Goal: Task Accomplishment & Management: Manage account settings

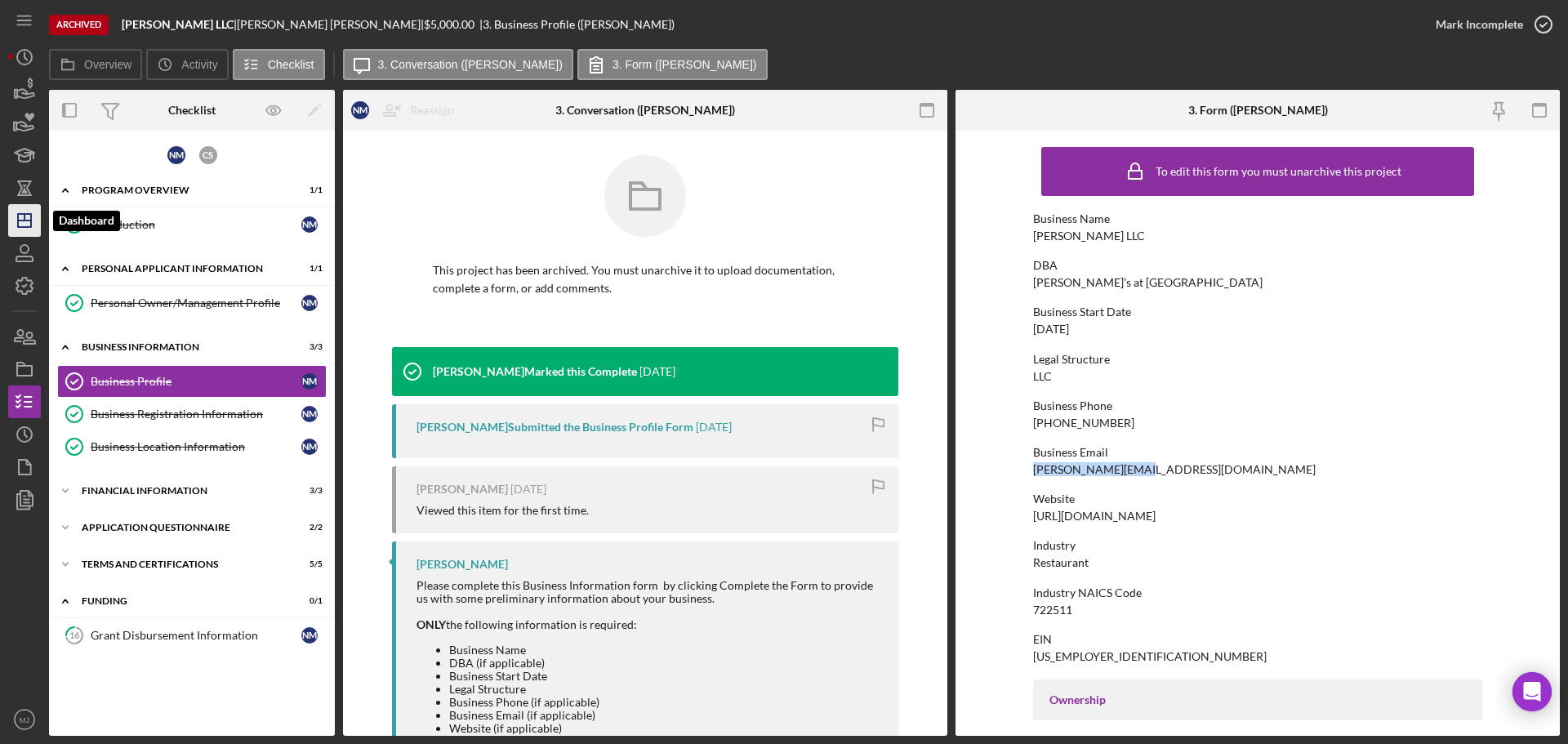
click at [21, 213] on icon "Icon/Dashboard" at bounding box center [24, 221] width 41 height 41
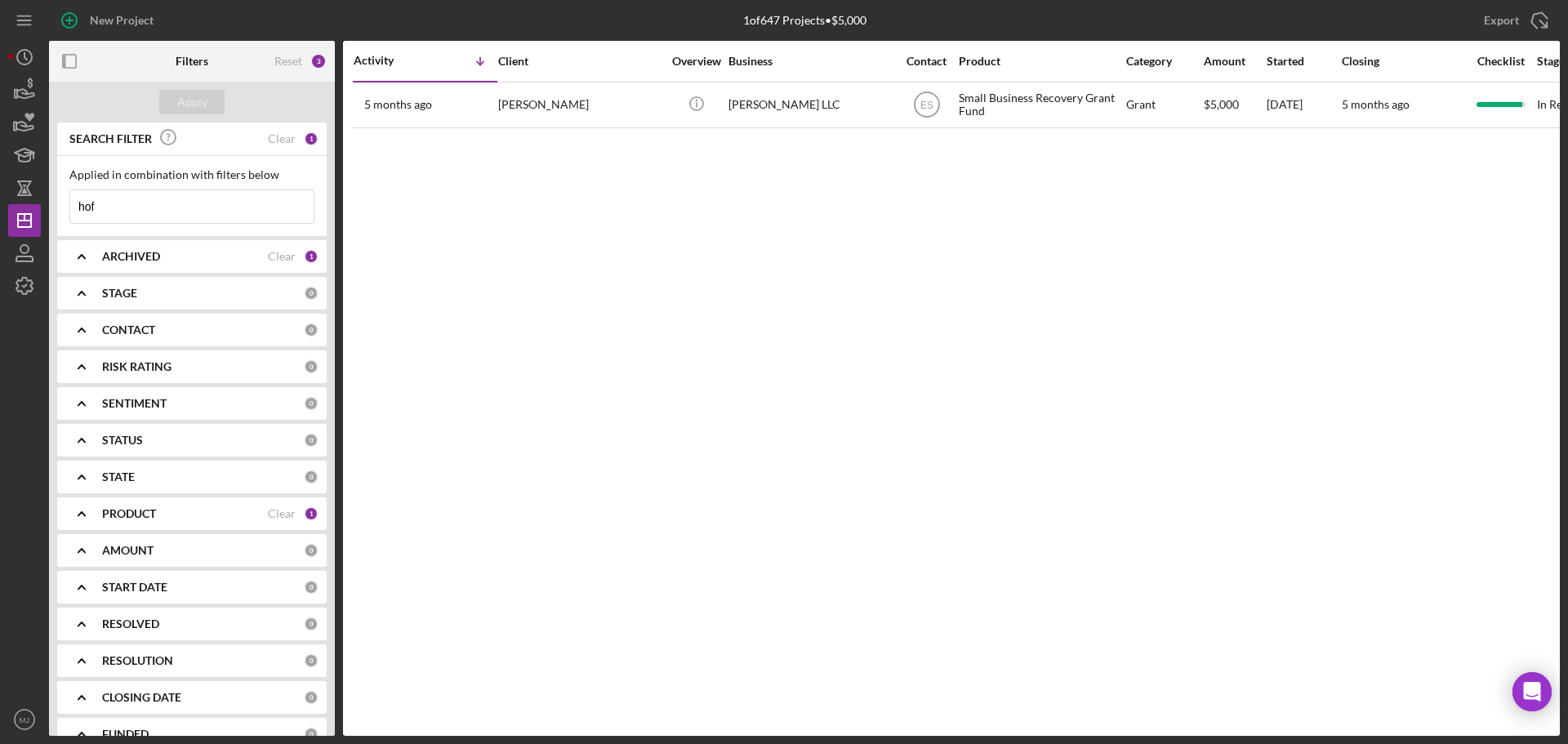
click at [853, 461] on div "Activity Icon/Table Sort Arrow Client Overview Business Contact Product Categor…" at bounding box center [951, 389] width 1217 height 695
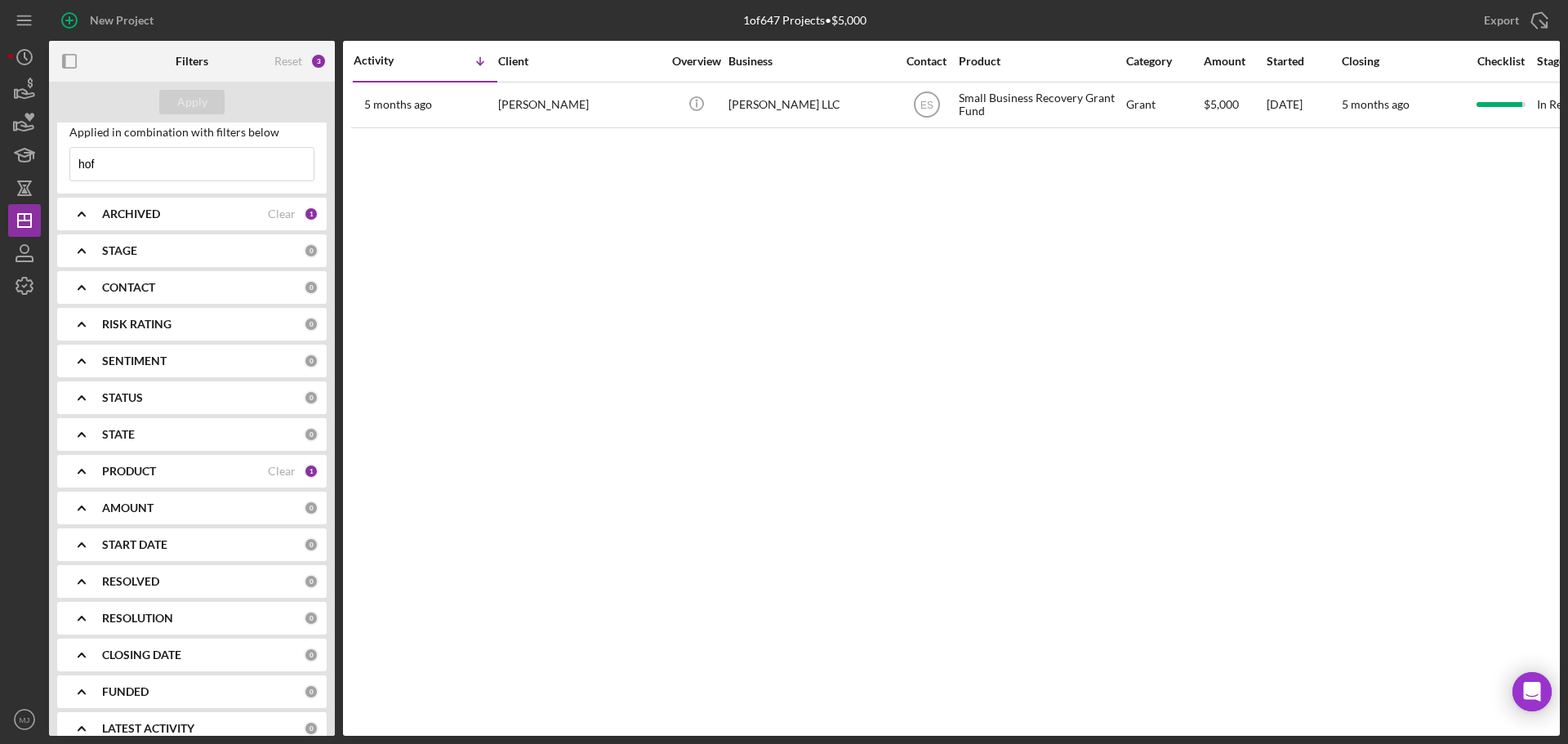
scroll to position [64, 0]
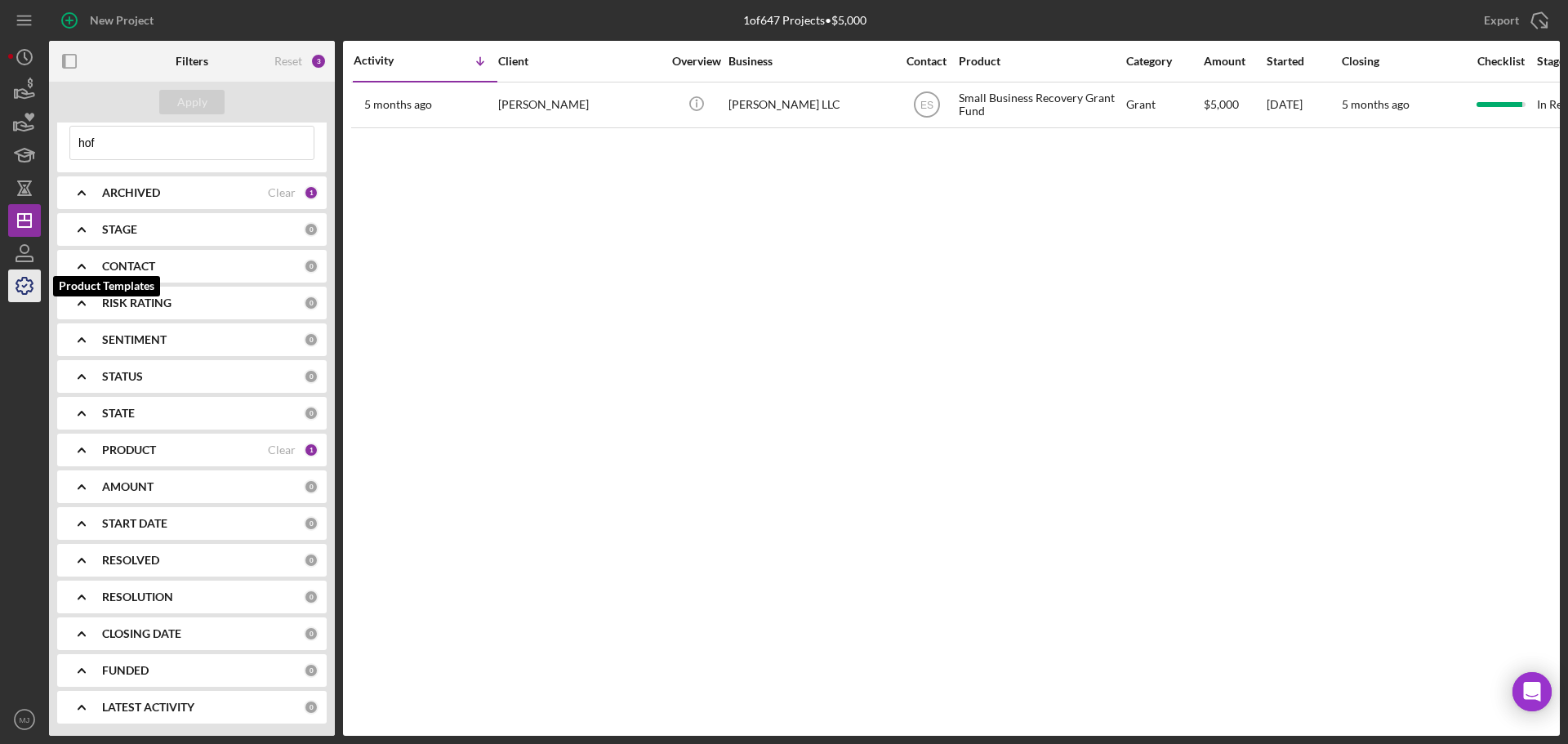
click at [10, 301] on icon "button" at bounding box center [24, 286] width 41 height 41
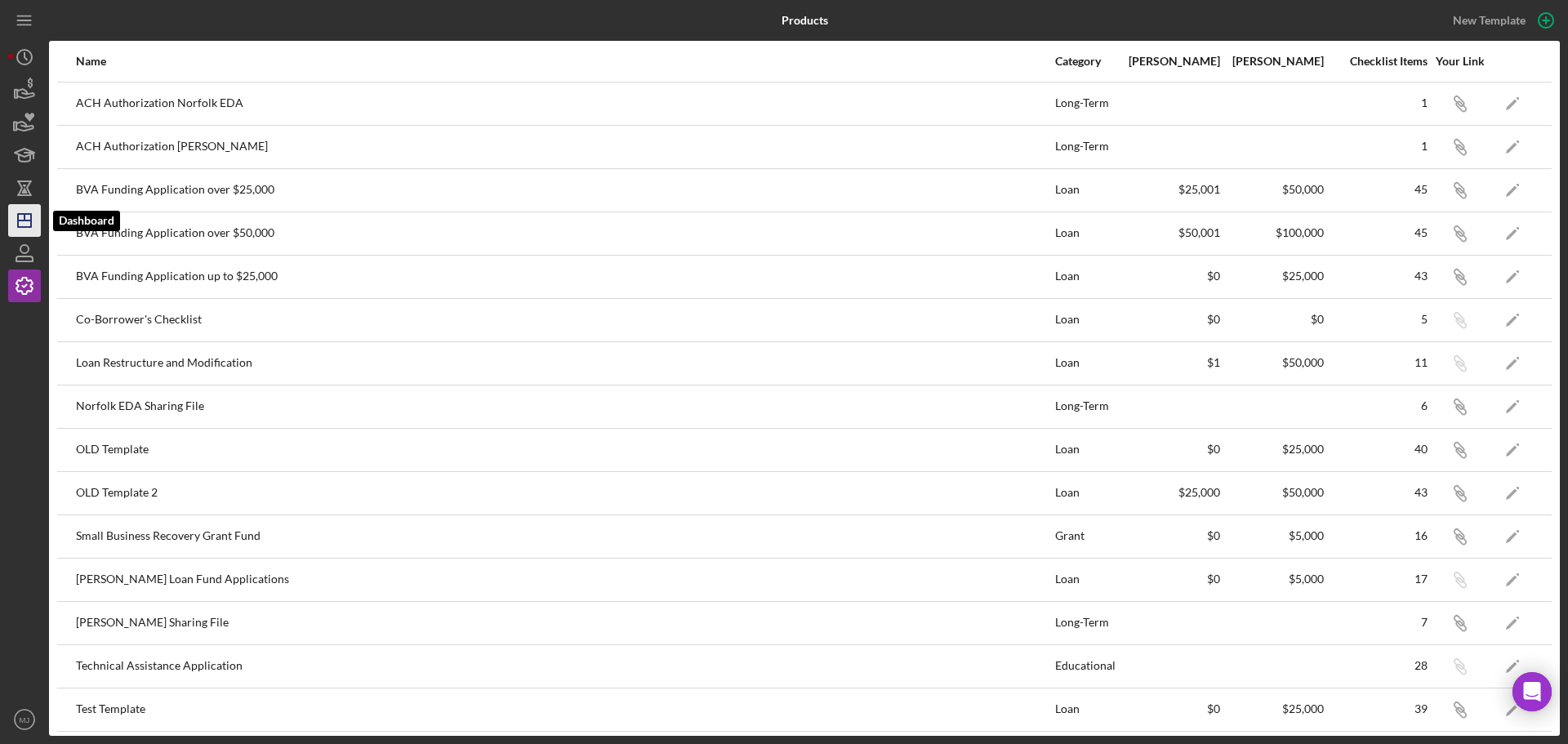
click at [28, 227] on polygon "button" at bounding box center [24, 220] width 13 height 13
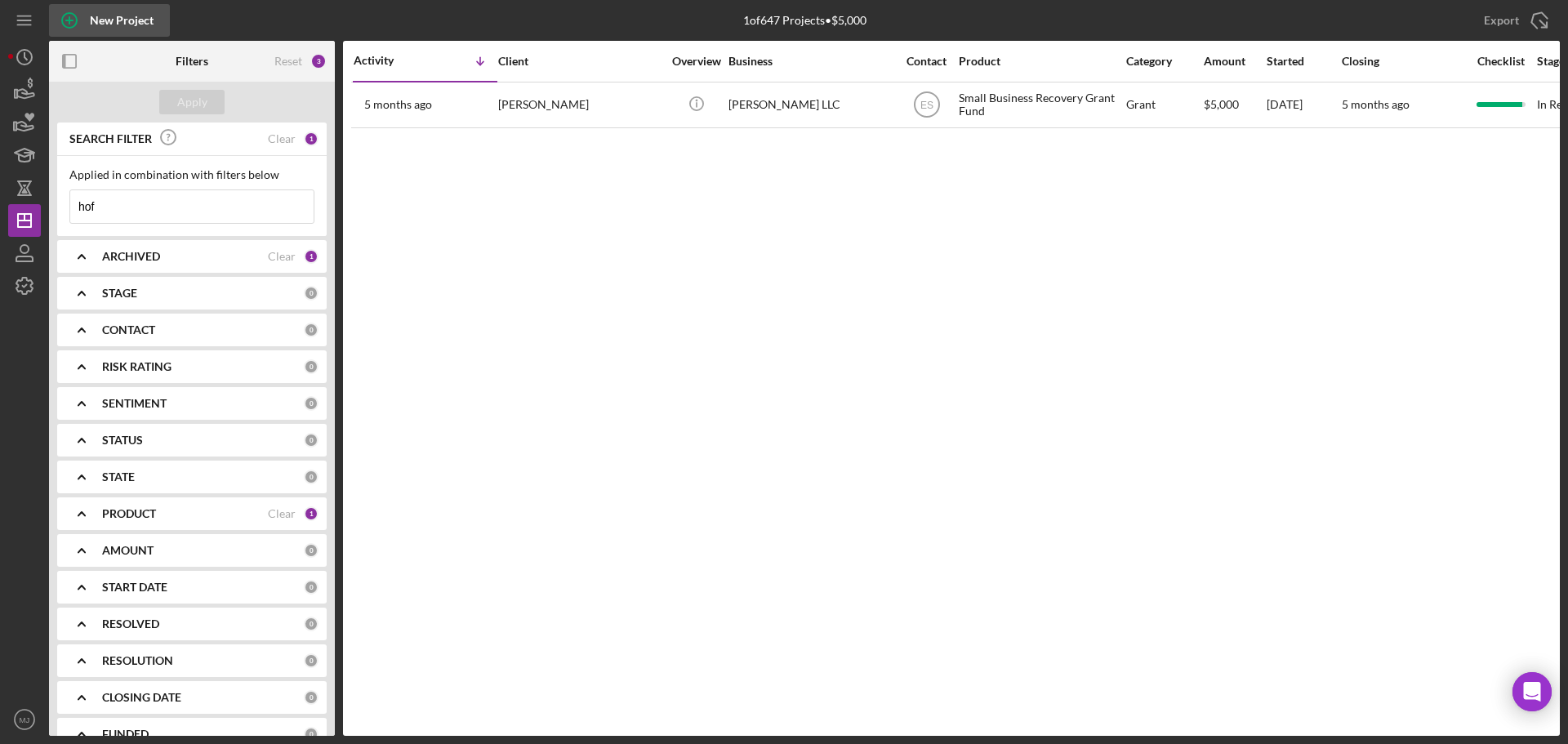
click at [73, 12] on icon "button" at bounding box center [69, 21] width 41 height 41
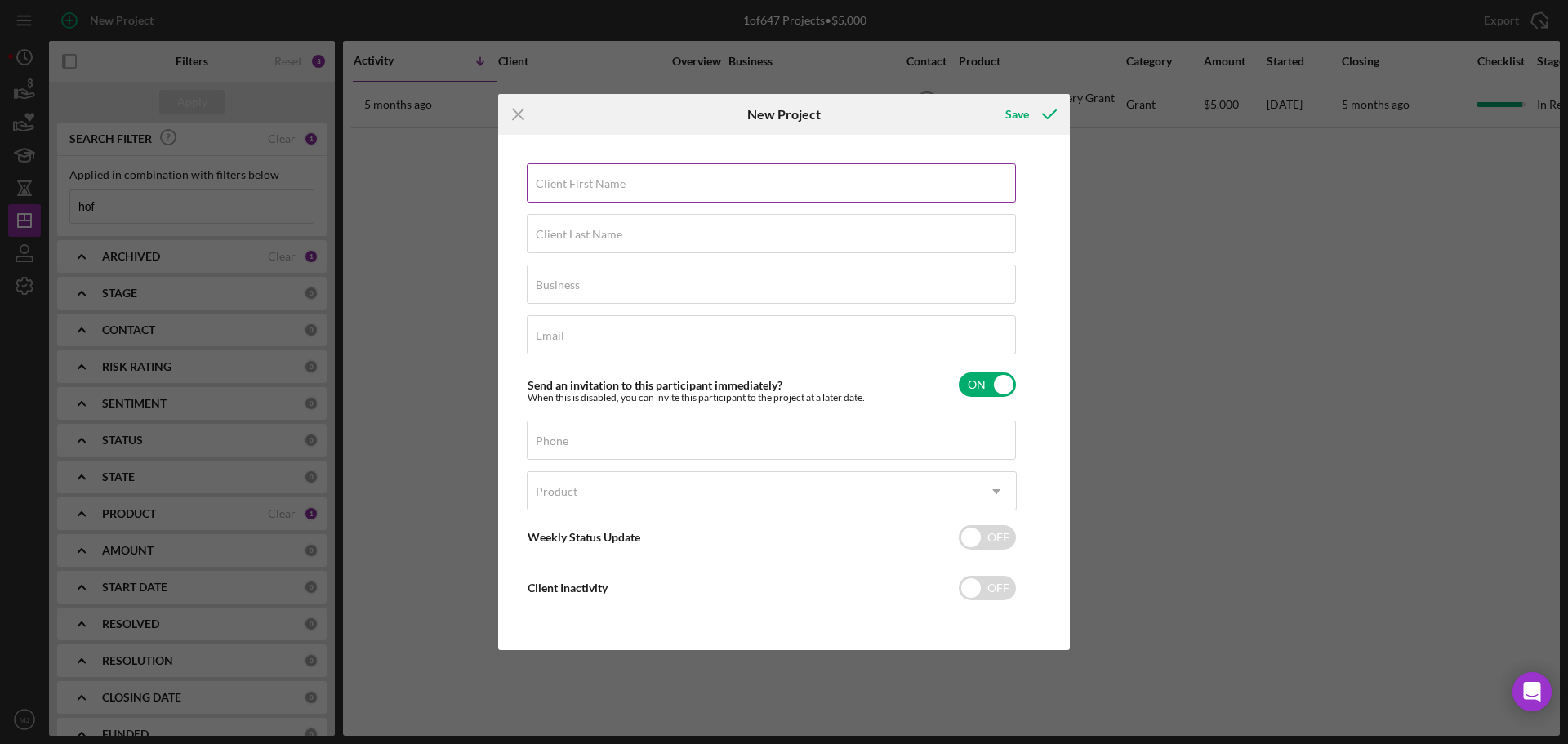
click at [617, 187] on label "Client First Name" at bounding box center [581, 184] width 90 height 13
click at [617, 187] on input "Client First Name" at bounding box center [771, 183] width 489 height 39
type input "Mickey"
click at [646, 236] on div "Client Last Name Required" at bounding box center [771, 234] width 490 height 41
click at [516, 117] on icon "Icon/Menu Close" at bounding box center [519, 114] width 41 height 41
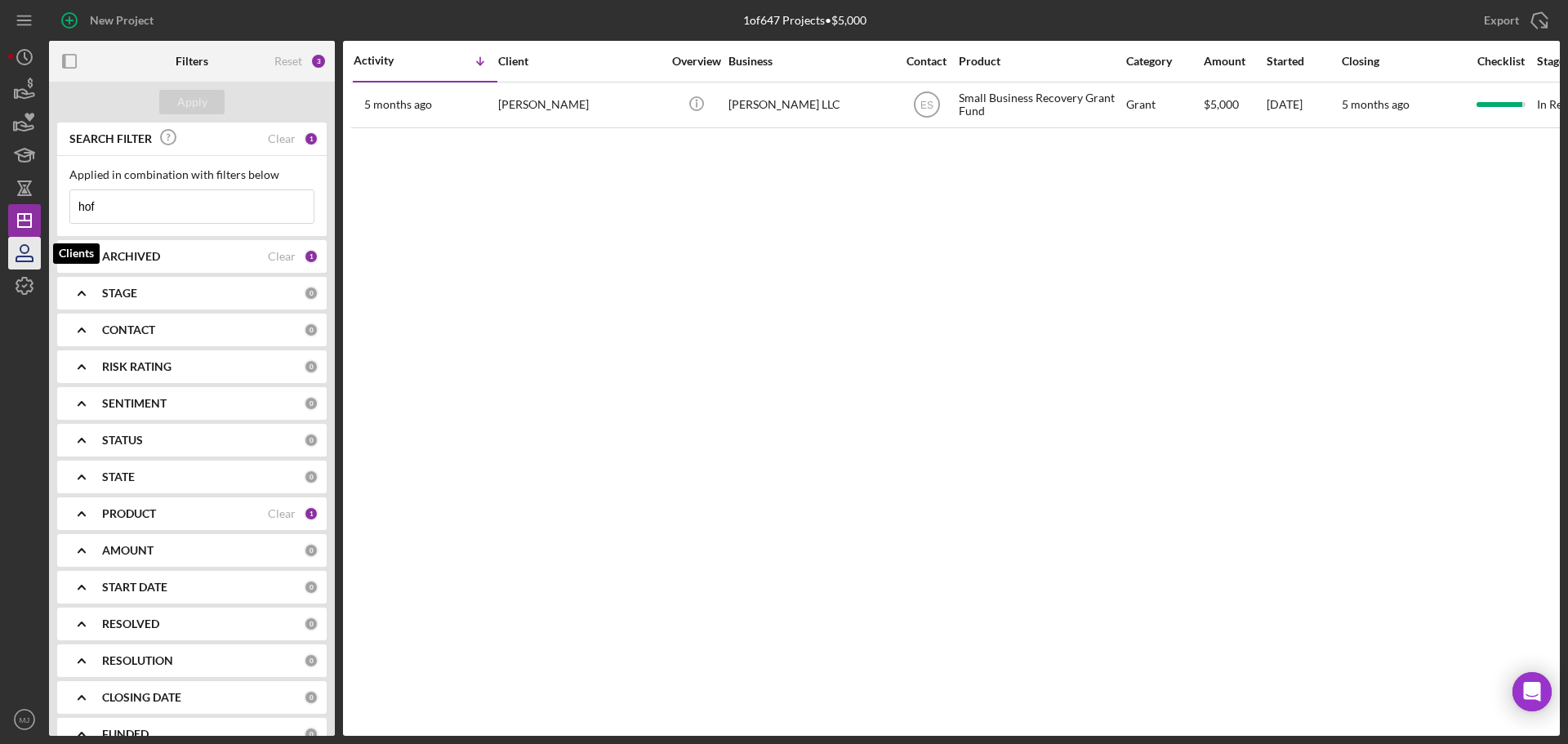
click at [22, 257] on icon "button" at bounding box center [23, 259] width 16 height 5
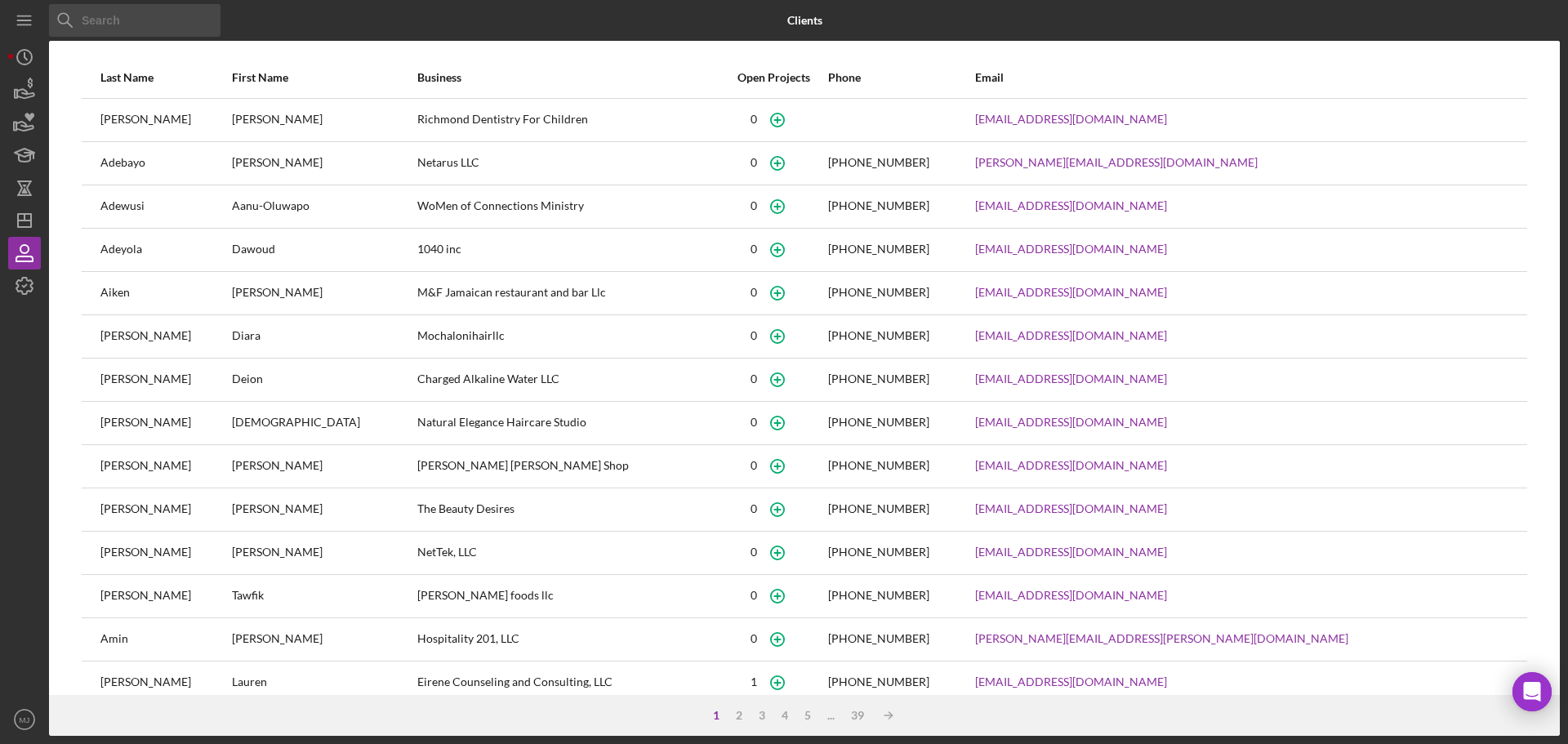
click at [107, 16] on input at bounding box center [134, 20] width 172 height 33
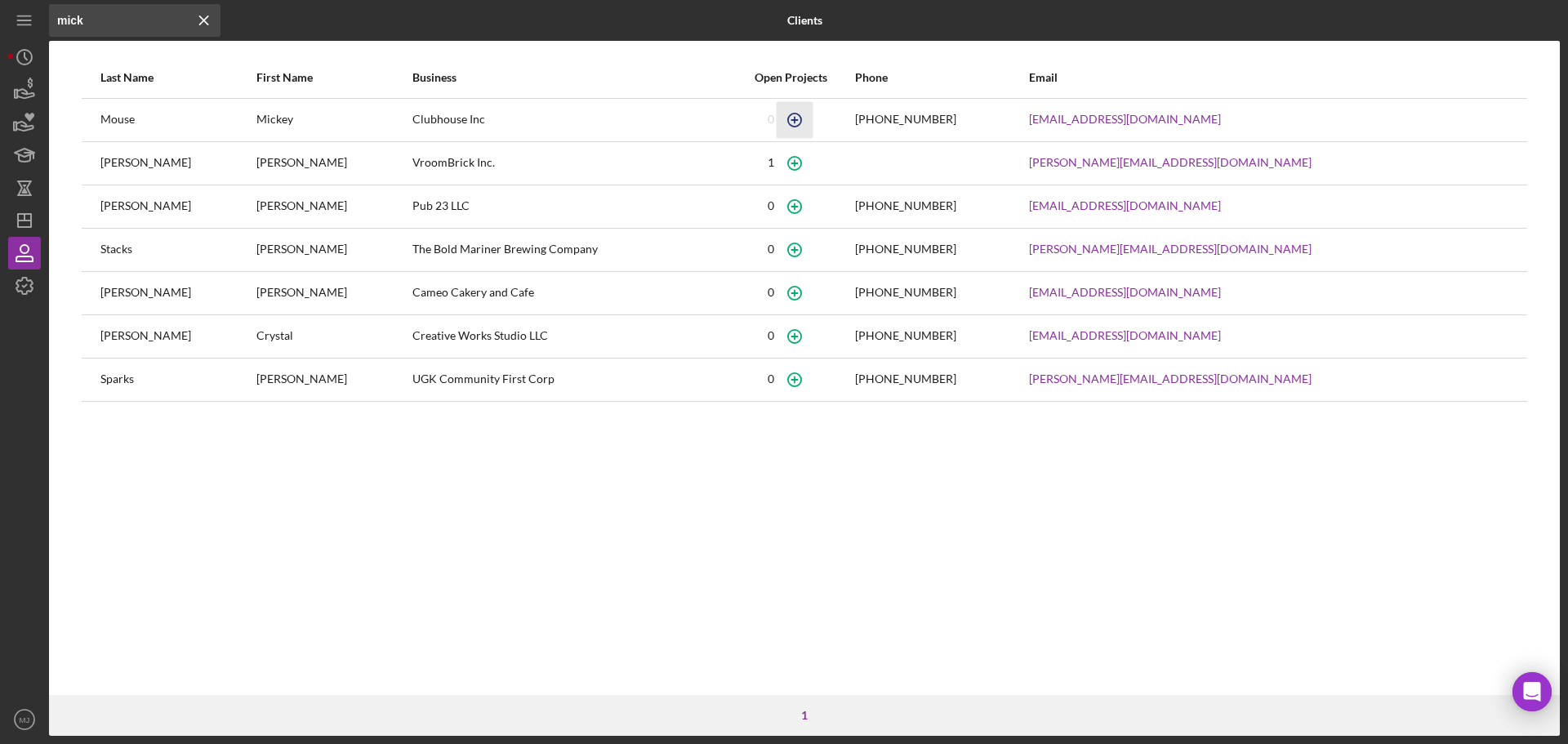
type input "mick"
click at [813, 116] on icon "button" at bounding box center [794, 119] width 37 height 37
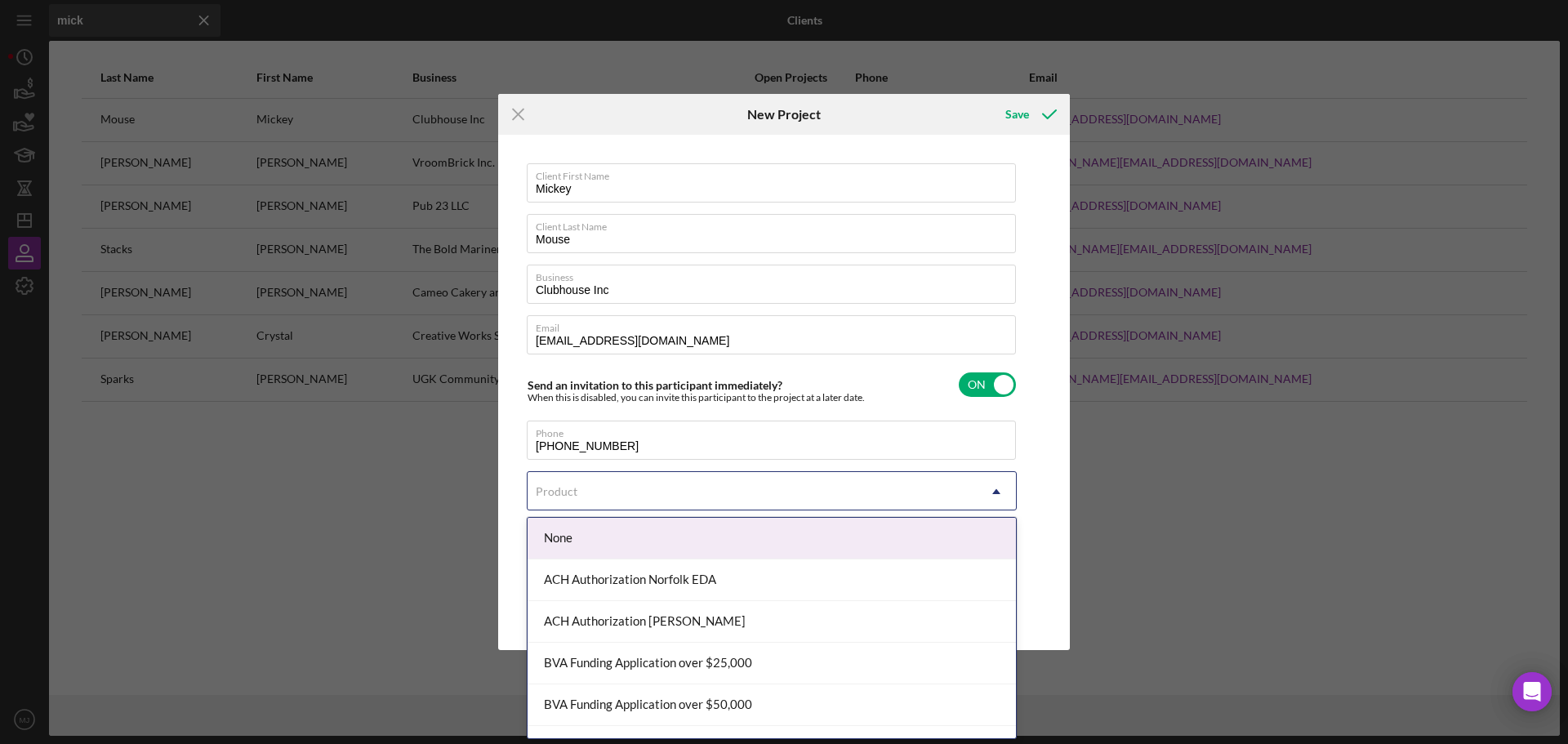
click at [671, 478] on div "Product" at bounding box center [752, 492] width 449 height 37
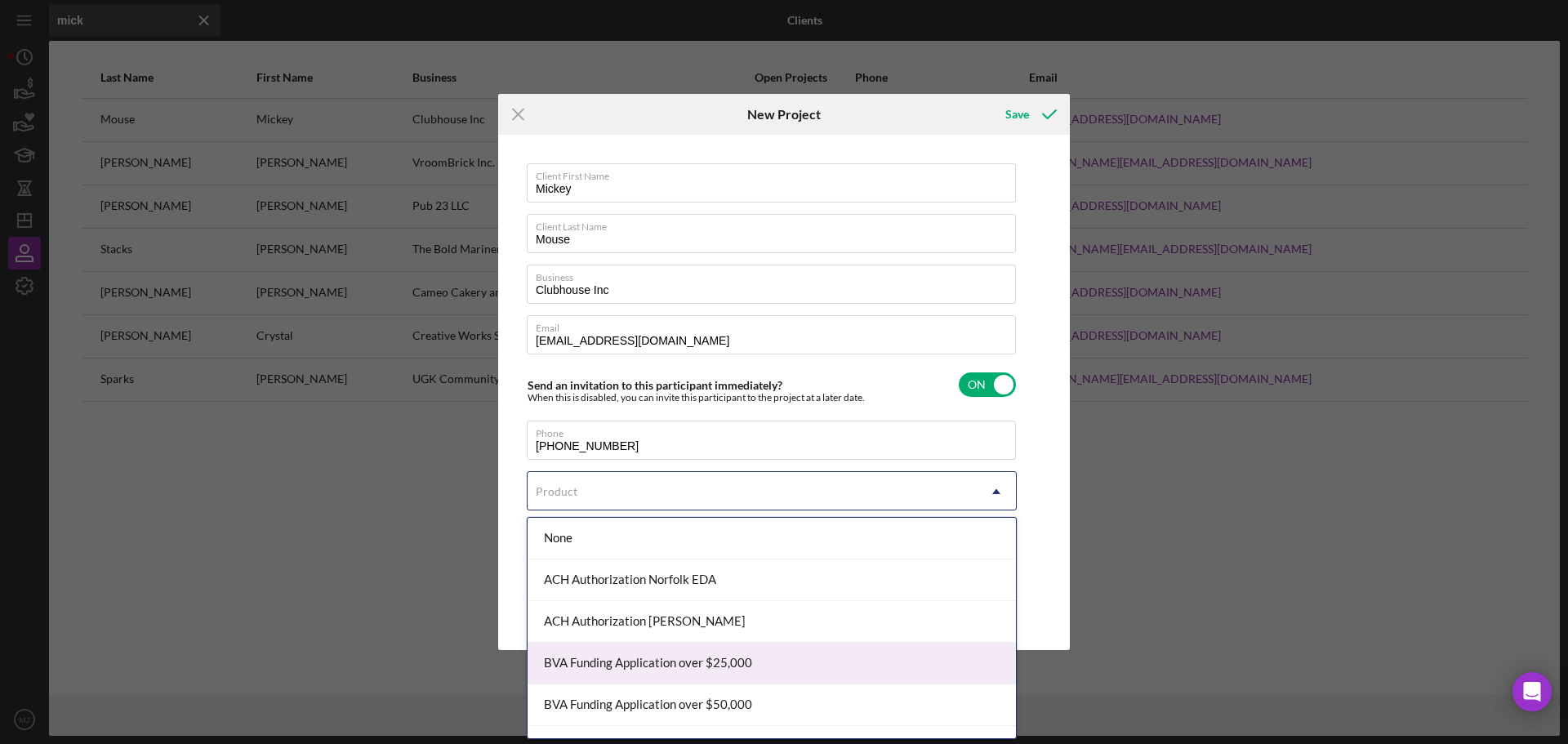
click at [669, 664] on div "BVA Funding Application over $25,000" at bounding box center [771, 663] width 488 height 41
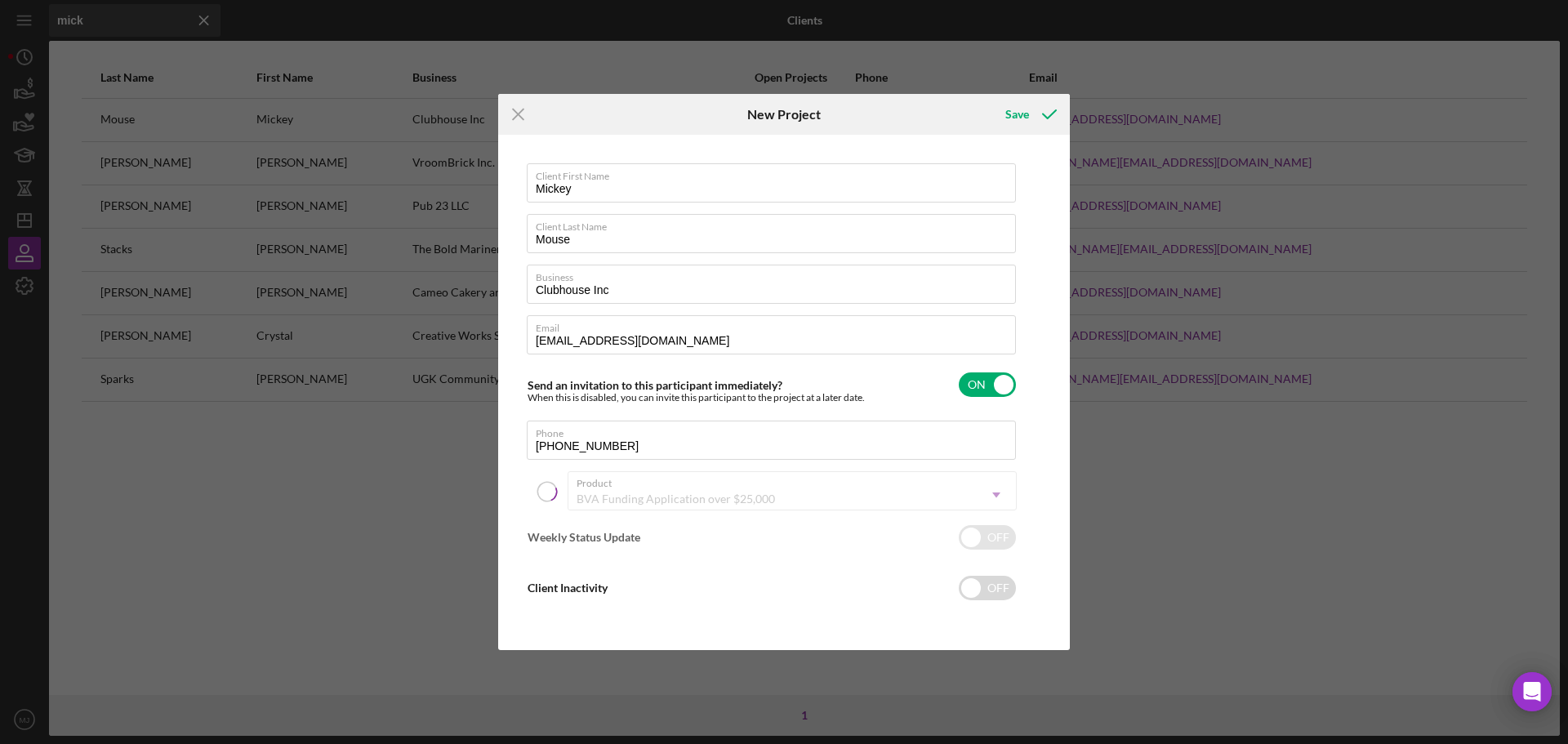
checkbox input "true"
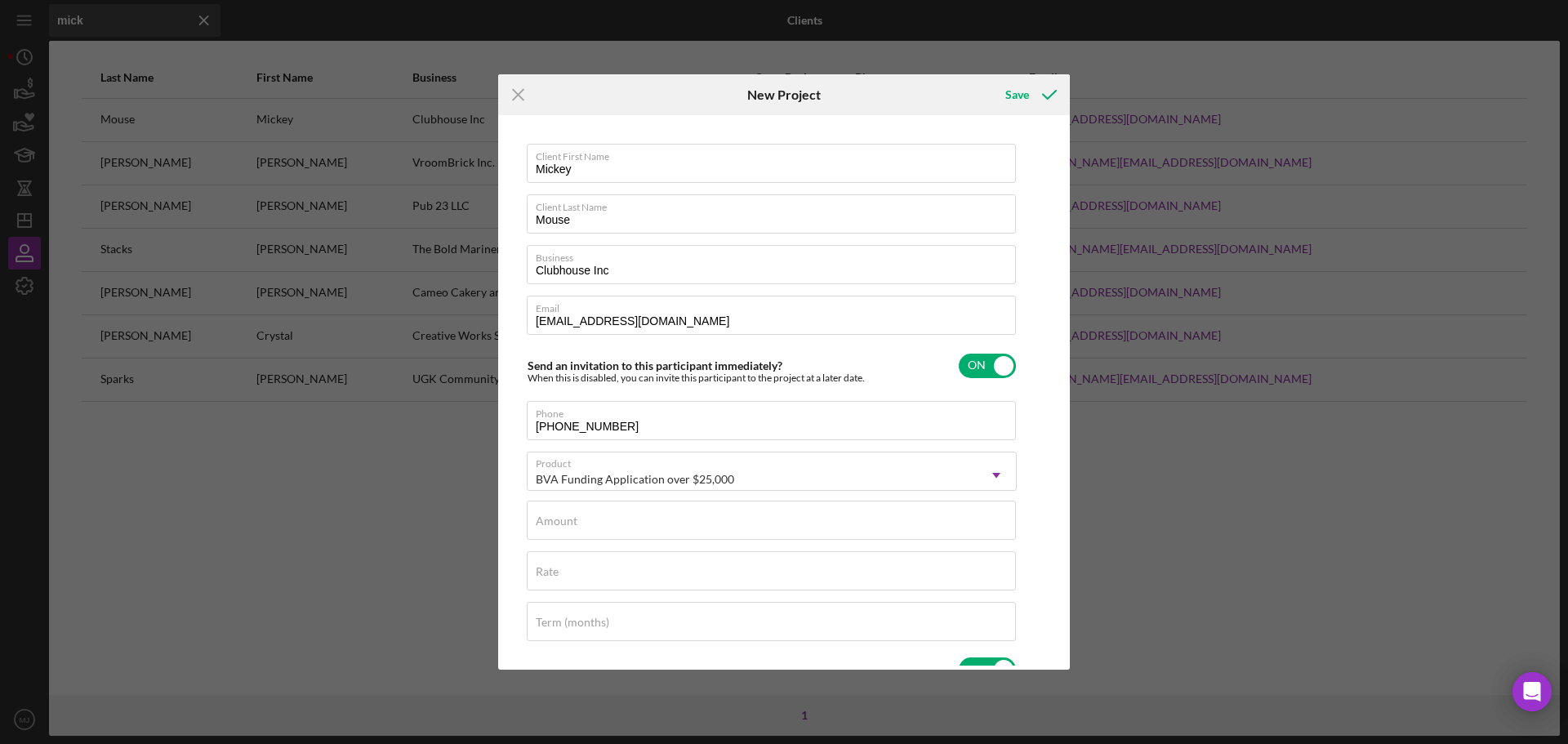
scroll to position [163, 0]
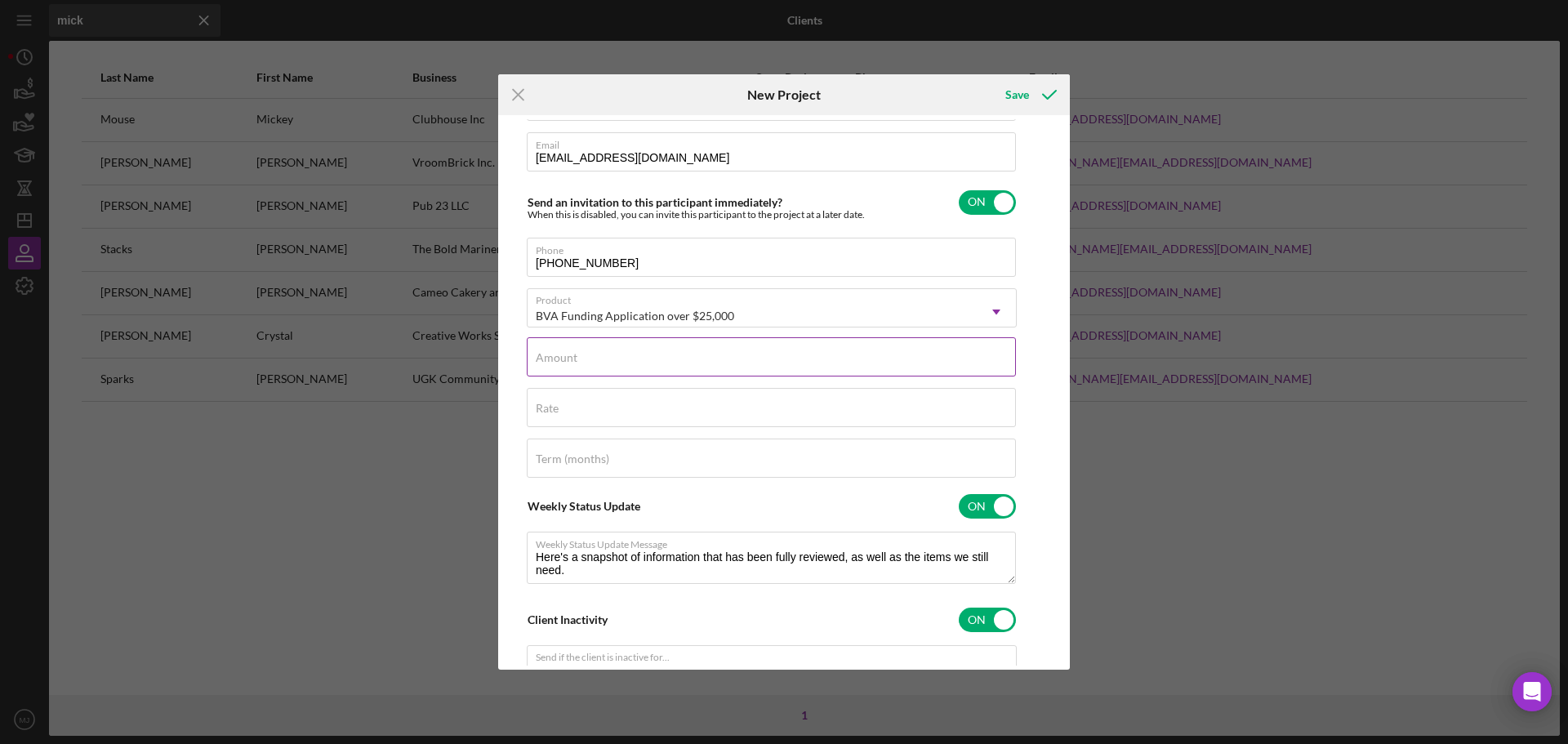
click at [554, 349] on div "Amount" at bounding box center [771, 358] width 490 height 41
type input "$1"
type input "$0"
type input "$25,001"
click at [616, 409] on input "Rate" at bounding box center [771, 408] width 489 height 39
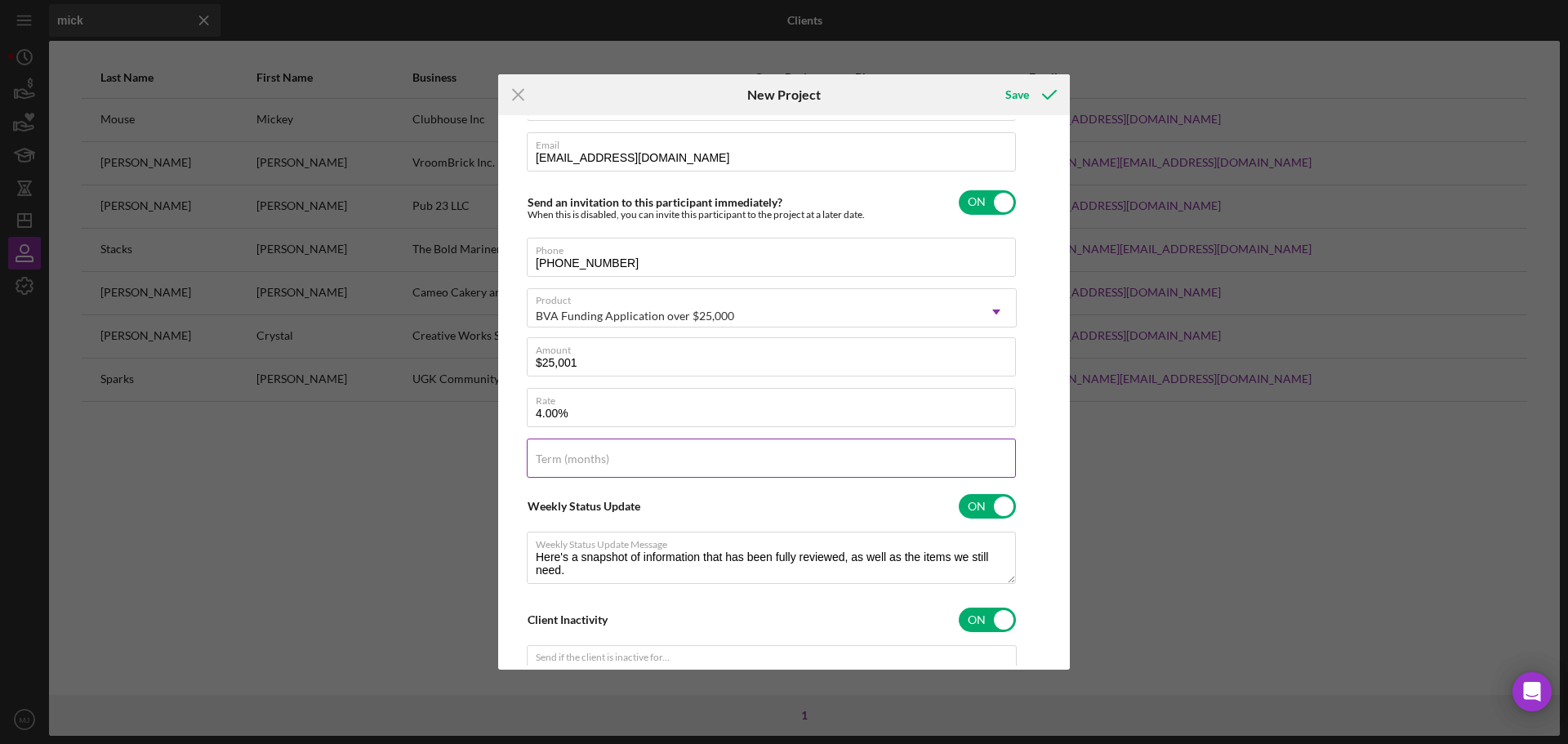
type input "4.000%"
click at [598, 461] on label "Term (months)" at bounding box center [573, 459] width 73 height 13
click at [598, 461] on input "Term (months)" at bounding box center [771, 458] width 489 height 39
type input "60"
click at [734, 512] on div "Weekly Status Update ON" at bounding box center [771, 506] width 490 height 35
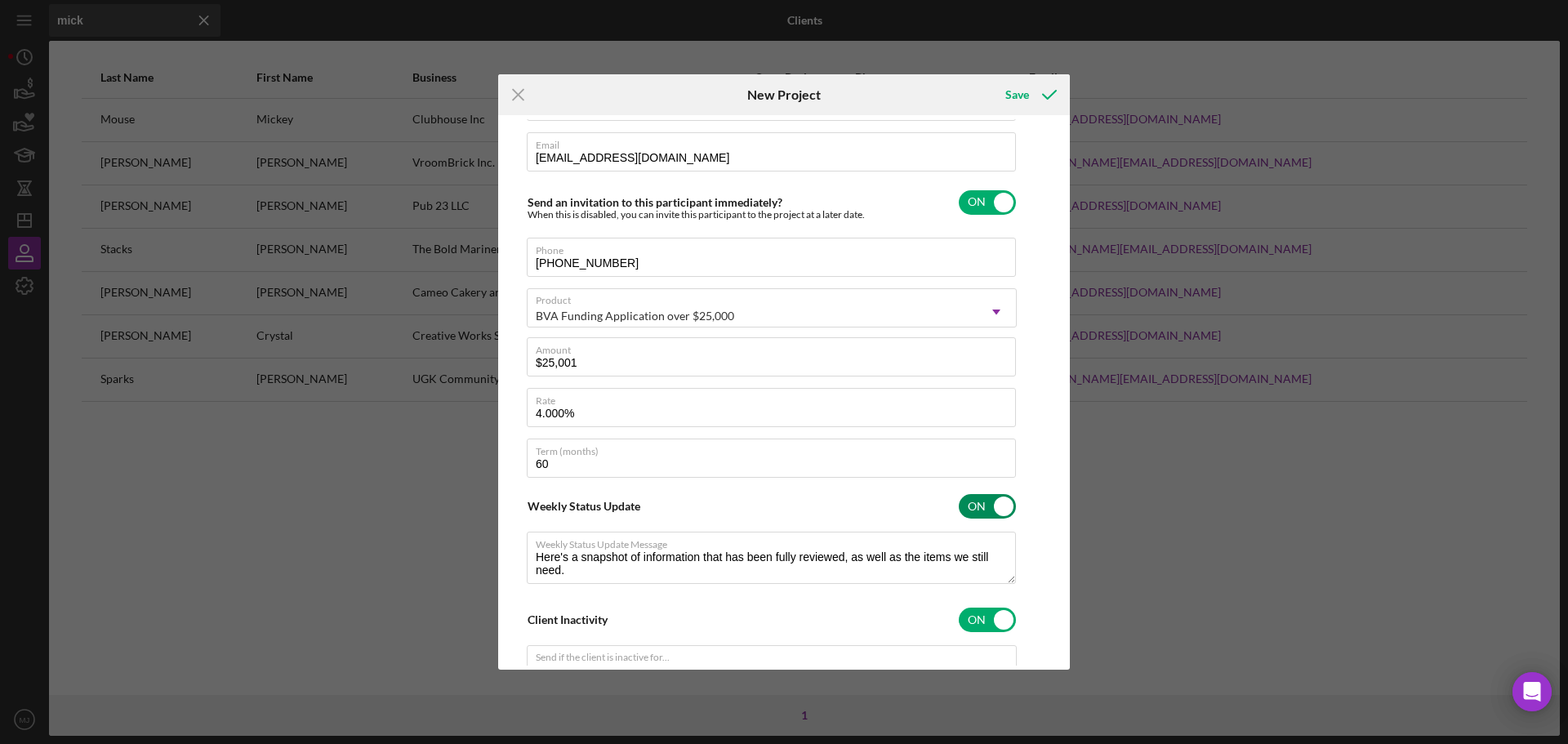
checkbox input "false"
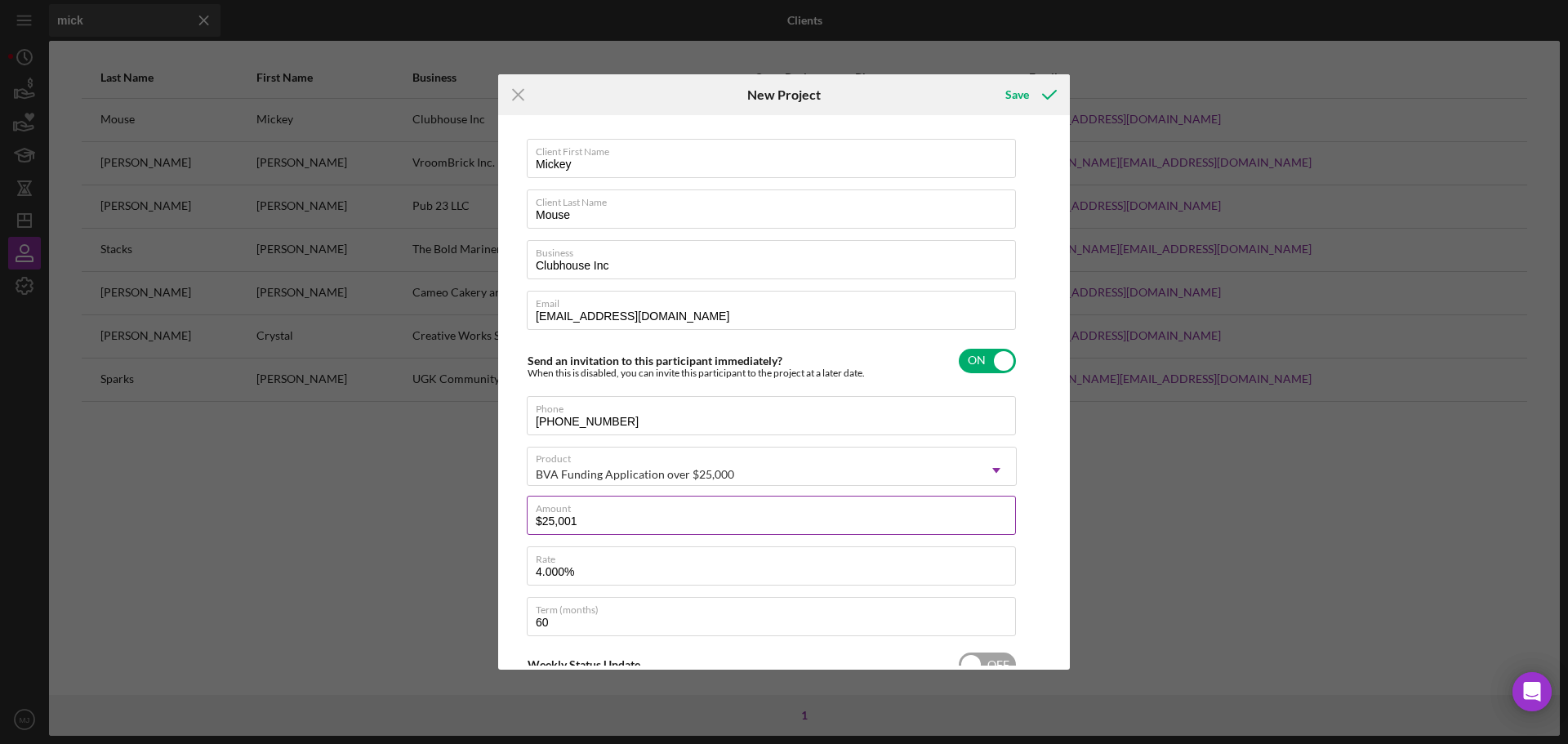
scroll to position [0, 0]
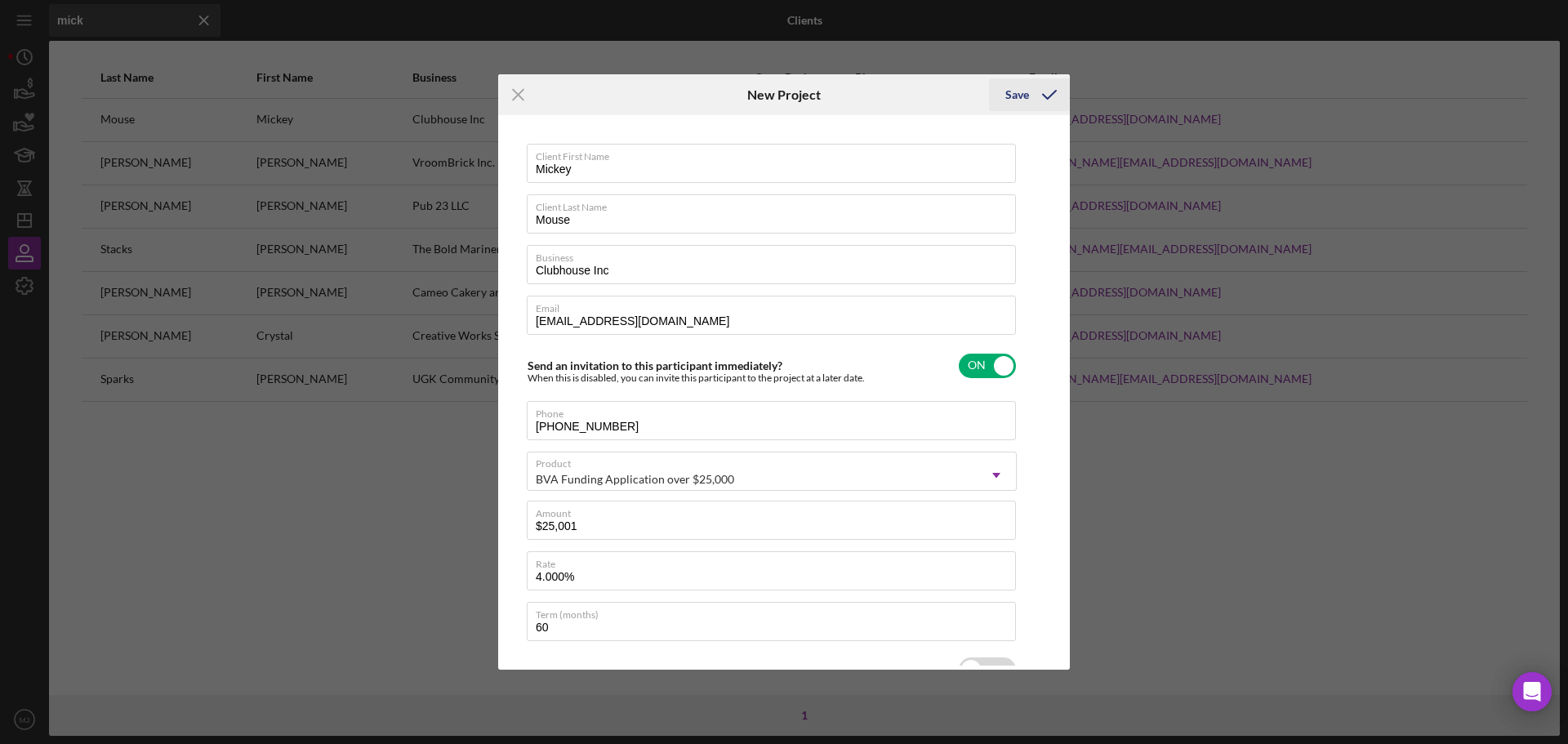
click at [1023, 93] on div "Save" at bounding box center [1017, 95] width 23 height 33
checkbox input "false"
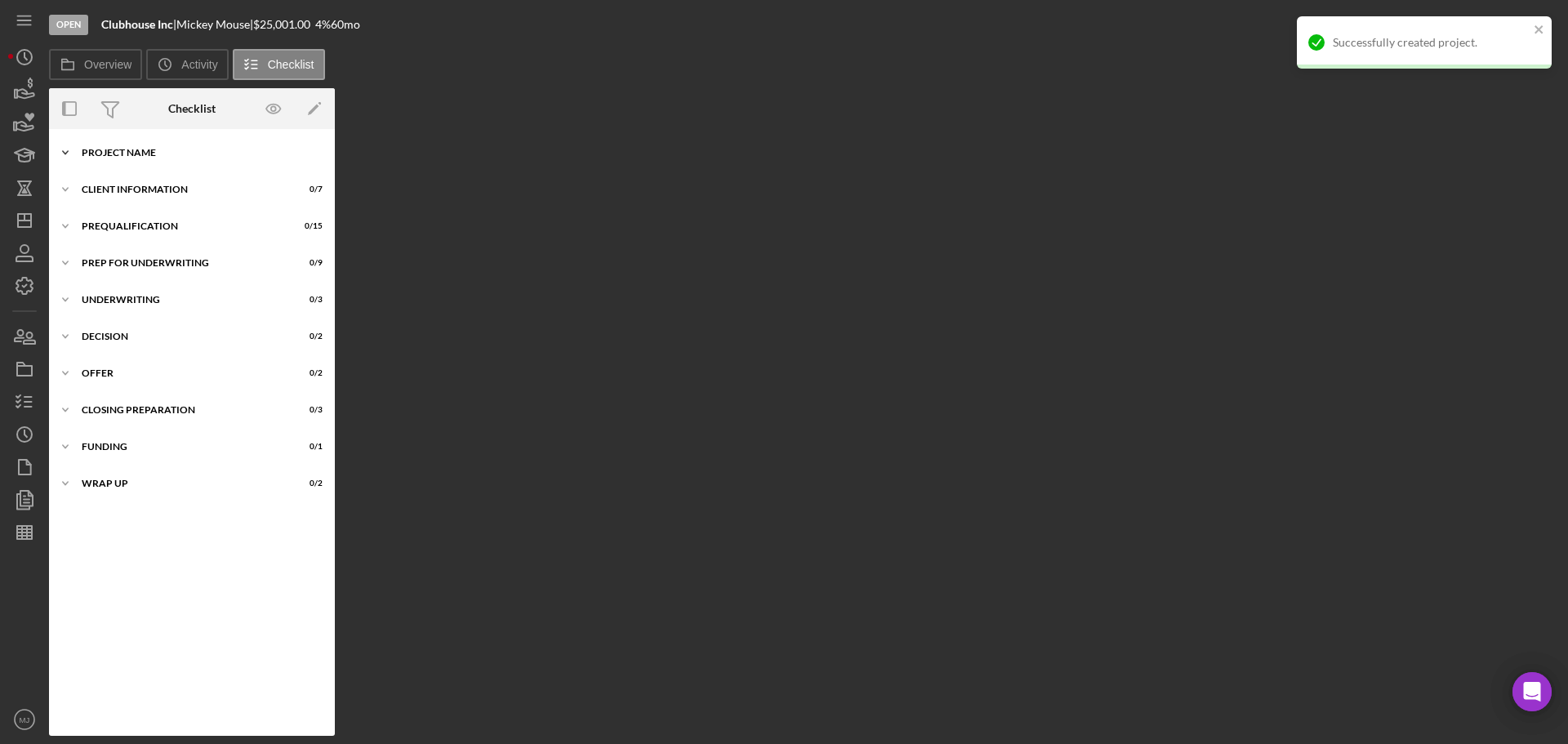
click at [98, 144] on div "Icon/Expander Project Name 0 / 1" at bounding box center [191, 153] width 286 height 33
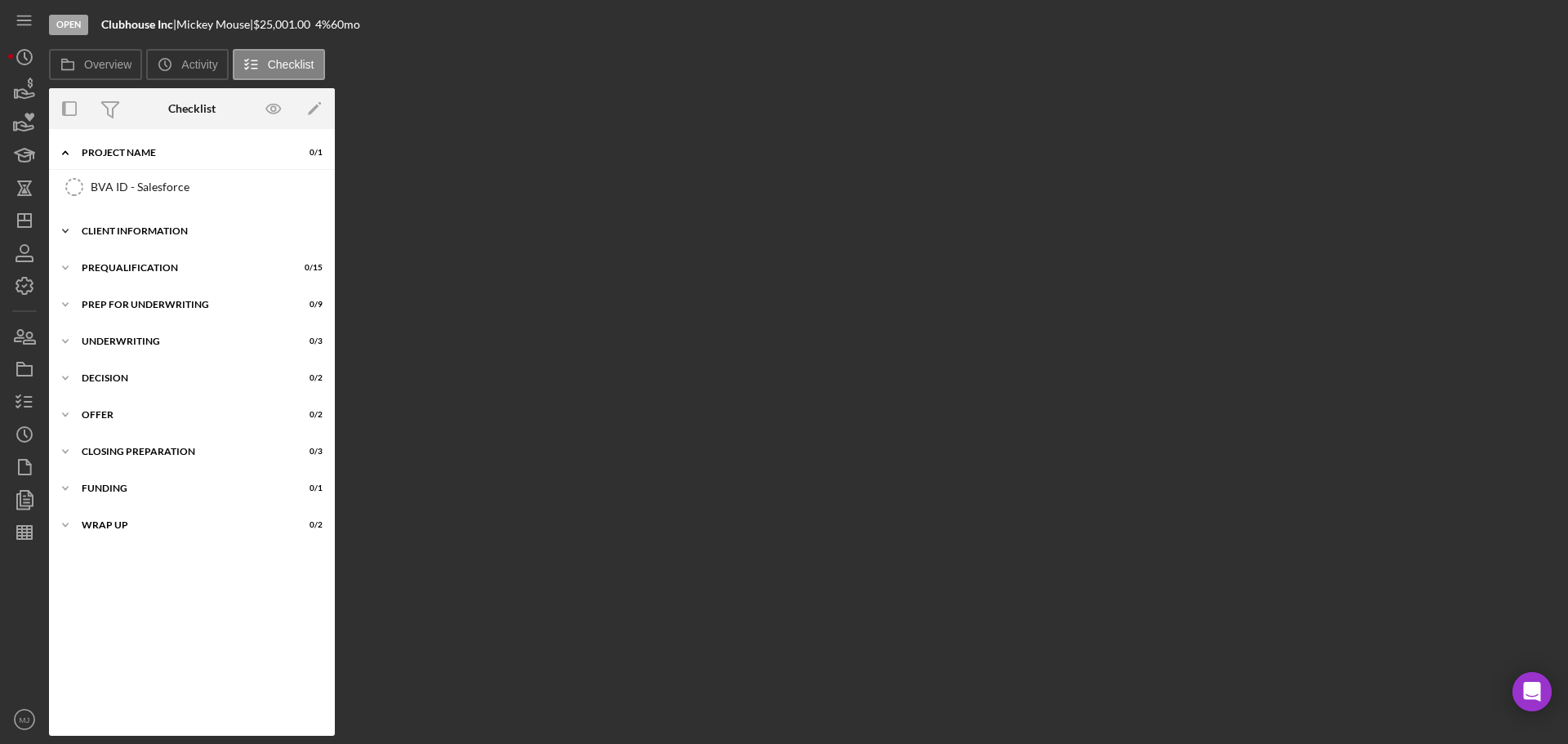
click at [124, 231] on div "Client Information" at bounding box center [198, 231] width 232 height 9
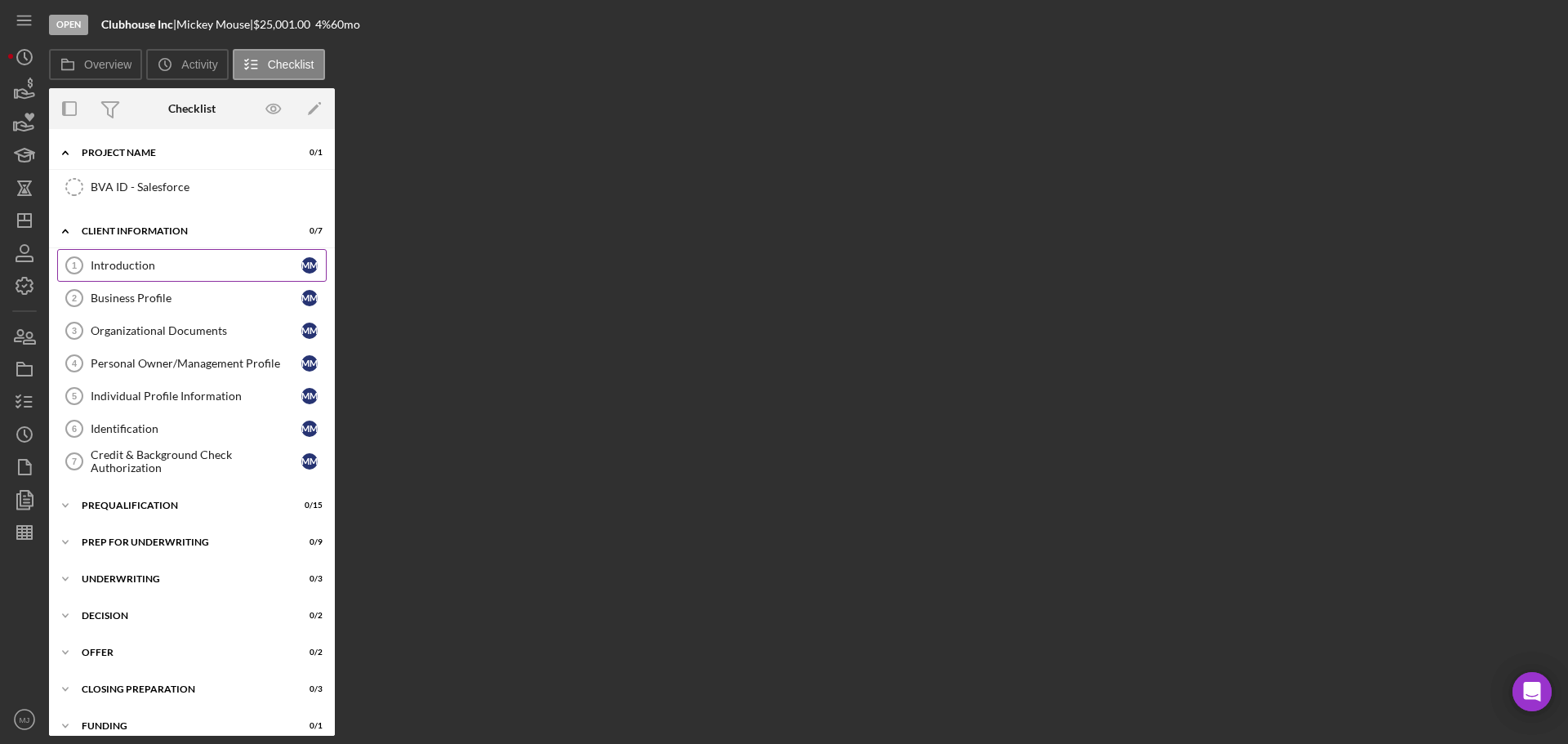
click at [148, 270] on div "Introduction" at bounding box center [196, 265] width 211 height 13
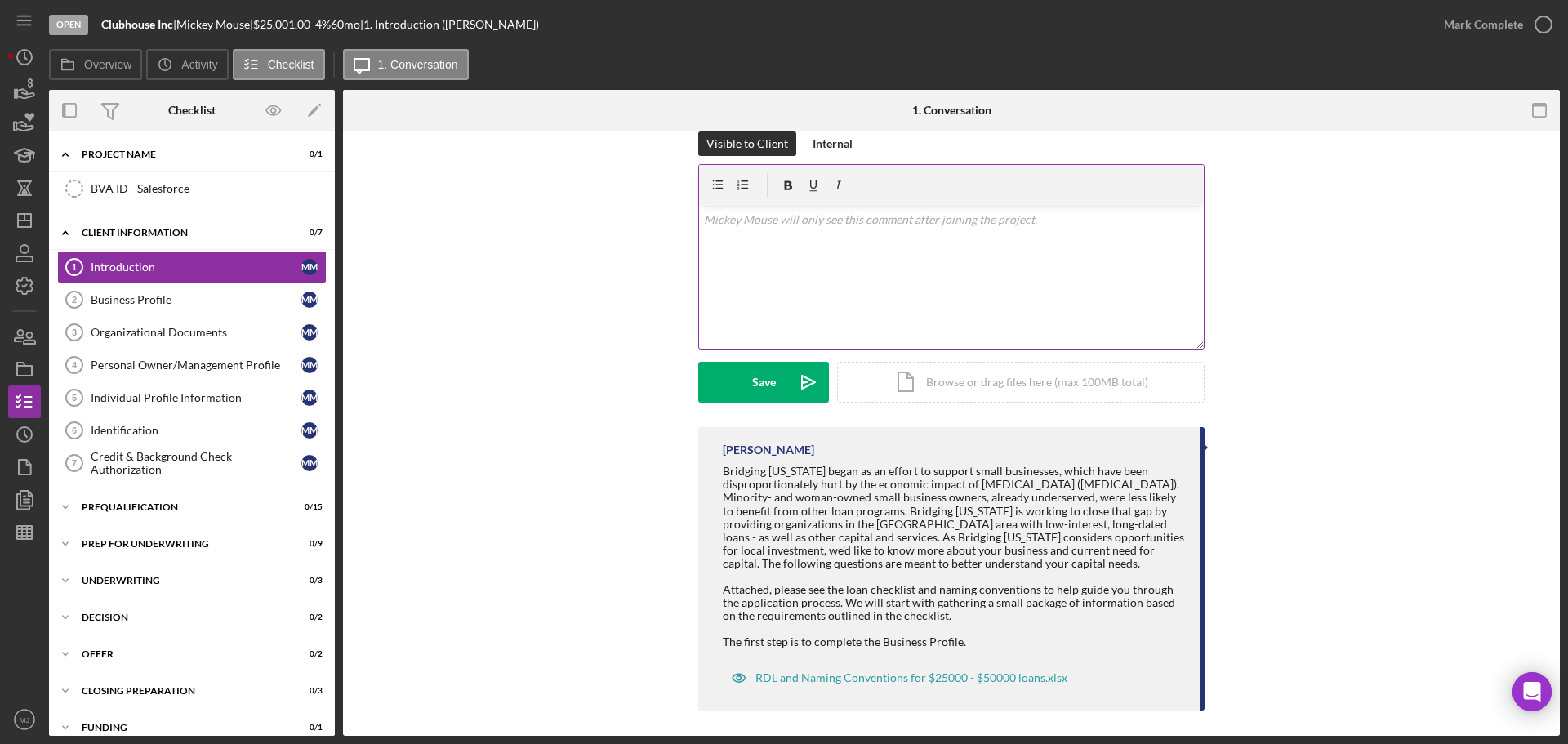
scroll to position [241, 0]
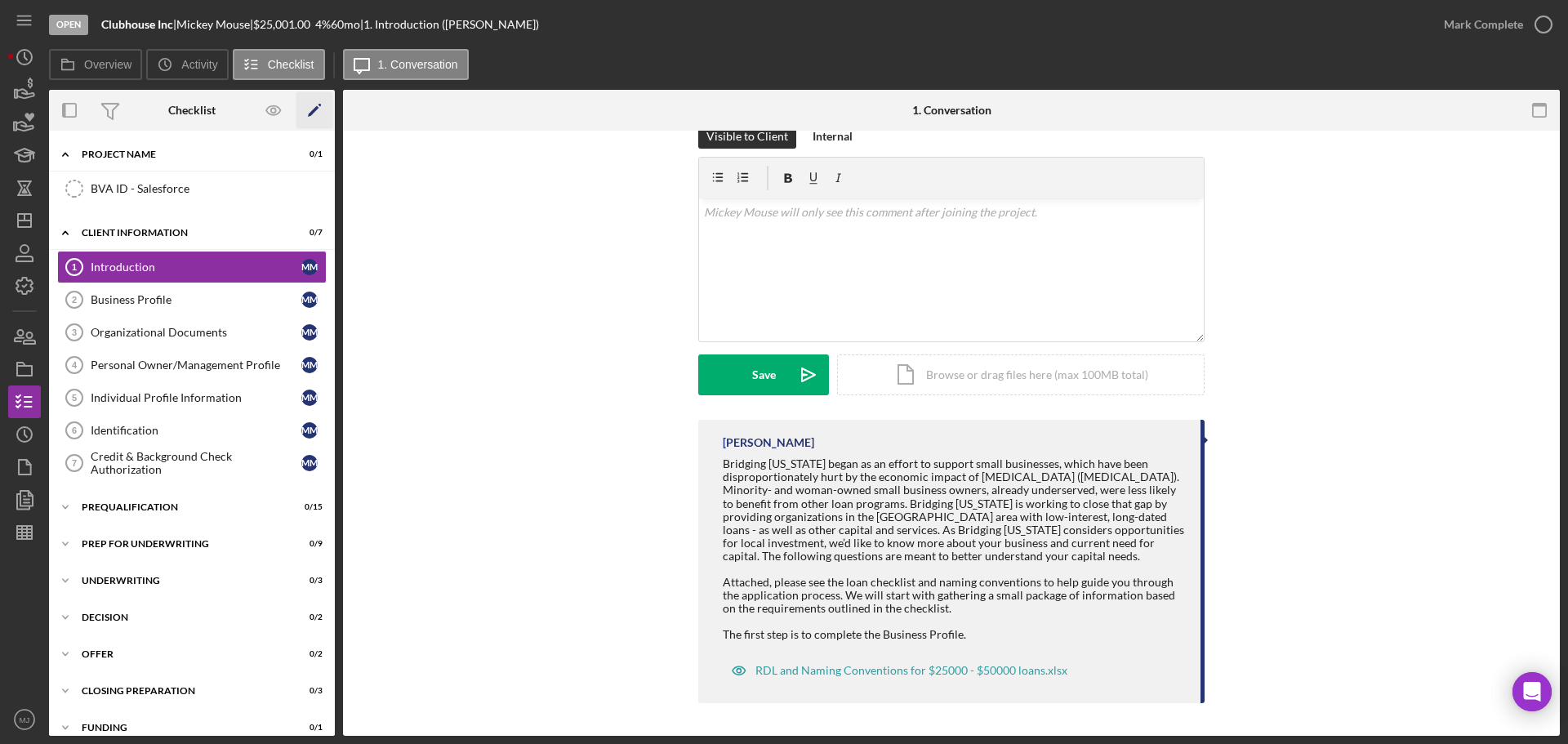
click at [297, 100] on icon "Icon/Edit" at bounding box center [314, 110] width 37 height 37
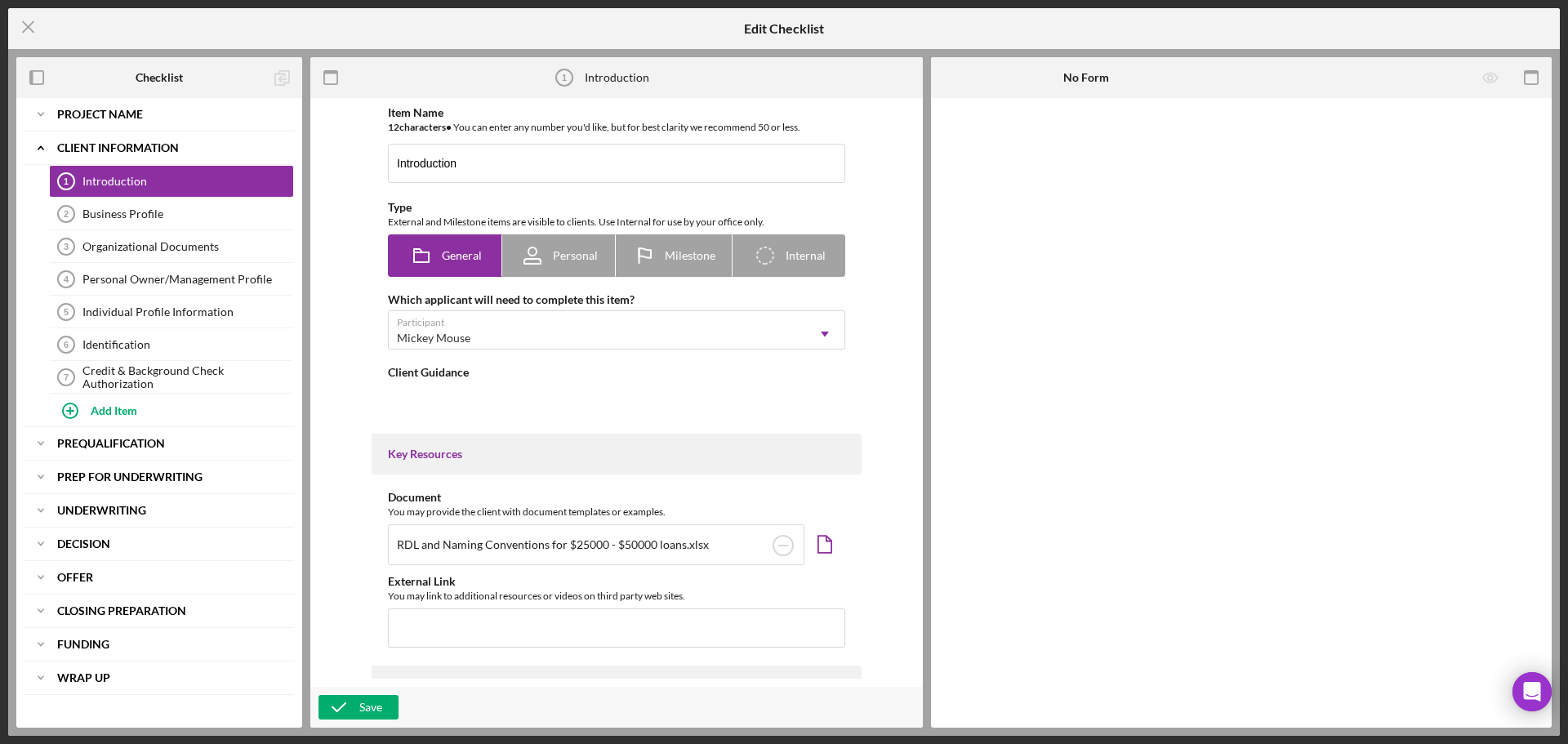
type textarea "<div>Bridging [US_STATE] began as an effort to support small businesses, which …"
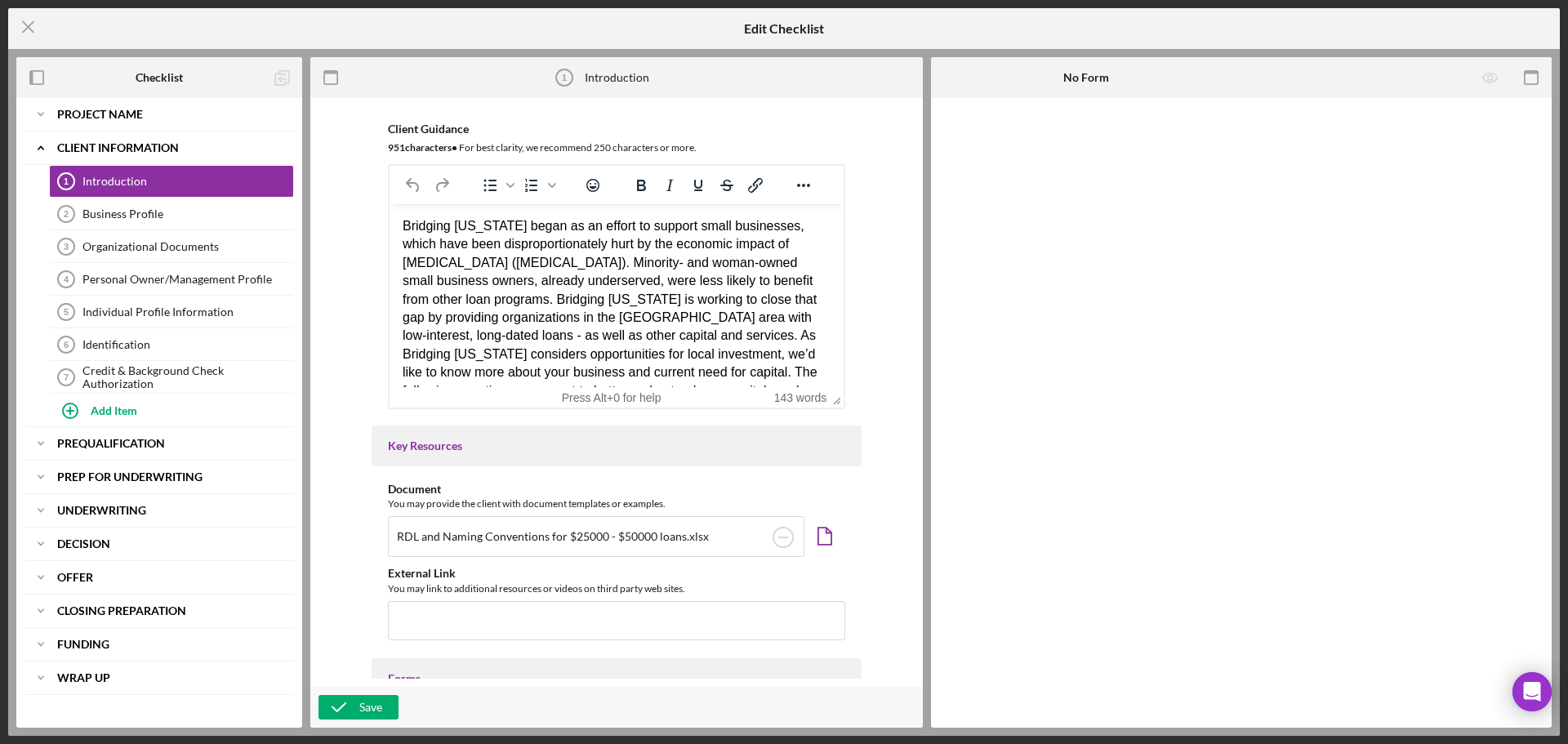
scroll to position [245, 0]
click at [413, 226] on div "Bridging [US_STATE] began as an effort to support small businesses, which have …" at bounding box center [617, 306] width 428 height 183
drag, startPoint x: 400, startPoint y: 221, endPoint x: 701, endPoint y: 320, distance: 316.9
click at [701, 320] on html "Bridging [US_STATE] began as an effort to support small businesses, which have …" at bounding box center [617, 371] width 455 height 337
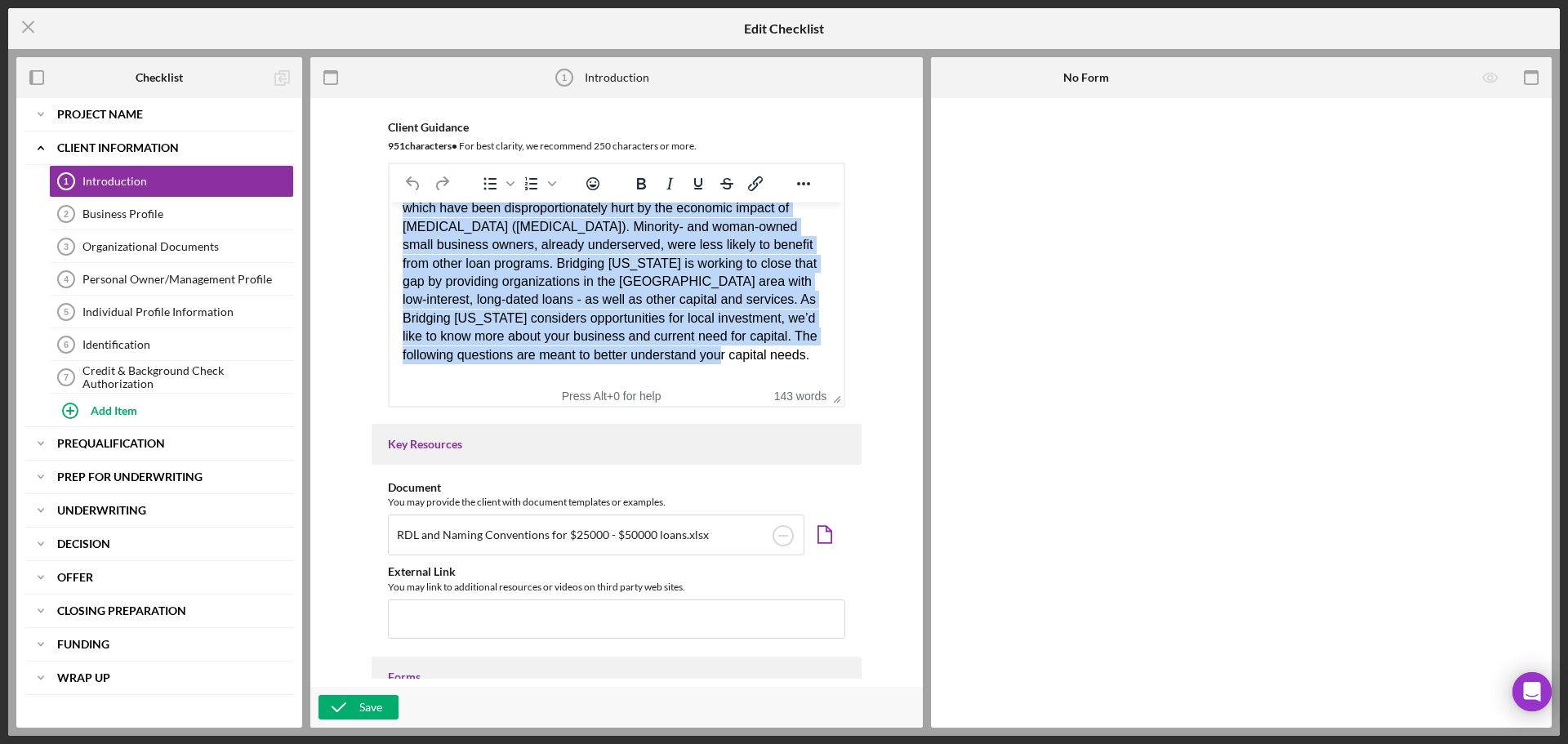
scroll to position [0, 0]
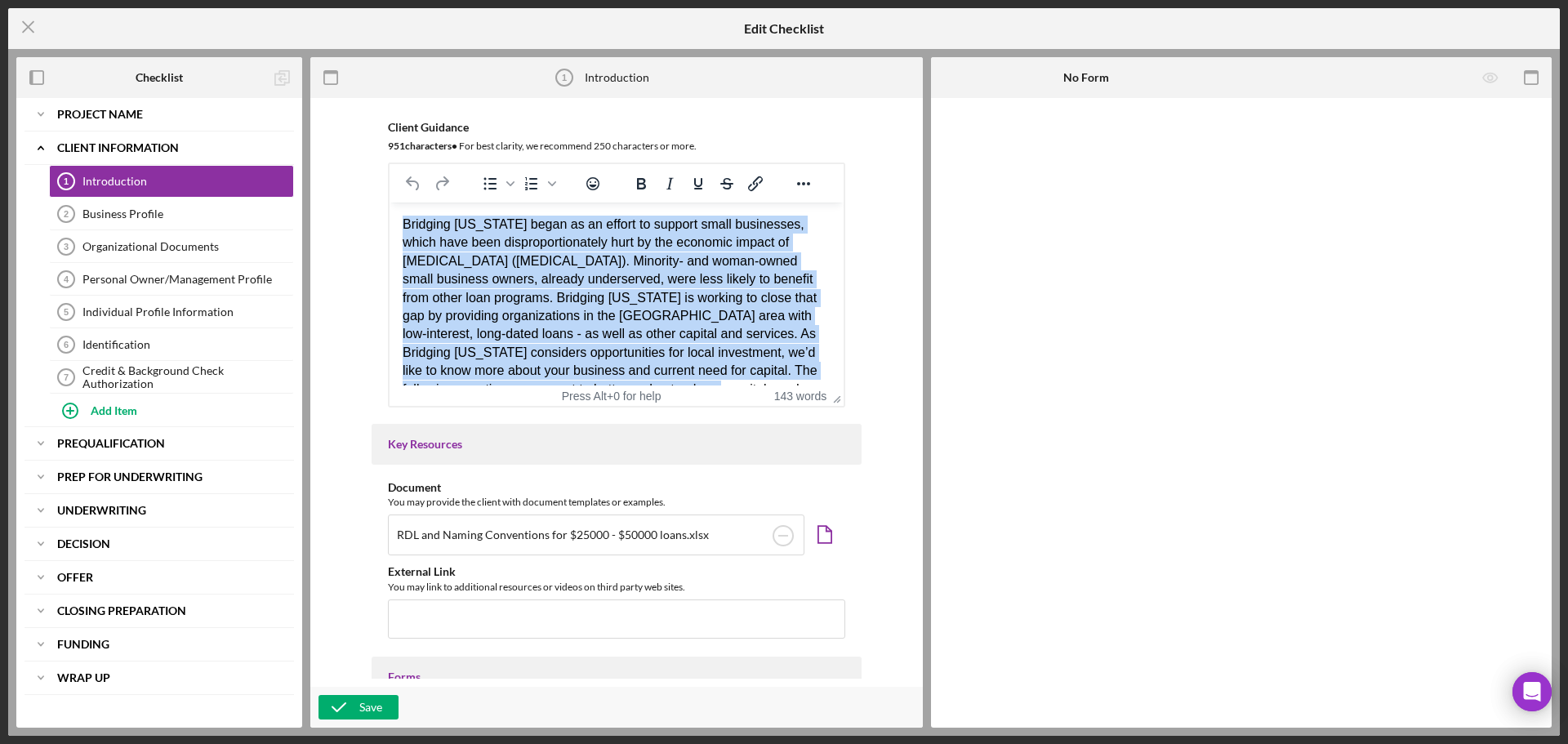
drag, startPoint x: 763, startPoint y: 235, endPoint x: 780, endPoint y: 404, distance: 169.9
click at [390, 202] on html "Bridging [US_STATE] began as an effort to support small businesses, which have …" at bounding box center [617, 371] width 455 height 337
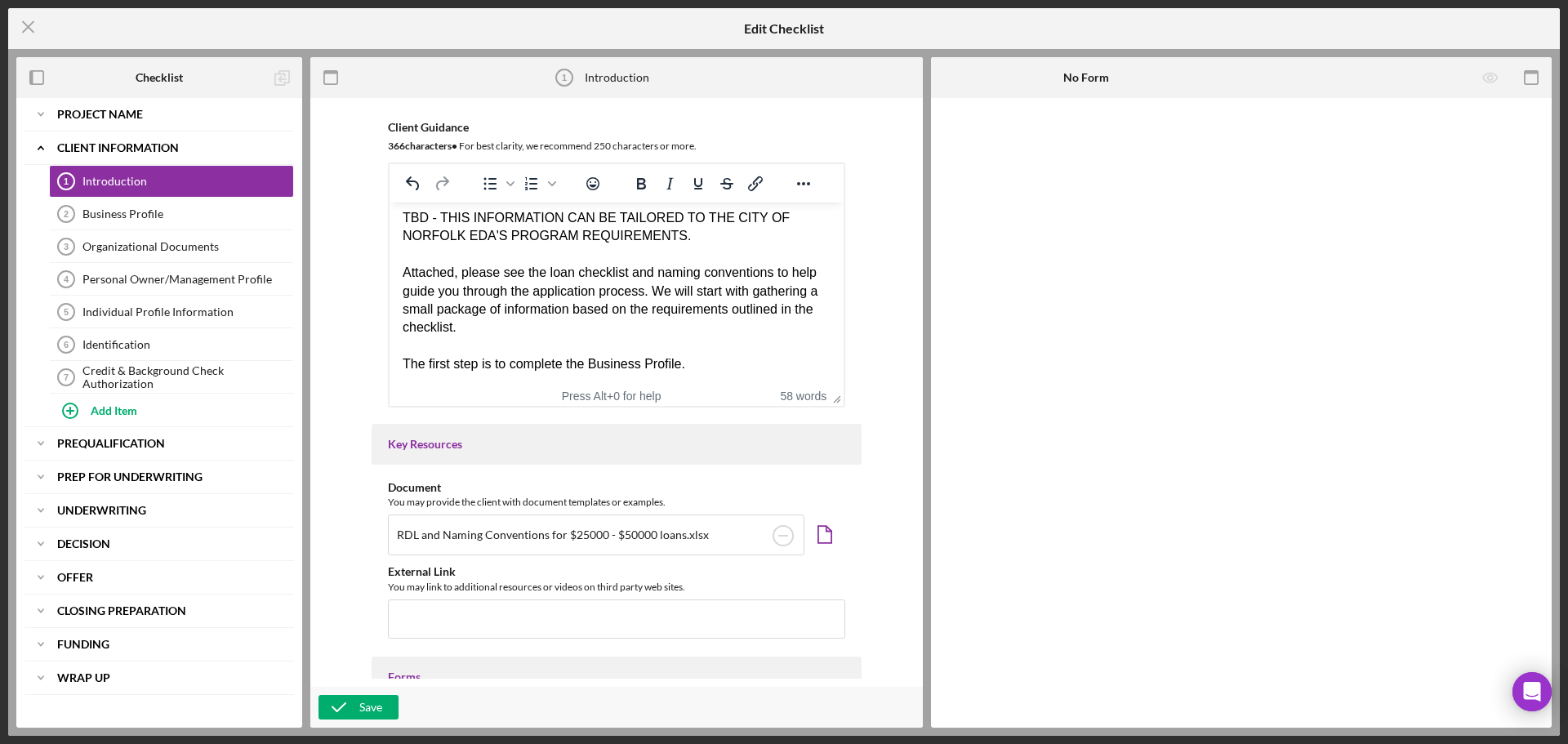
scroll to position [8, 0]
click at [356, 707] on icon "button" at bounding box center [339, 707] width 41 height 41
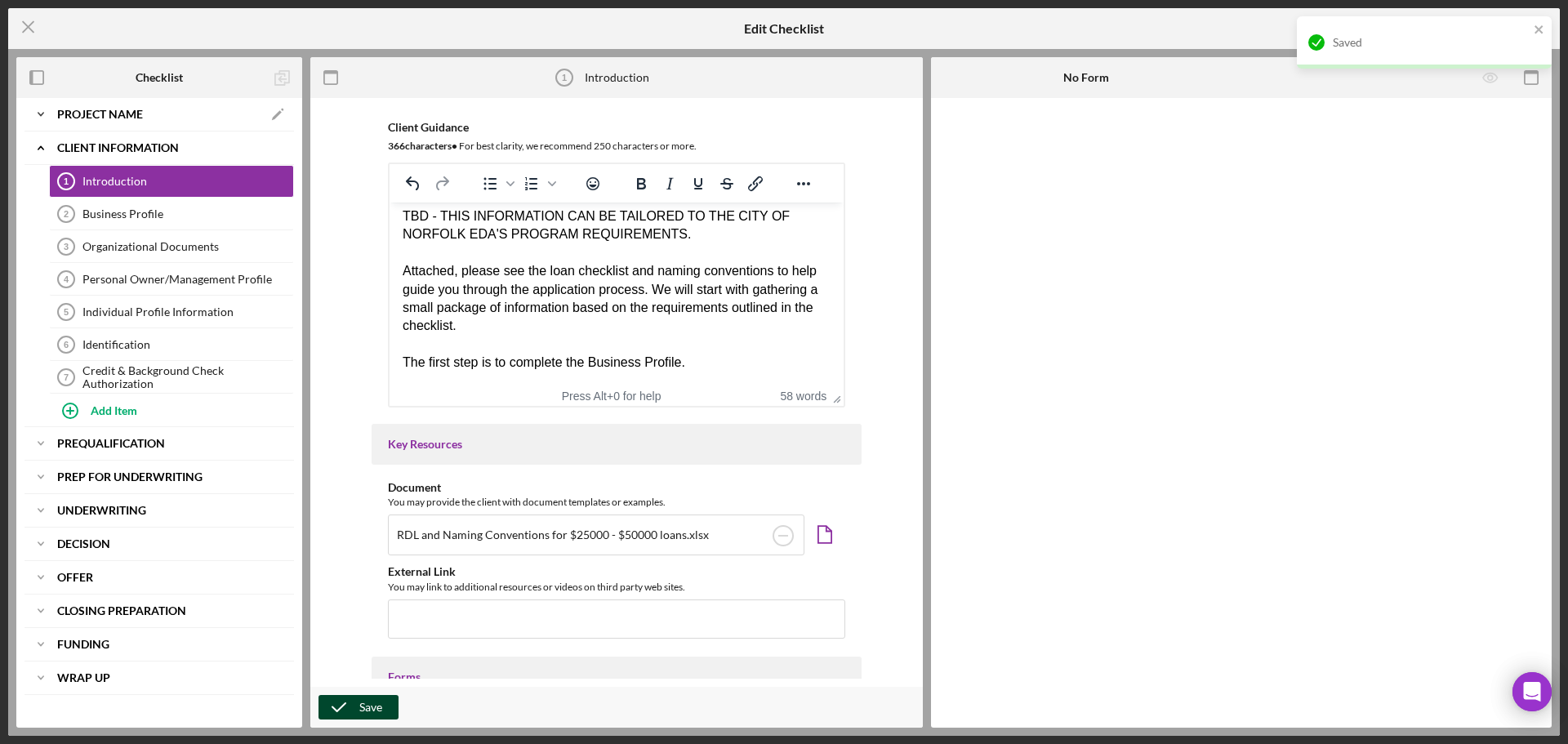
click at [169, 116] on div "Project Name" at bounding box center [159, 114] width 204 height 9
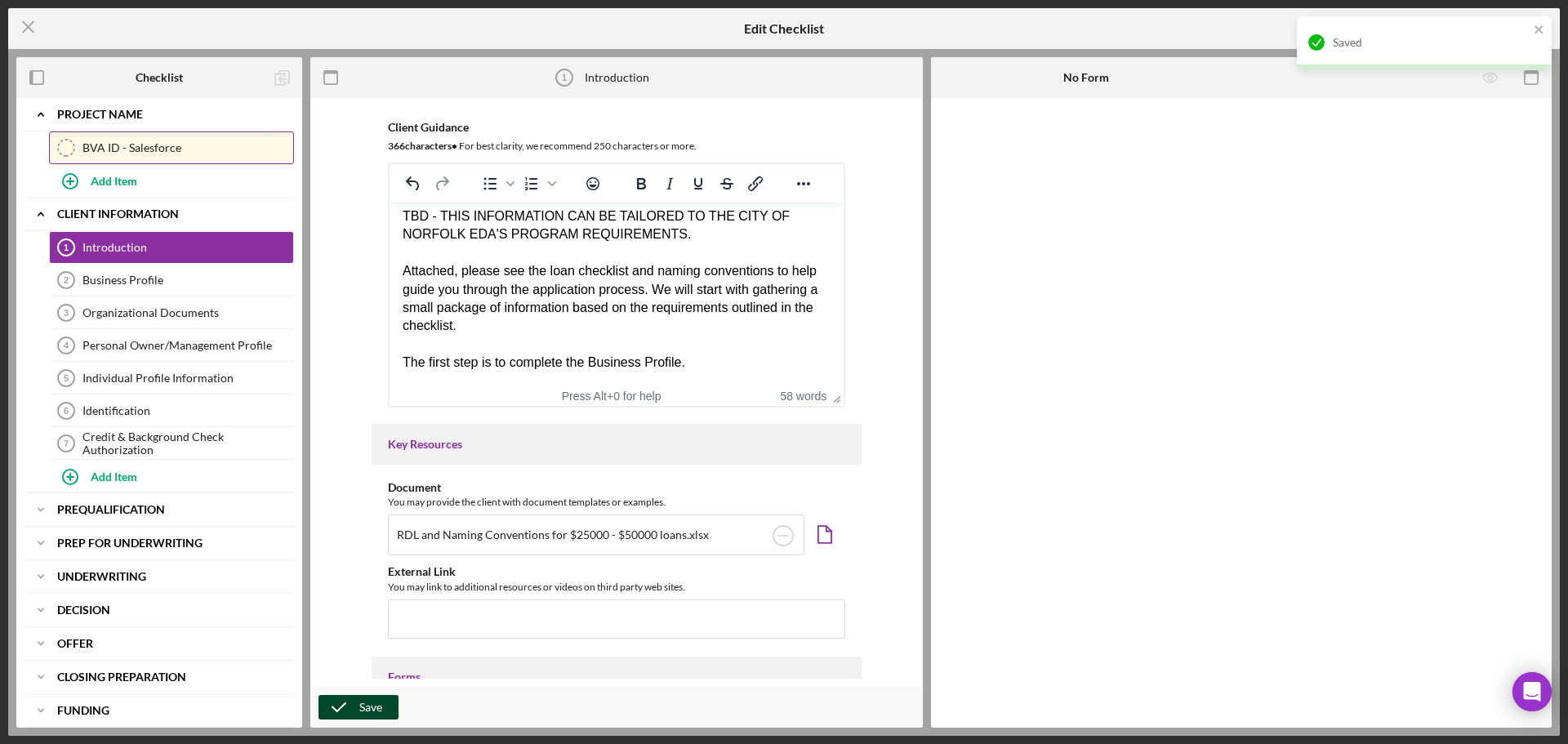
click at [159, 150] on div "BVA ID - Salesforce" at bounding box center [187, 148] width 211 height 13
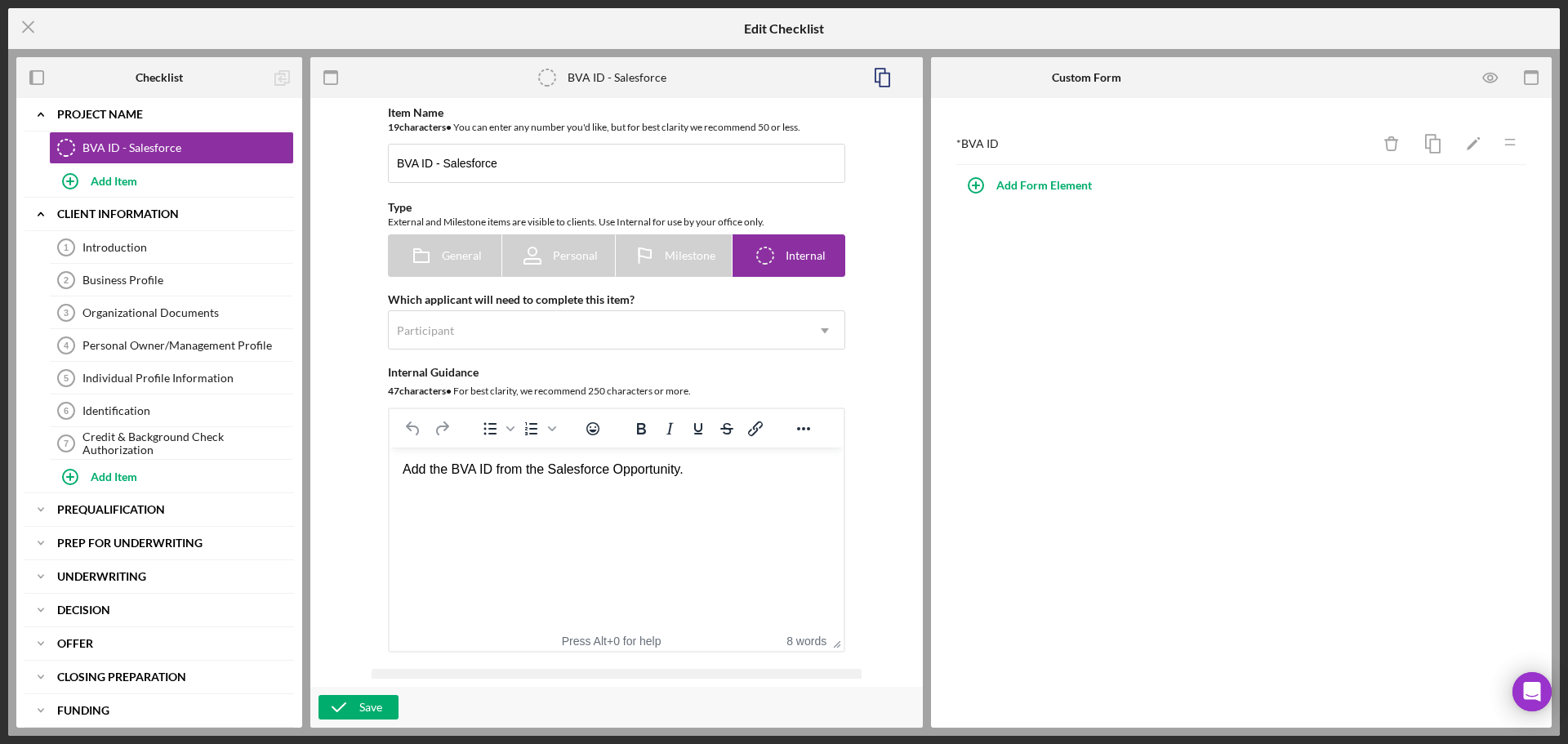
scroll to position [82, 0]
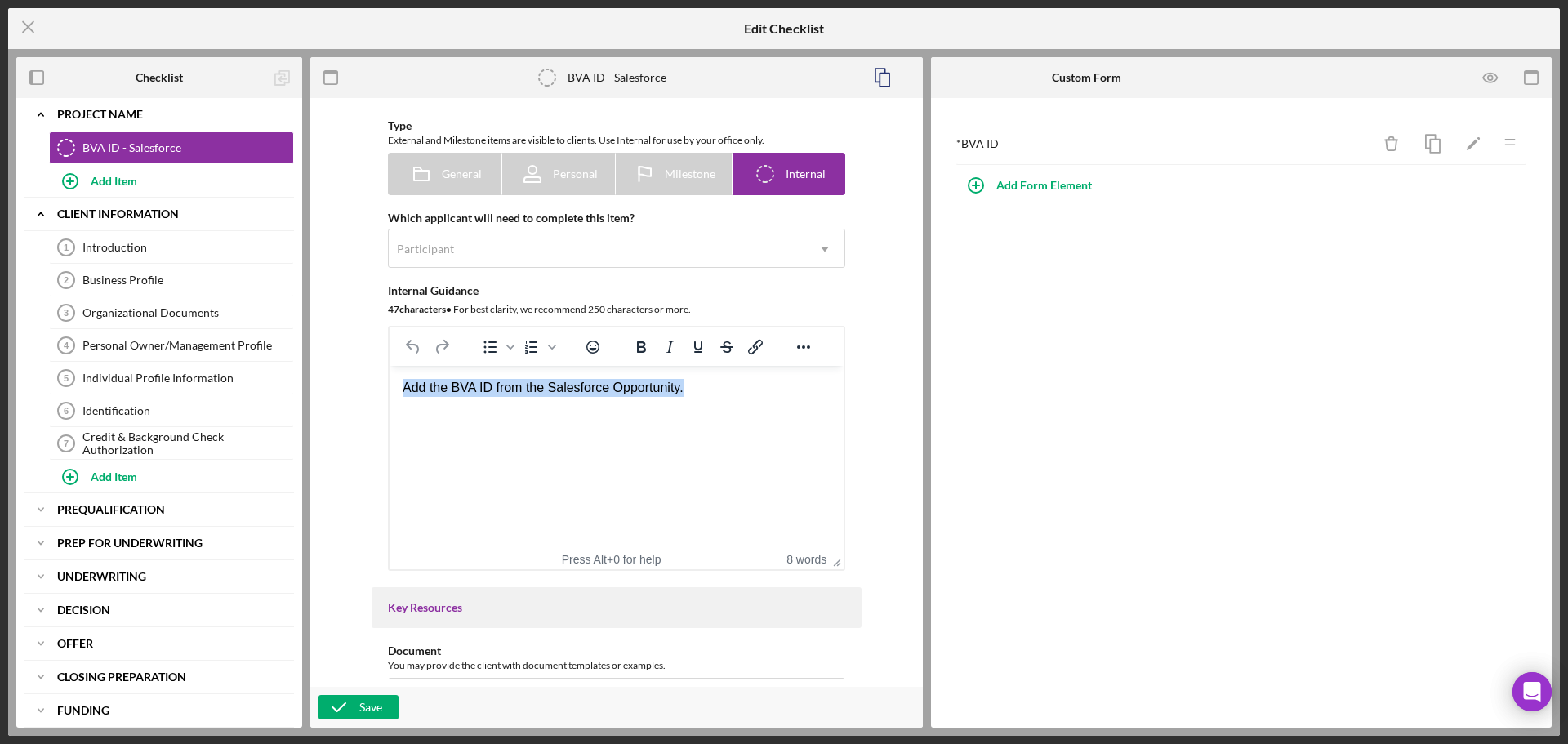
drag, startPoint x: 725, startPoint y: 393, endPoint x: 393, endPoint y: 394, distance: 332.0
click at [393, 394] on html "Add the BVA ID from the Salesforce Opportunity." at bounding box center [617, 406] width 455 height 81
click at [130, 254] on div "Introduction" at bounding box center [187, 247] width 211 height 13
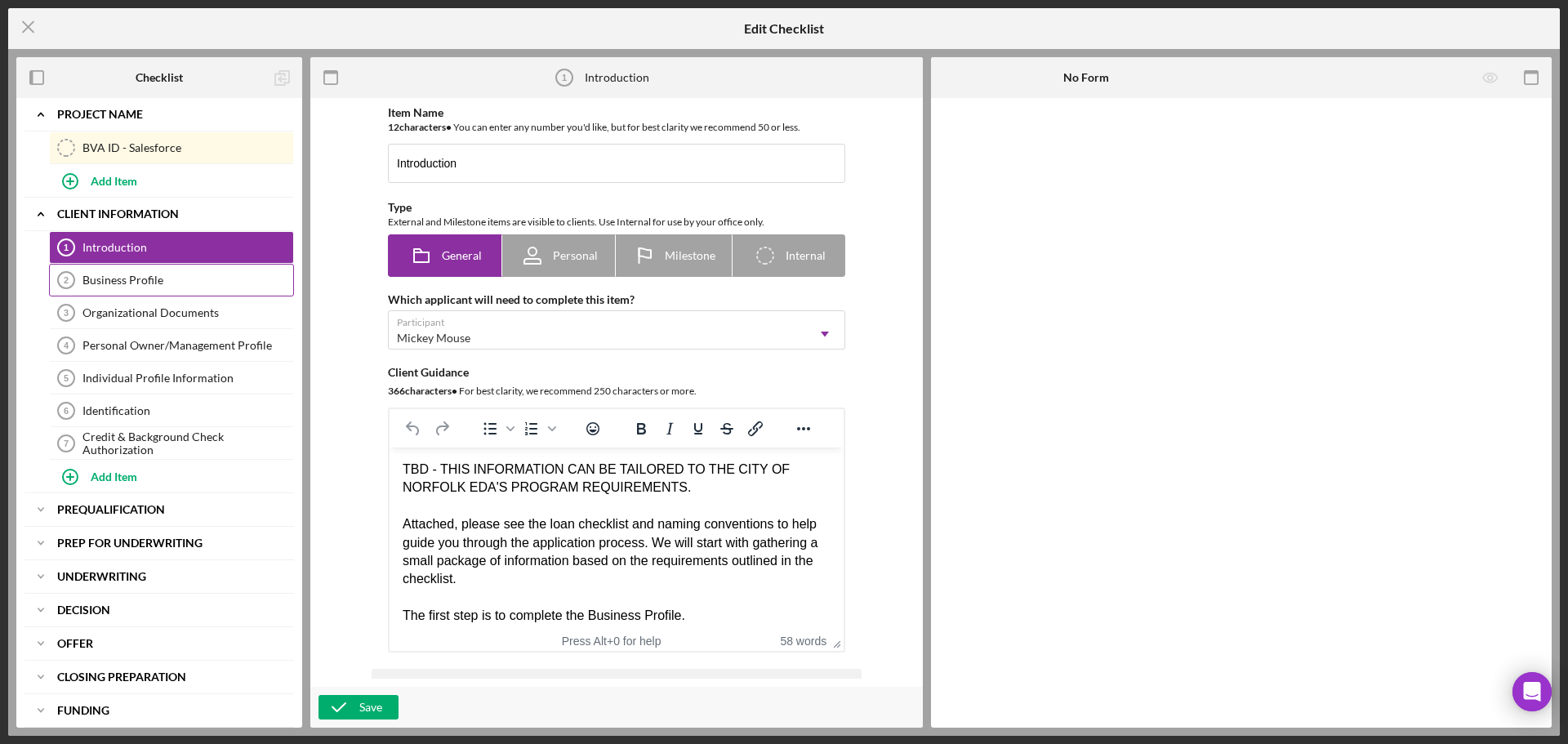
click at [132, 275] on div "Business Profile" at bounding box center [187, 280] width 211 height 13
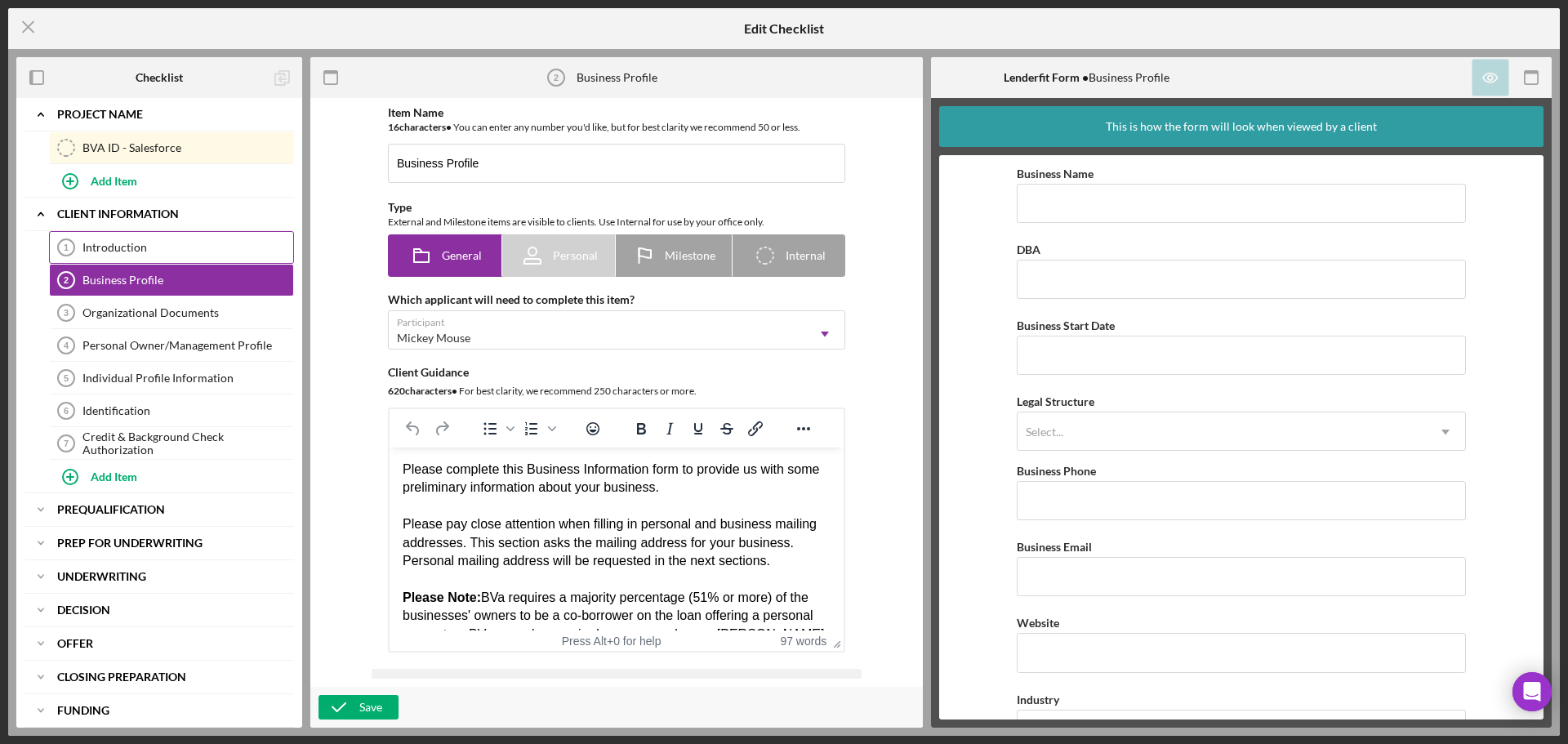
click at [128, 246] on div "Introduction" at bounding box center [187, 247] width 211 height 13
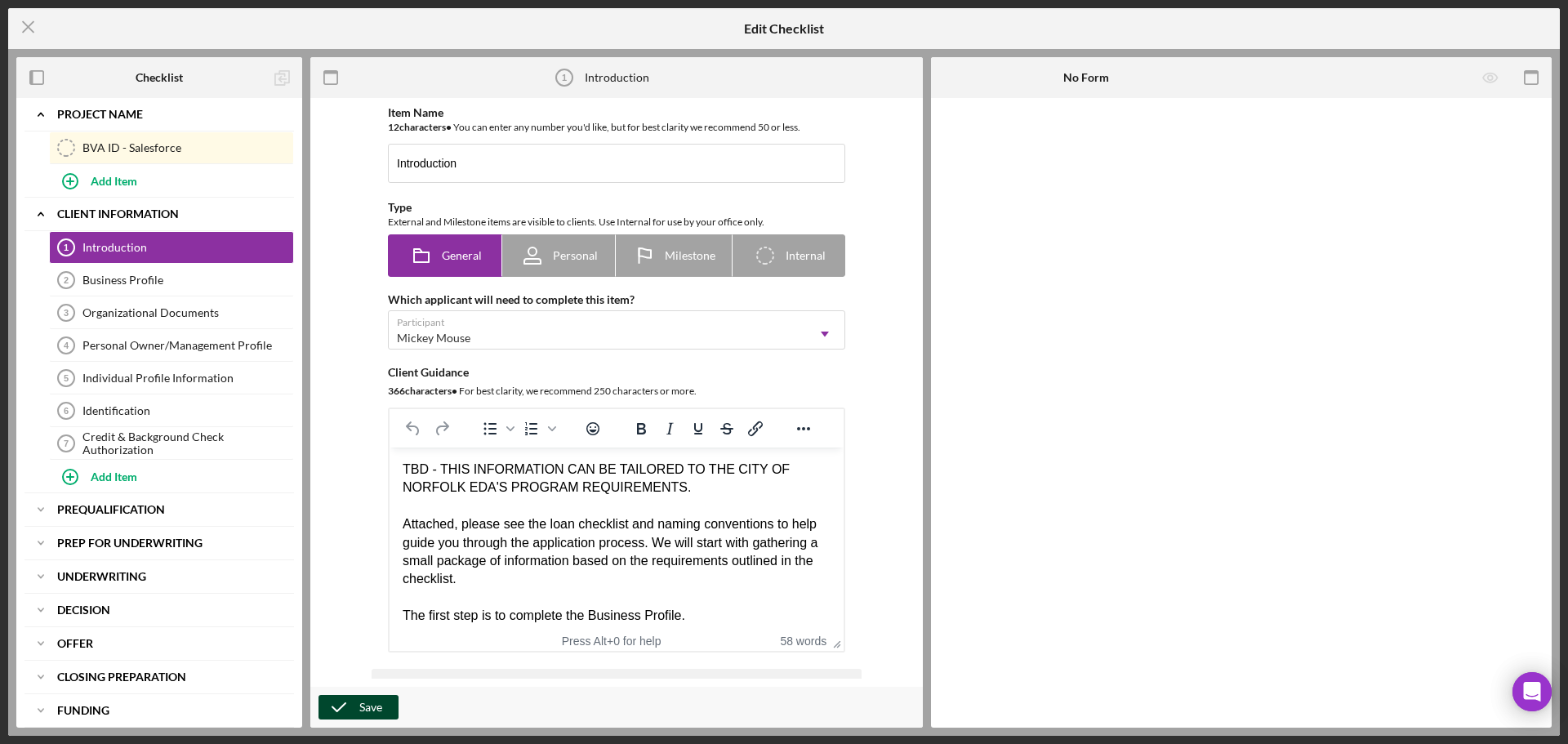
click at [351, 703] on icon "button" at bounding box center [339, 707] width 41 height 41
click at [129, 285] on div "Business Profile" at bounding box center [187, 280] width 211 height 13
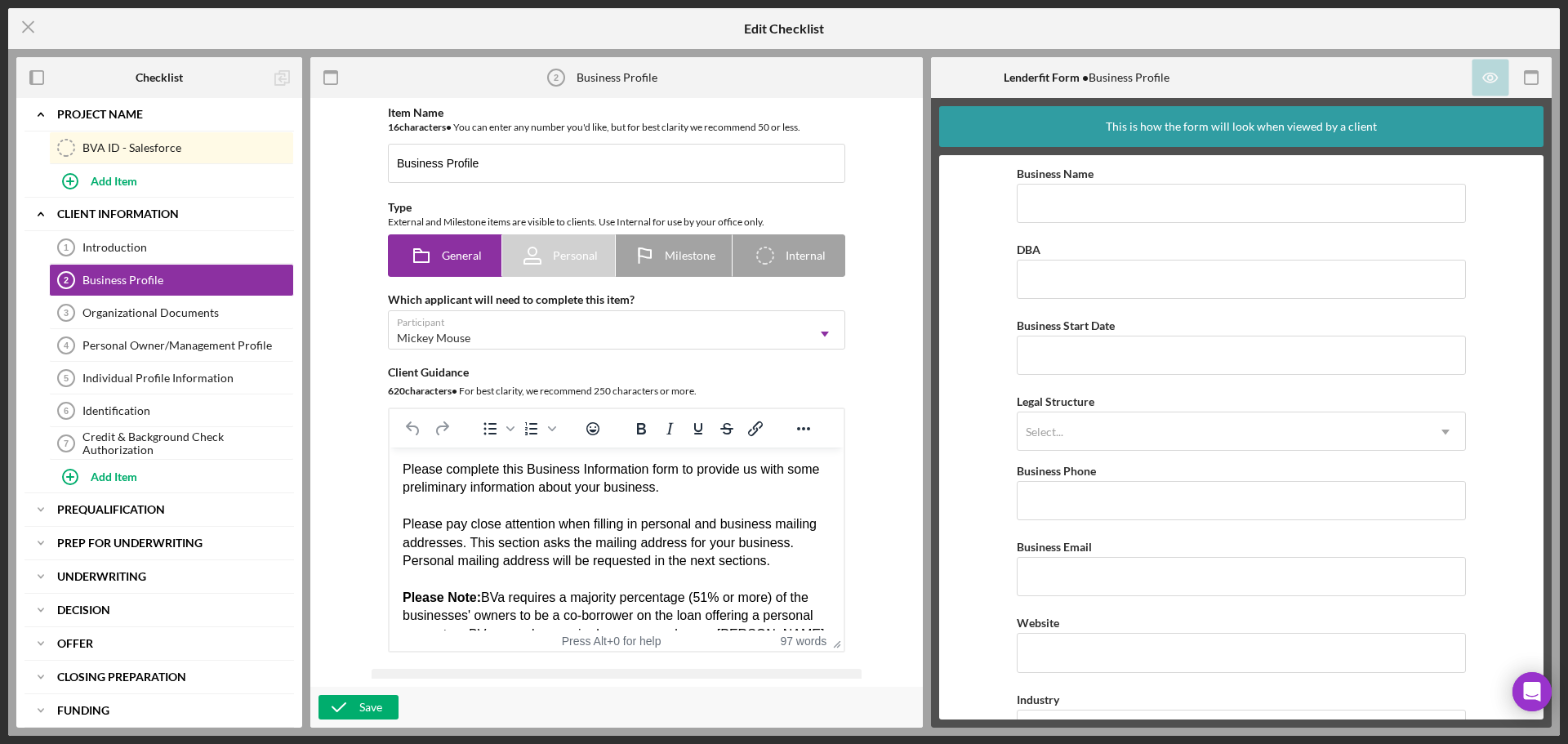
scroll to position [63, 0]
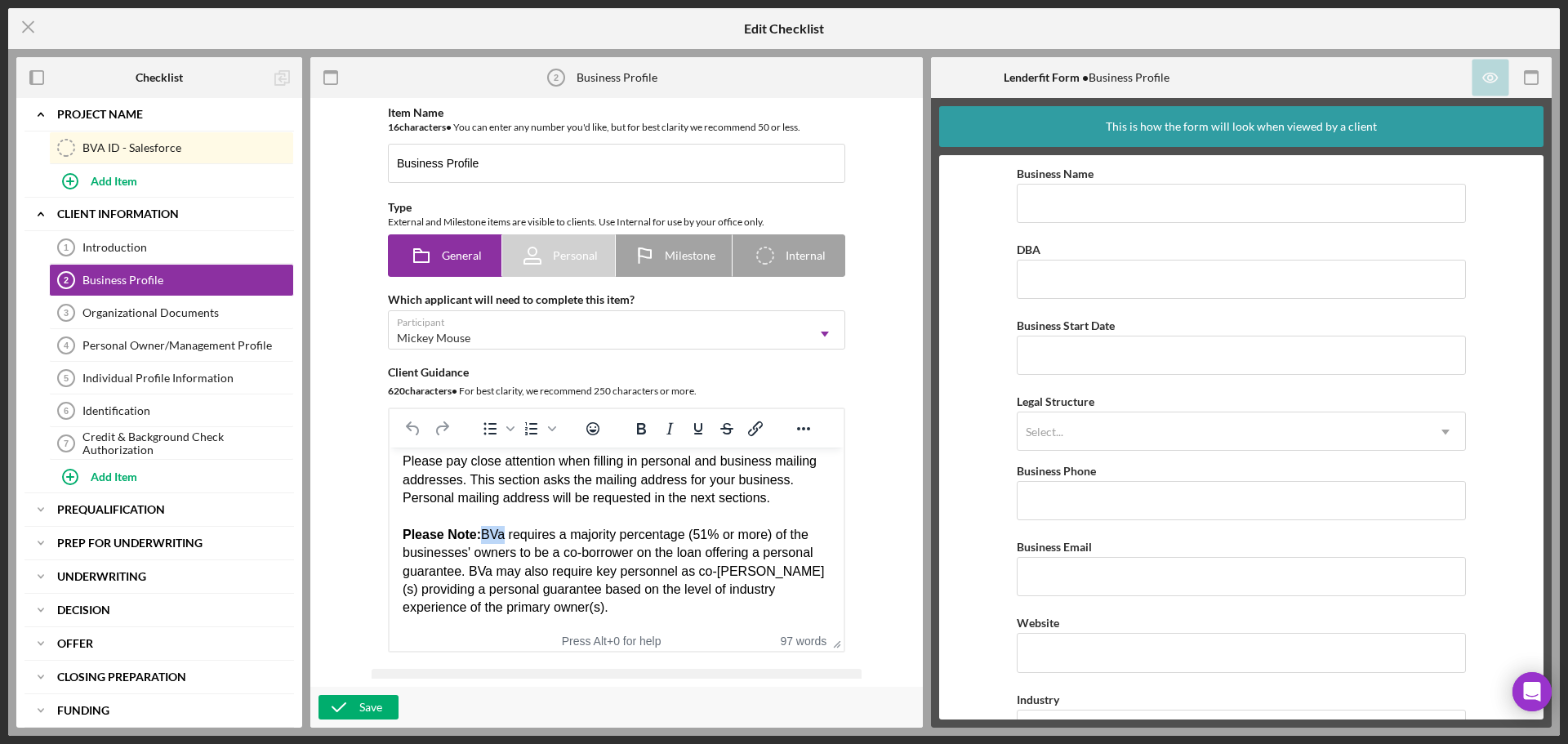
drag, startPoint x: 505, startPoint y: 534, endPoint x: 486, endPoint y: 537, distance: 19.2
click at [486, 537] on div "Please Note: BVa requires a majority percentage (51% or more) of the businesses…" at bounding box center [617, 572] width 428 height 92
drag, startPoint x: 483, startPoint y: 537, endPoint x: 615, endPoint y: 537, distance: 132.0
click at [615, 537] on div "Please Note: The City of Norfolk EDA requires a majority percentage (51% or mor…" at bounding box center [617, 572] width 428 height 92
copy div "The City of Norfolk EDA"
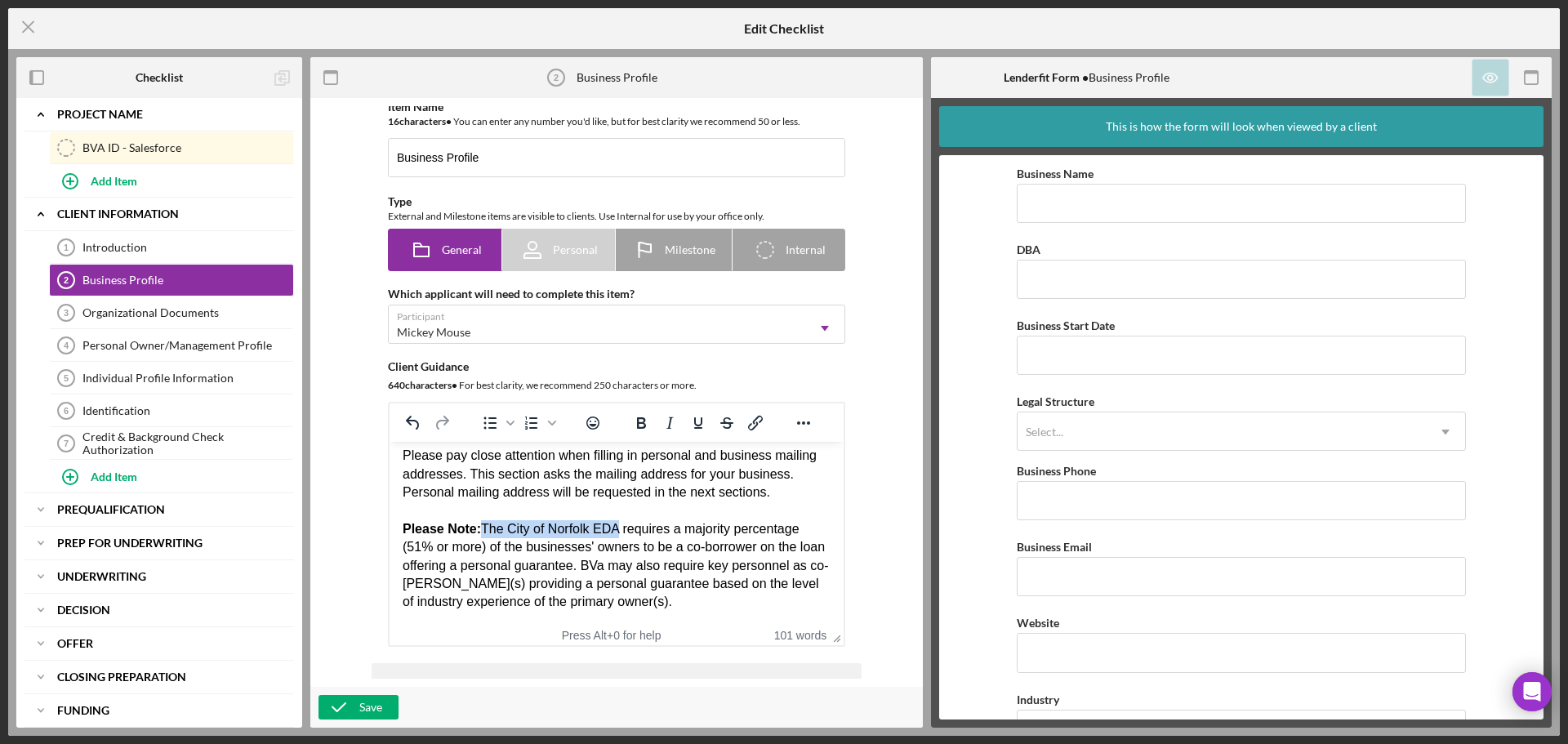
scroll to position [0, 0]
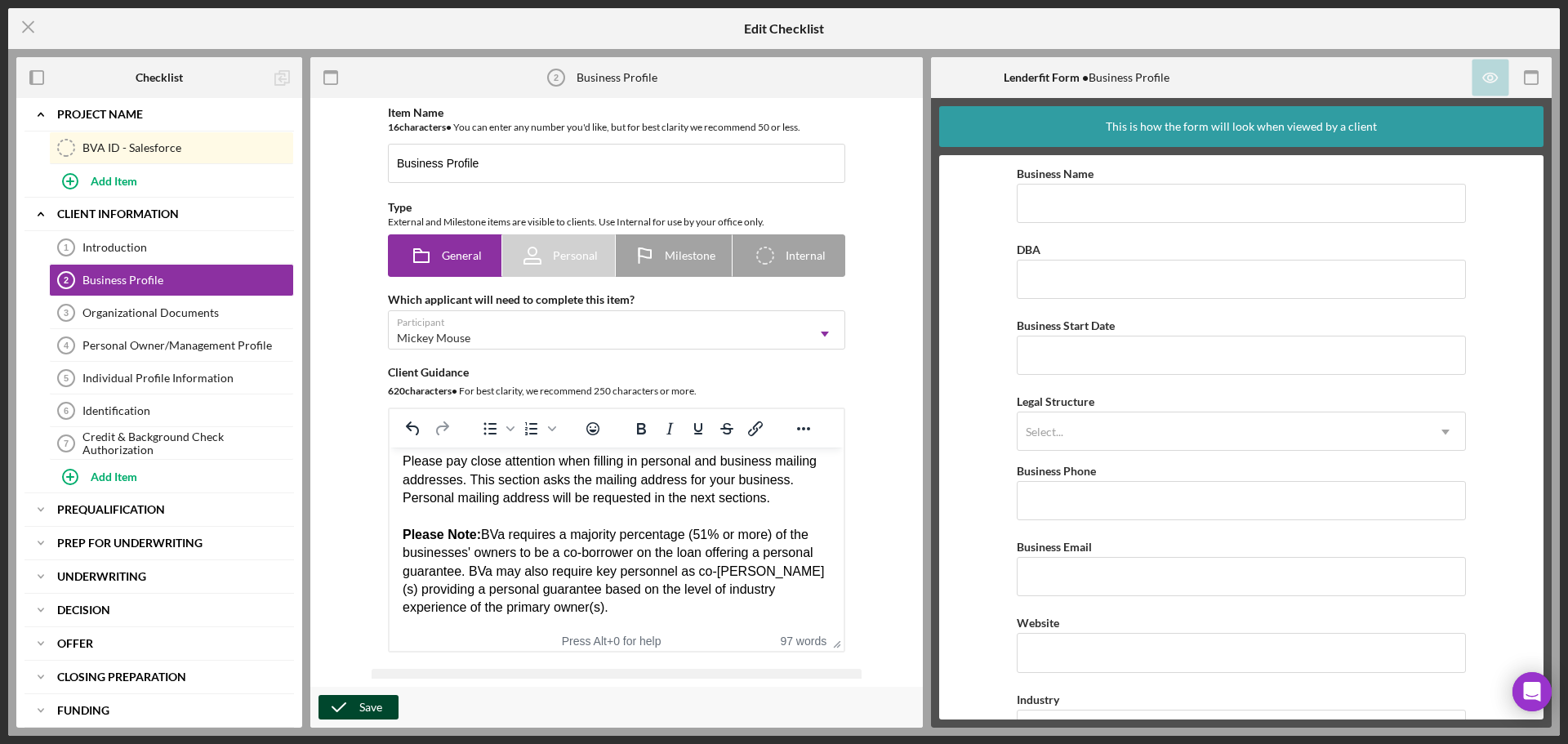
click at [380, 696] on div "Save" at bounding box center [370, 707] width 22 height 24
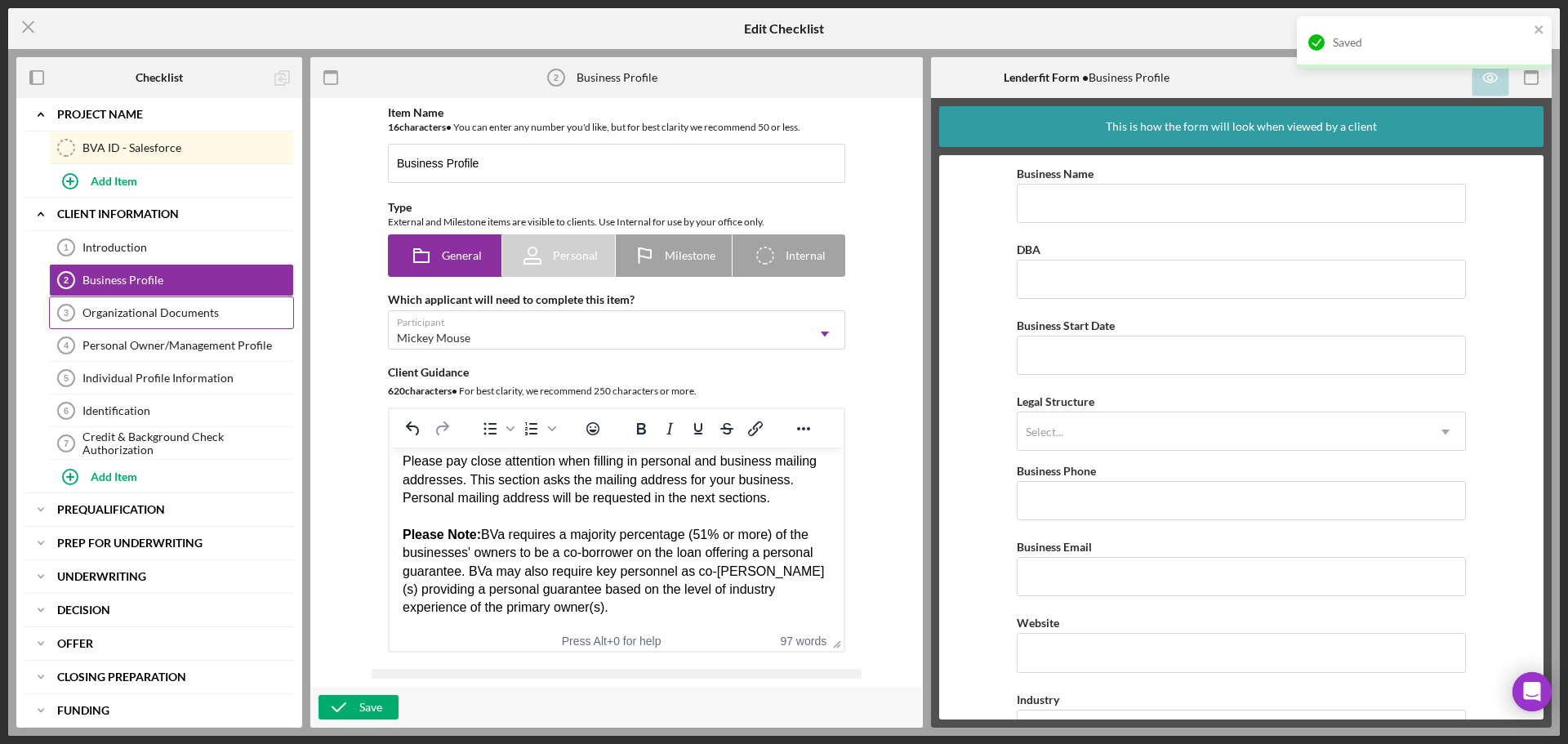
click at [165, 312] on div "Organizational Documents" at bounding box center [187, 313] width 211 height 13
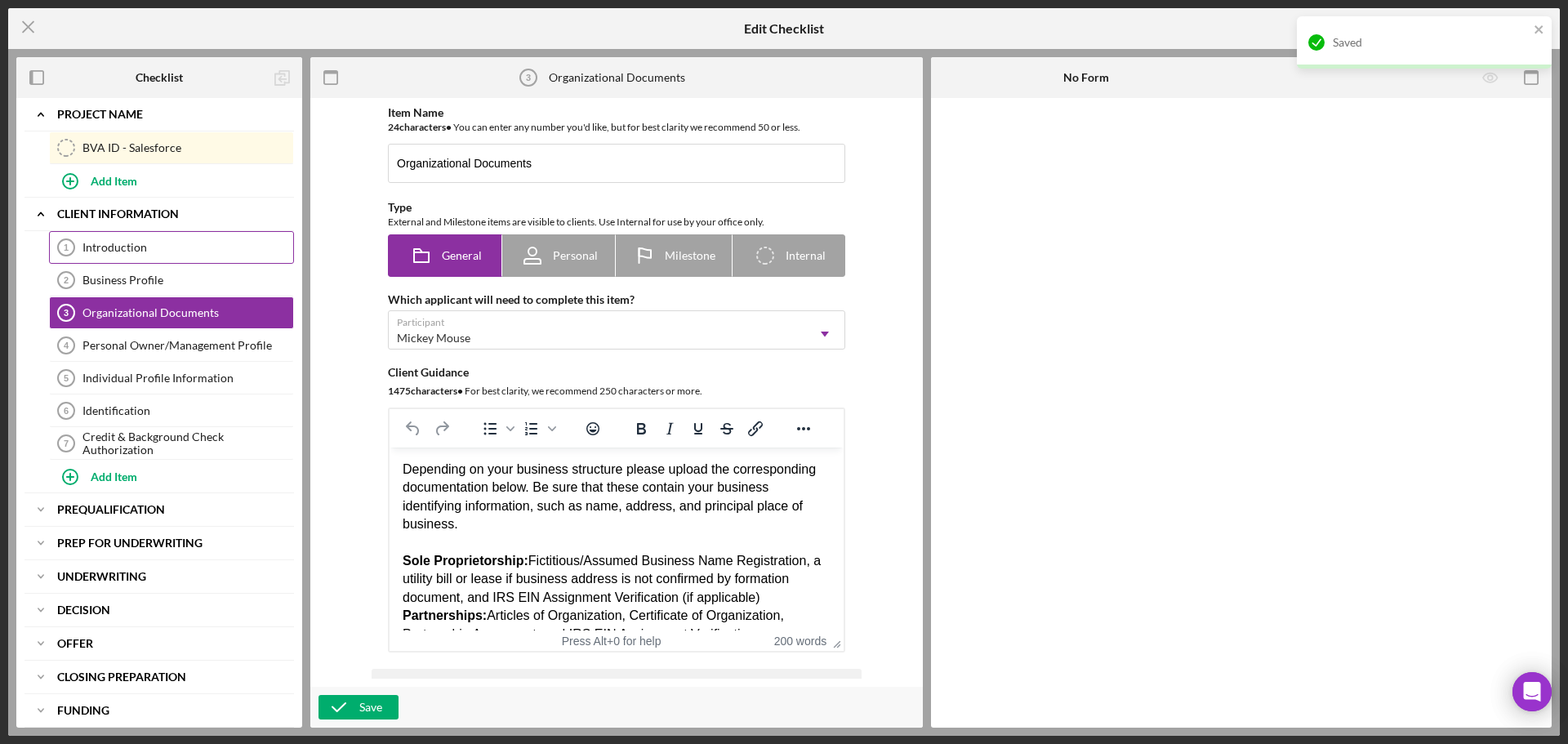
click at [139, 248] on div "Introduction" at bounding box center [187, 247] width 211 height 13
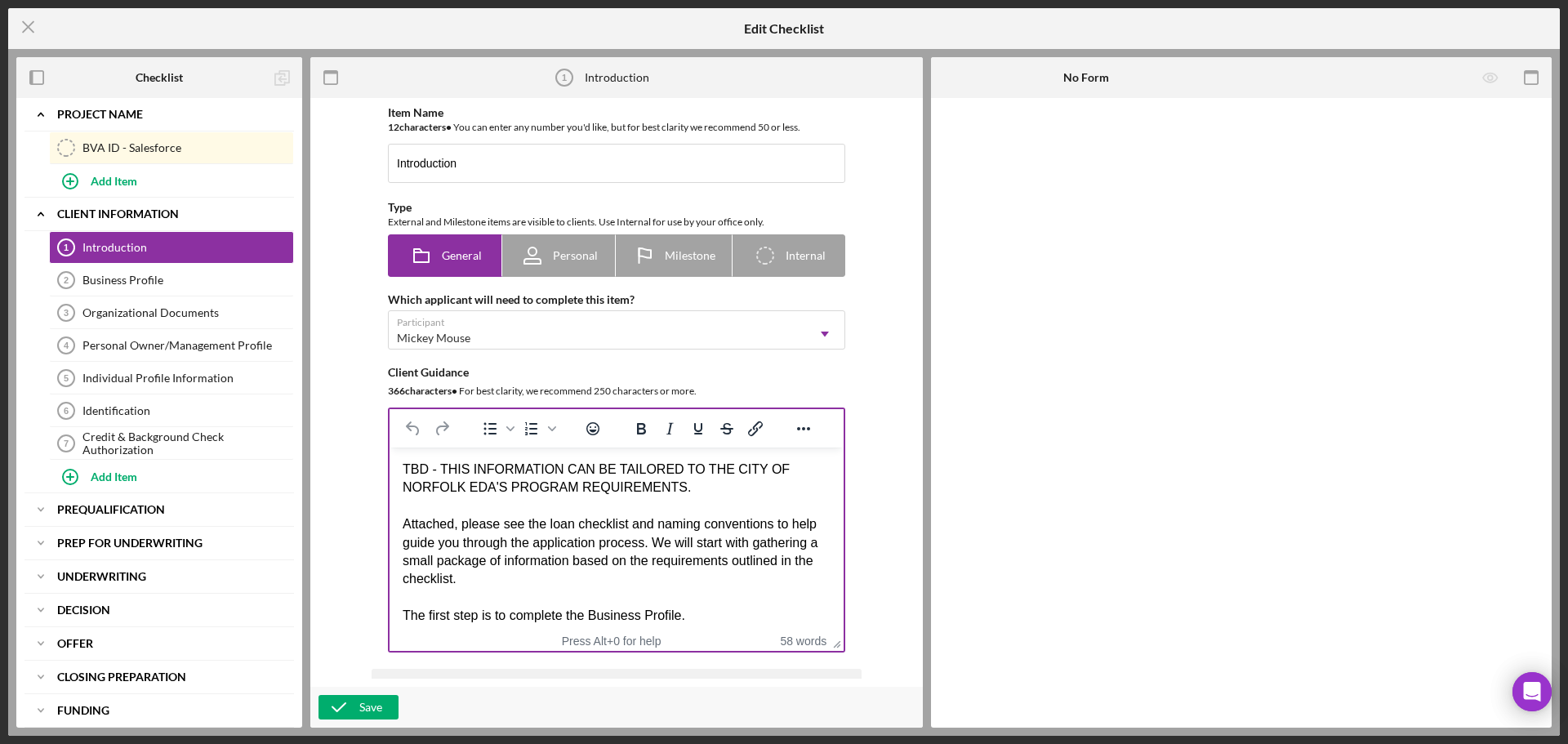
click at [688, 486] on div "TBD - THIS INFORMATION CAN BE TAILORED TO THE CITY OF NORFOLK EDA'S PROGRAM REQ…" at bounding box center [617, 479] width 428 height 37
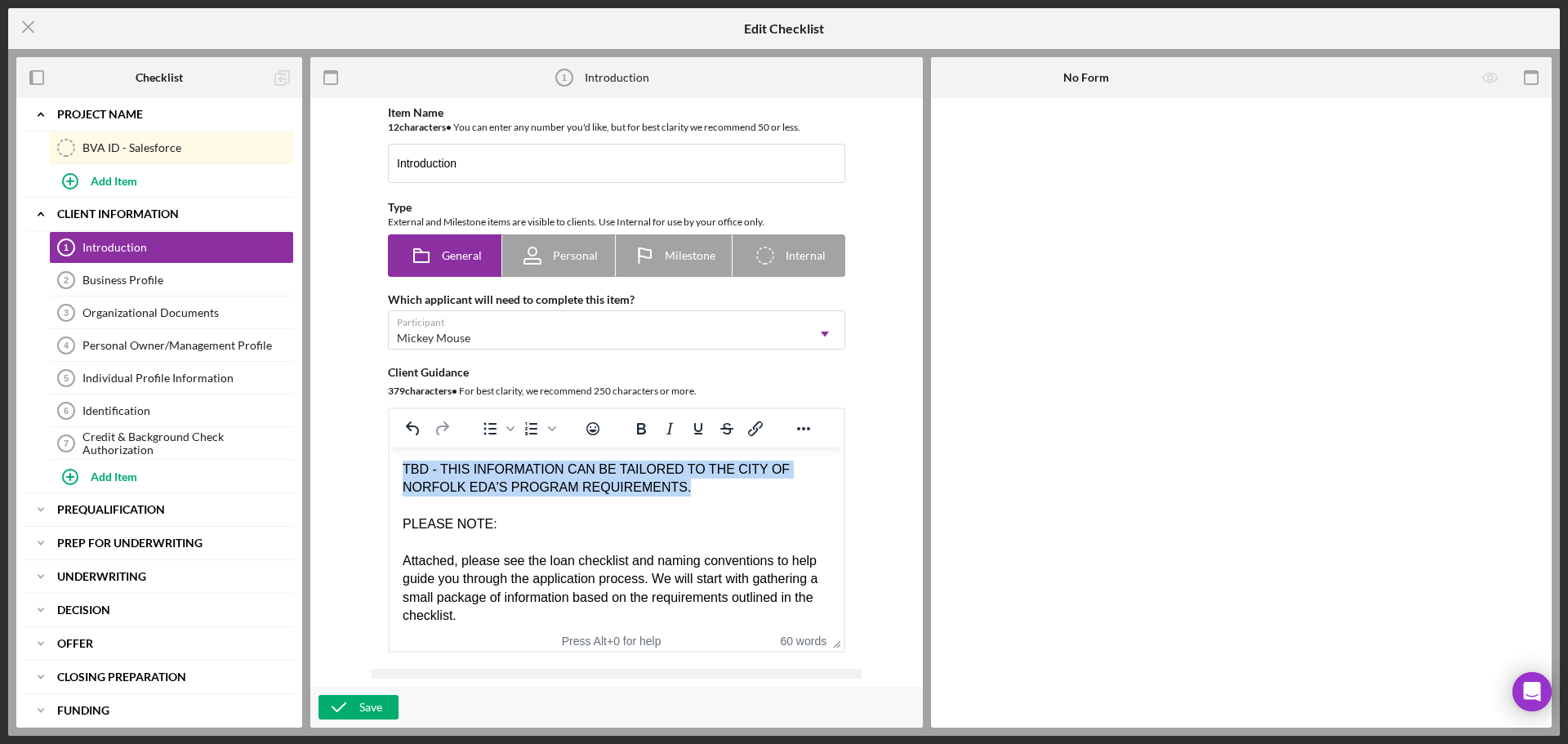
drag, startPoint x: 688, startPoint y: 484, endPoint x: 391, endPoint y: 469, distance: 297.4
click at [391, 469] on html "TBD - THIS INFORMATION CAN BE TAILORED TO THE CITY OF NORFOLK EDA'S PROGRAM REQ…" at bounding box center [617, 561] width 455 height 227
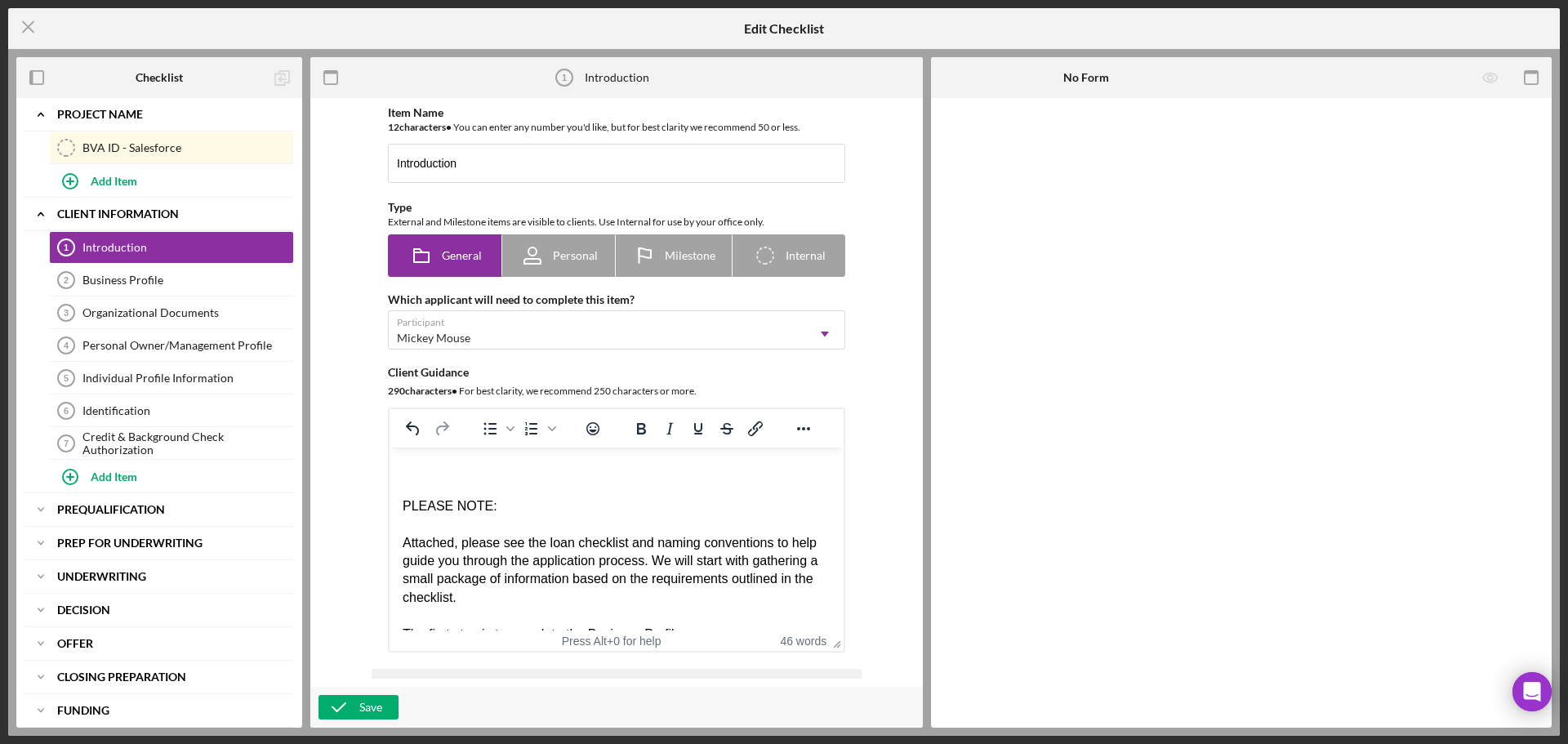
click at [415, 525] on div "Rich Text Area. Press ALT-0 for help." at bounding box center [617, 524] width 428 height 18
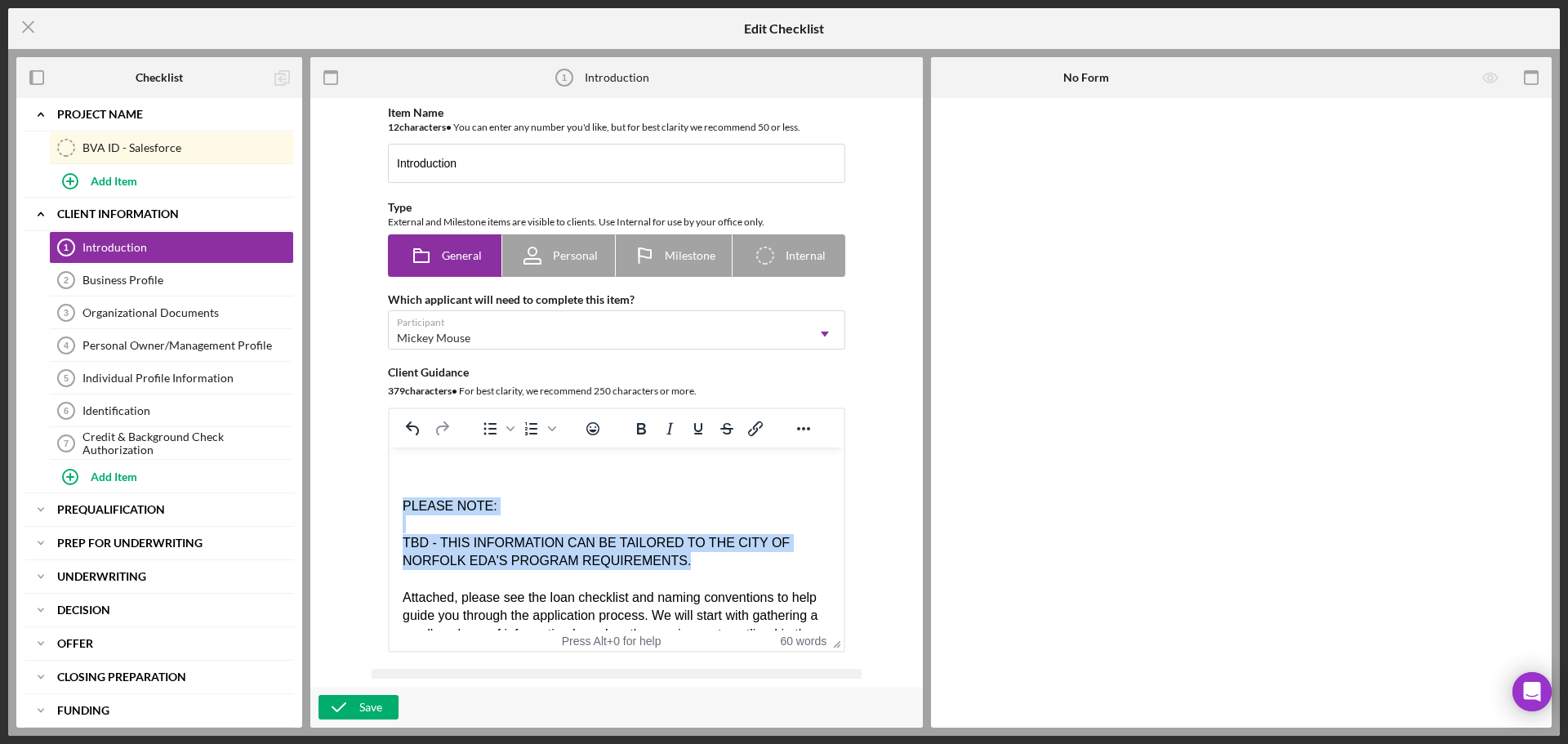
drag, startPoint x: 679, startPoint y: 563, endPoint x: 486, endPoint y: 523, distance: 197.1
click at [390, 511] on html "PLEASE NOTE: TBD - THIS INFORMATION CAN BE TAILORED TO THE CITY OF NORFOLK EDA'…" at bounding box center [617, 579] width 455 height 263
click at [486, 523] on div "Rich Text Area. Press ALT-0 for help." at bounding box center [617, 524] width 428 height 18
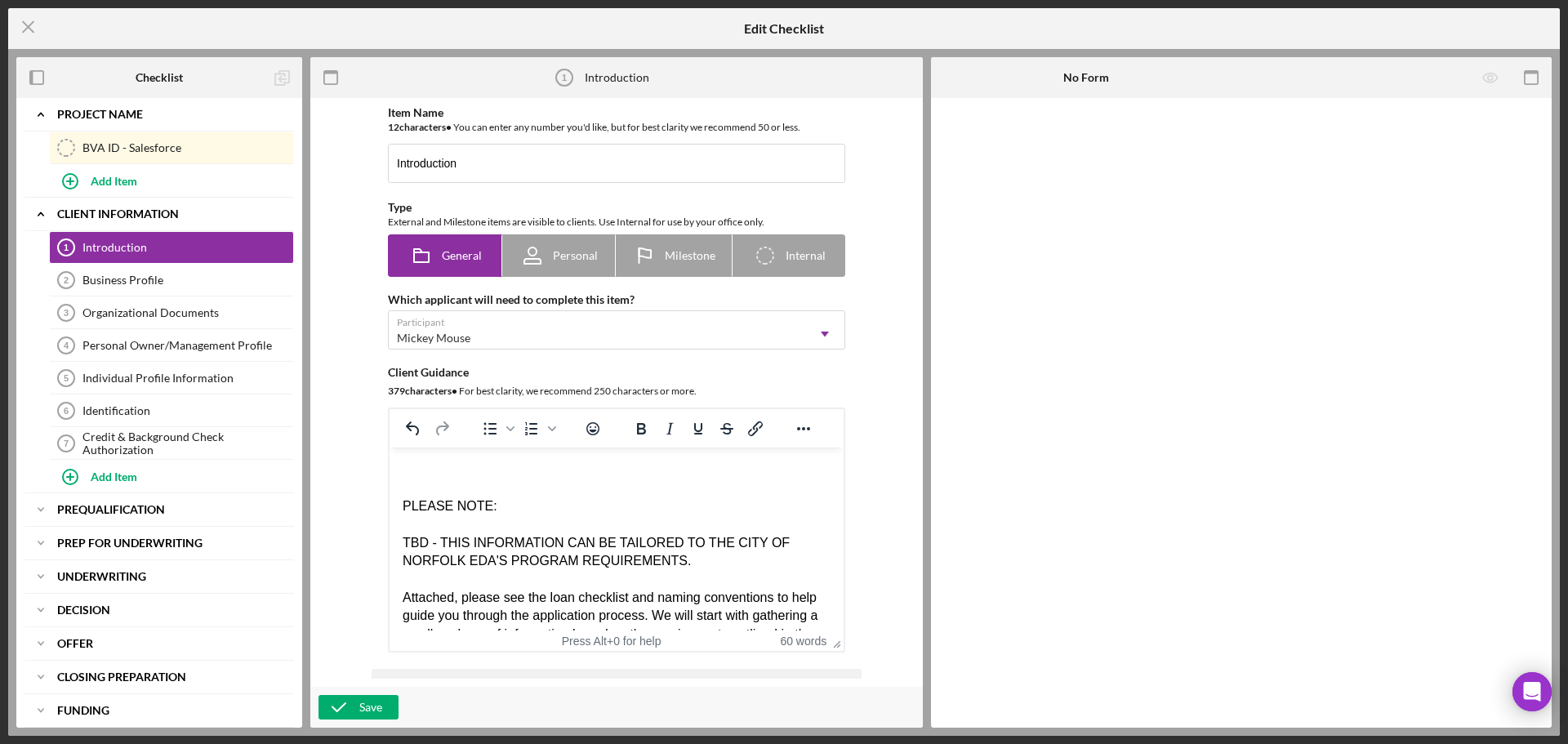
drag, startPoint x: 474, startPoint y: 547, endPoint x: 448, endPoint y: 552, distance: 26.5
click at [473, 549] on div "TBD - THIS INFORMATION CAN BE TAILORED TO THE CITY OF NORFOLK EDA'S PROGRAM REQ…" at bounding box center [617, 552] width 428 height 37
drag, startPoint x: 466, startPoint y: 537, endPoint x: 754, endPoint y: 985, distance: 532.6
click at [390, 537] on html "PLEASE NOTE: TBD - THIS INFORMATION CAN BE TAILORED TO THE CITY OF NORFOLK EDA'…" at bounding box center [617, 579] width 455 height 263
click at [402, 508] on html "PLEASE NOTE: THE INFORMATION IN THIS SECTION CAN BE TAILORED TO THE CITY OF NOR…" at bounding box center [617, 579] width 455 height 263
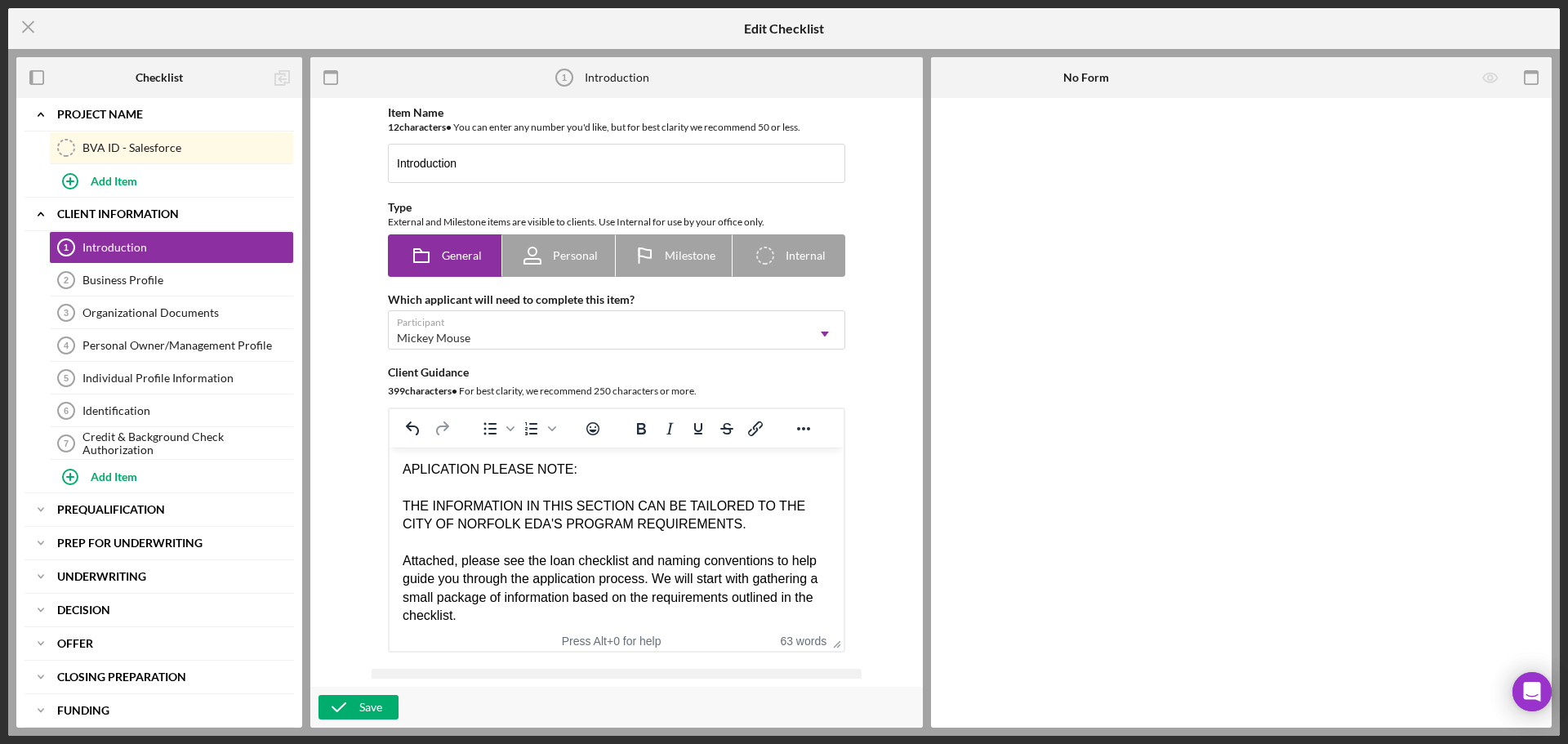
click at [416, 464] on div "APLICATION PLEASE NOTE:" at bounding box center [617, 469] width 428 height 18
drag, startPoint x: 536, startPoint y: 469, endPoint x: 478, endPoint y: 463, distance: 58.3
click at [478, 463] on div "APPLICATION PLEASE NOTE:" at bounding box center [617, 469] width 428 height 18
click at [515, 467] on div "APPLICATION NOTE:" at bounding box center [617, 469] width 428 height 18
click at [550, 467] on div "APPLICATION NOTES:" at bounding box center [617, 469] width 428 height 18
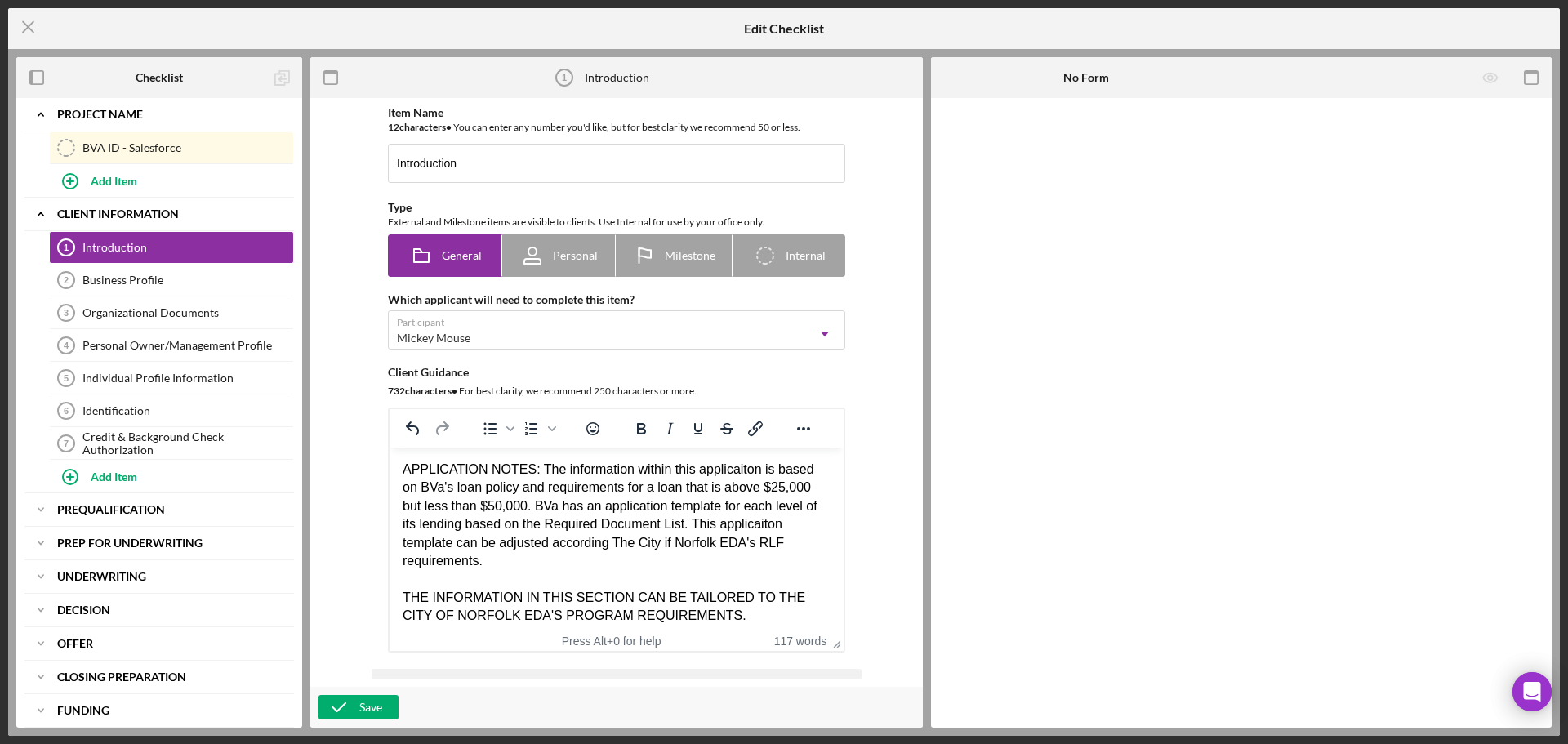
click at [754, 527] on div "APPLICATION NOTES: The information within this applicaiton is based on BVa's lo…" at bounding box center [617, 515] width 428 height 110
click at [512, 562] on div "APPLICATION NOTES: The information within this application is based on BVa's lo…" at bounding box center [617, 515] width 428 height 110
click at [482, 556] on div "APPLICATION NOTES: The information within this application is based on BVa's lo…" at bounding box center [617, 515] width 428 height 110
click at [659, 561] on div "APPLICATION NOTES: The information within this application is based on BVa's lo…" at bounding box center [617, 515] width 428 height 110
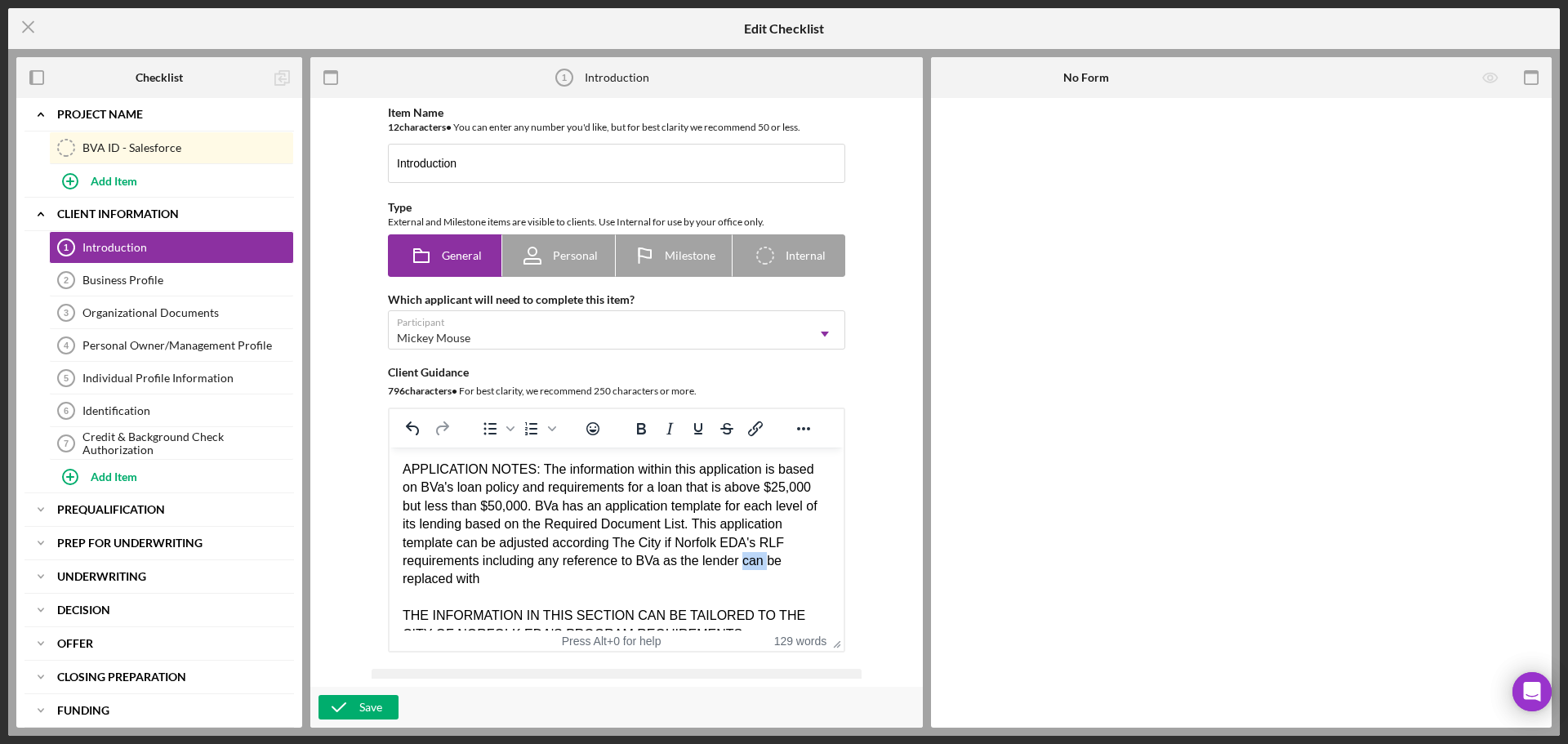
drag, startPoint x: 739, startPoint y: 560, endPoint x: 762, endPoint y: 558, distance: 23.1
click at [762, 558] on div "APPLICATION NOTES: The information within this application is based on BVa's lo…" at bounding box center [617, 525] width 428 height 128
click at [753, 577] on div "APPLICATION NOTES: The information within this application is based on BVa's lo…" at bounding box center [617, 525] width 428 height 128
drag, startPoint x: 740, startPoint y: 559, endPoint x: 780, endPoint y: 581, distance: 45.7
click at [780, 581] on div "APPLICATION NOTES: The information within this application is based on BVa's lo…" at bounding box center [617, 525] width 428 height 128
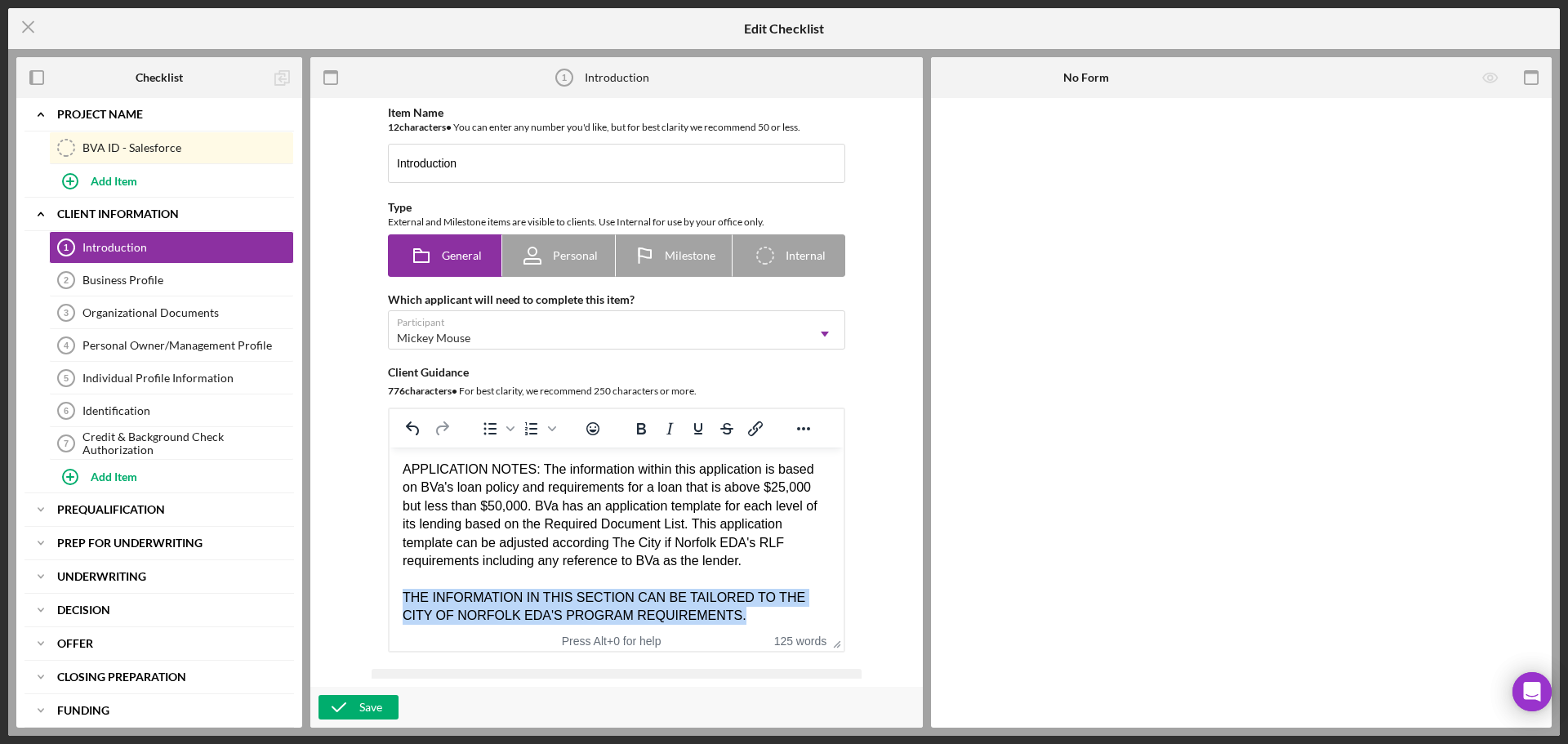
drag, startPoint x: 704, startPoint y: 610, endPoint x: 357, endPoint y: 598, distance: 347.2
click at [390, 598] on html "APPLICATION NOTES: The information within this application is based on BVa's lo…" at bounding box center [617, 607] width 455 height 319
click at [635, 423] on icon "Bold" at bounding box center [641, 428] width 20 height 20
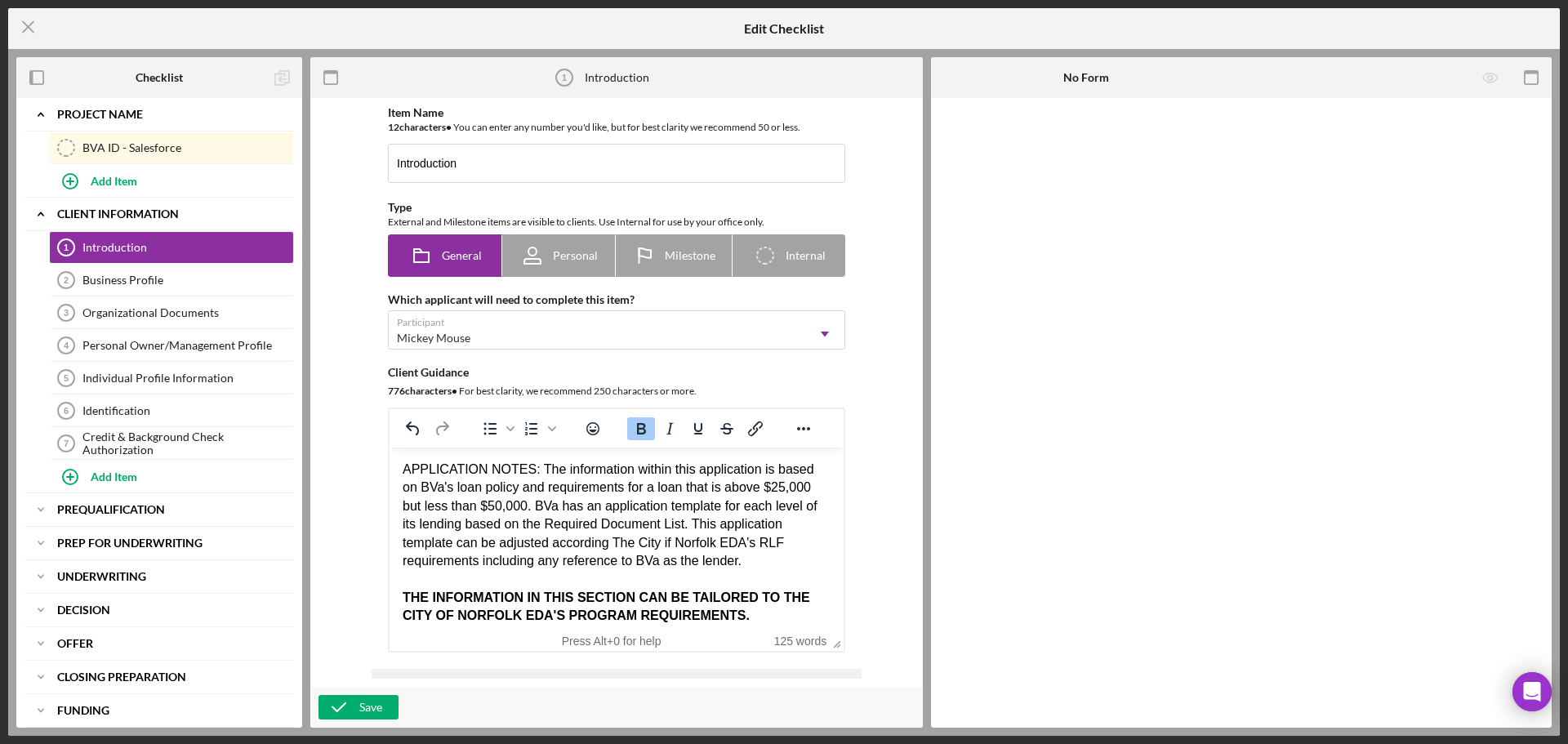
click at [736, 601] on strong "THE INFORMATION IN THIS SECTION CAN BE TAILORED TO THE CITY OF NORFOLK EDA'S PR…" at bounding box center [606, 606] width 408 height 32
drag, startPoint x: 747, startPoint y: 596, endPoint x: 688, endPoint y: 590, distance: 59.3
click at [688, 590] on strong "THE INFORMATION IN THIS SECTION CAN BE TAILORED TO THE CITY OF NORFOLK EDA'S PR…" at bounding box center [606, 606] width 408 height 32
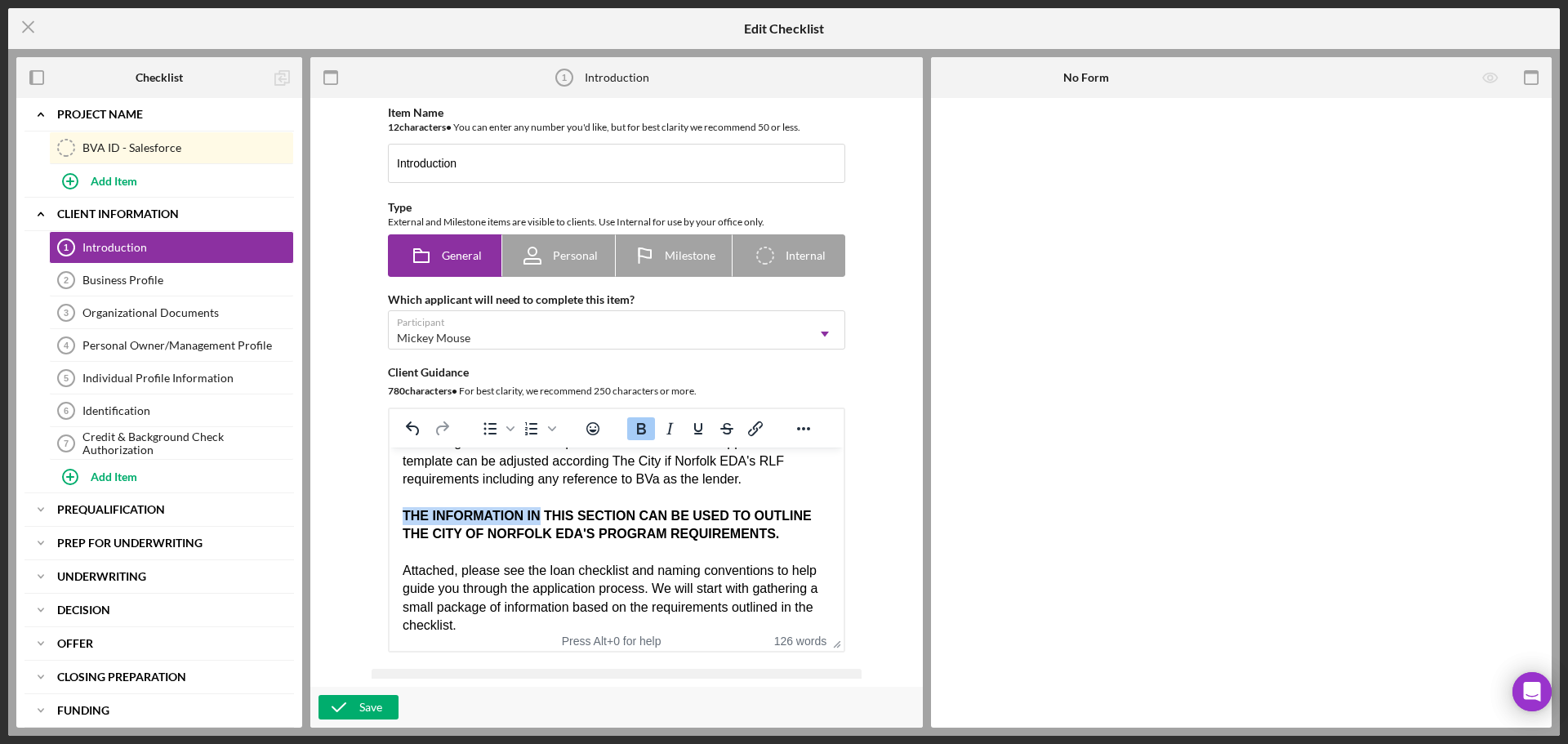
drag, startPoint x: 542, startPoint y: 512, endPoint x: 397, endPoint y: 522, distance: 145.3
click at [397, 522] on html "APPLICATION NOTES: The information within this application is based on BVa's lo…" at bounding box center [617, 525] width 455 height 319
click at [384, 700] on button "Save" at bounding box center [358, 707] width 80 height 24
click at [22, 27] on icon "Icon/Menu Close" at bounding box center [29, 27] width 41 height 41
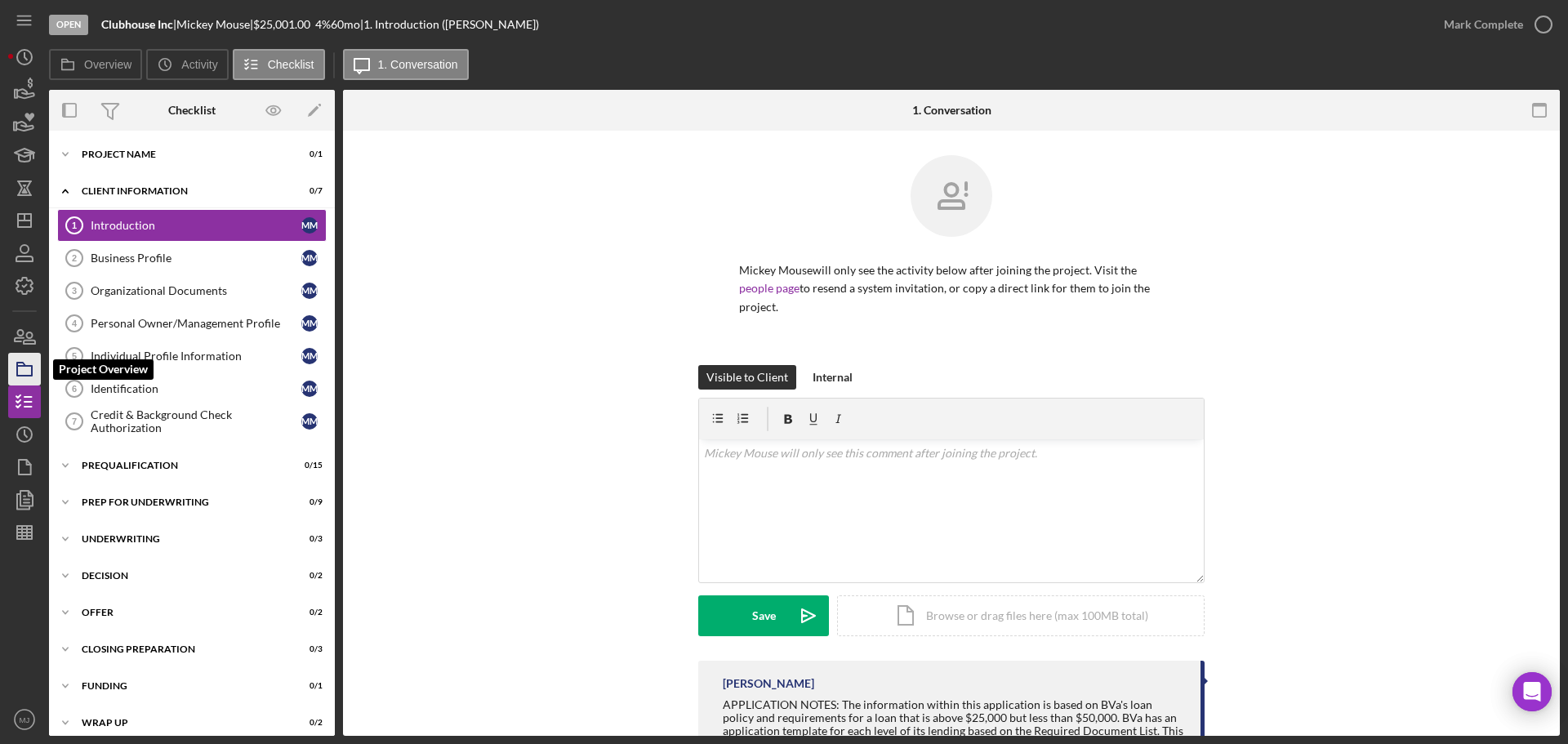
click at [8, 379] on icon "button" at bounding box center [24, 369] width 41 height 41
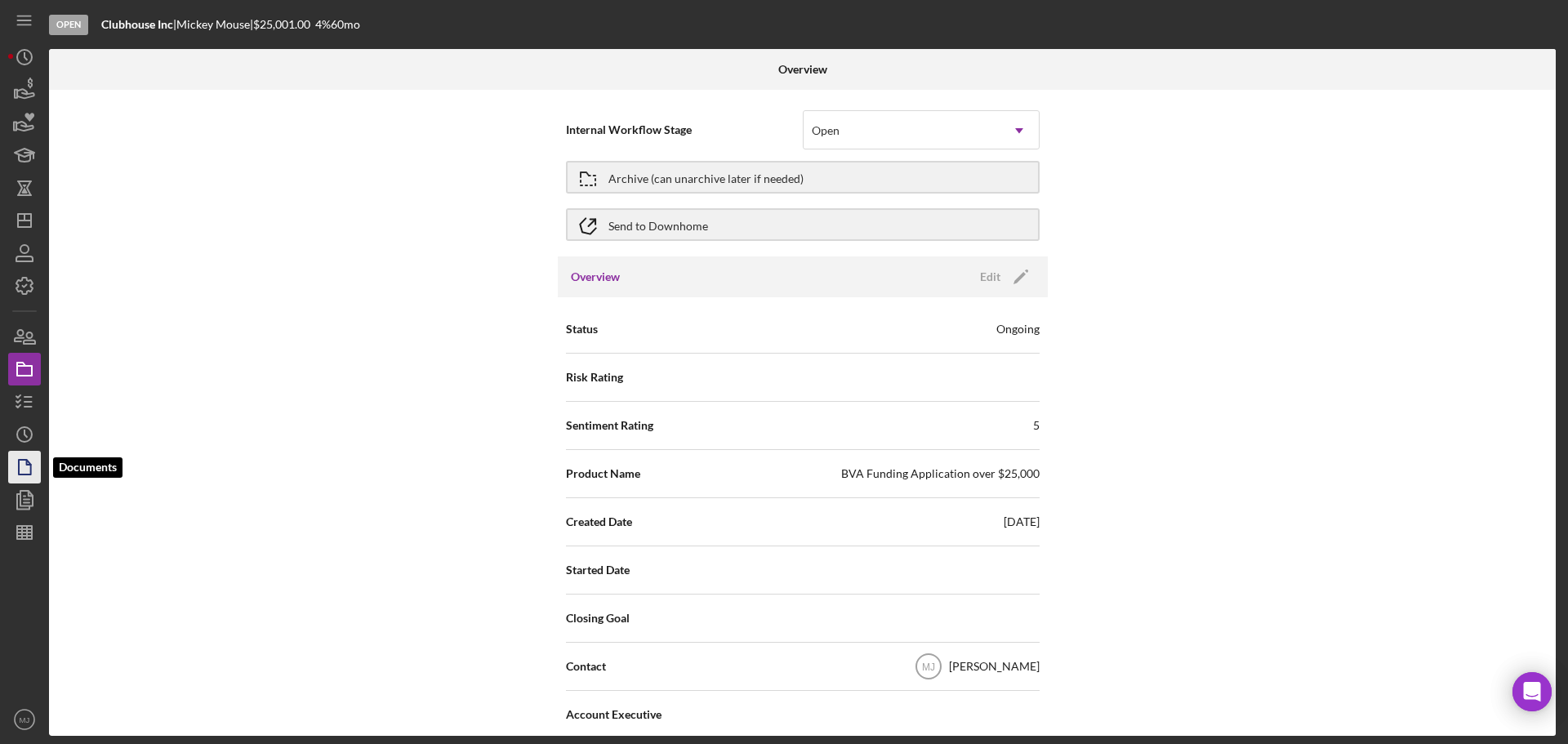
click at [9, 454] on icon "button" at bounding box center [24, 468] width 41 height 41
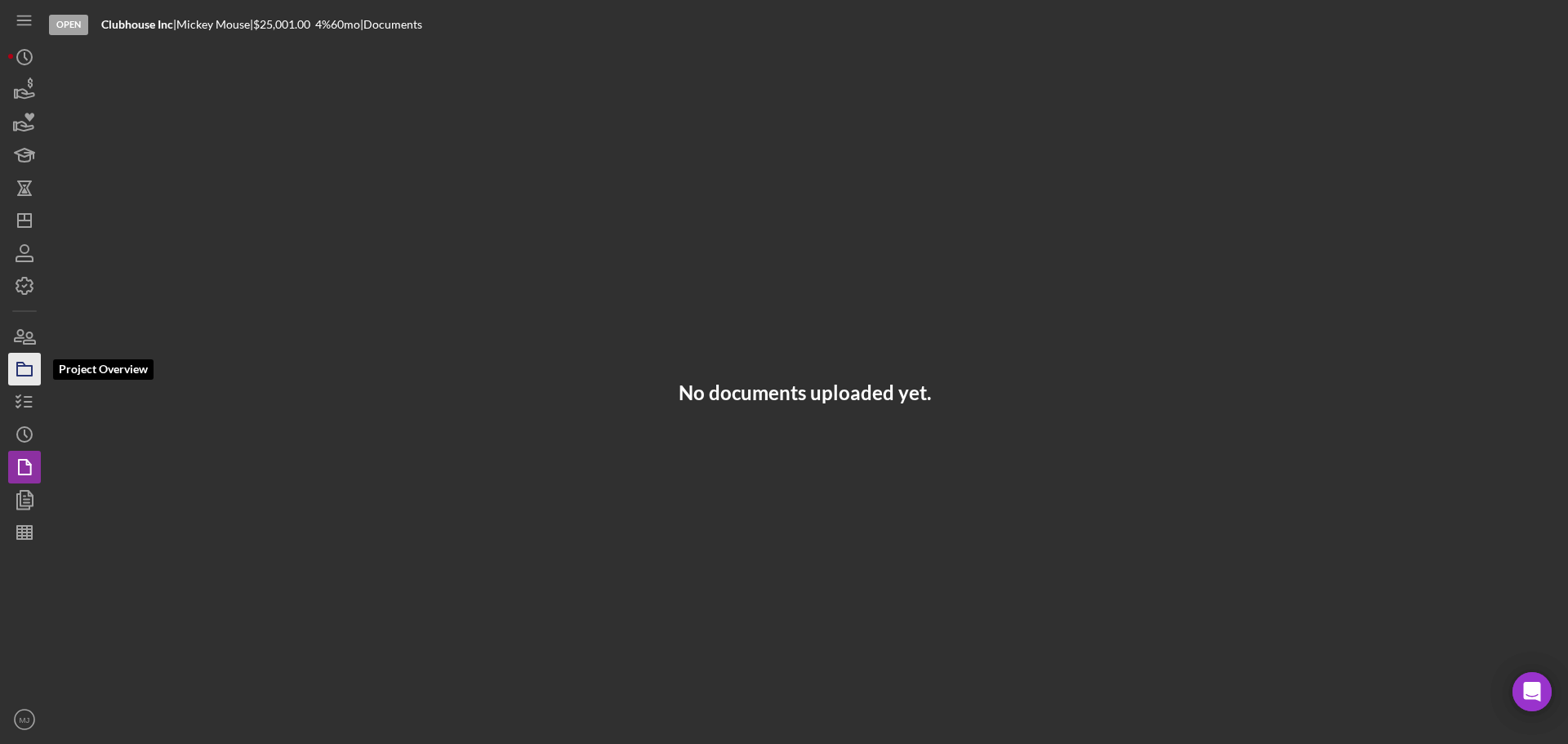
click at [26, 372] on icon "button" at bounding box center [24, 369] width 41 height 41
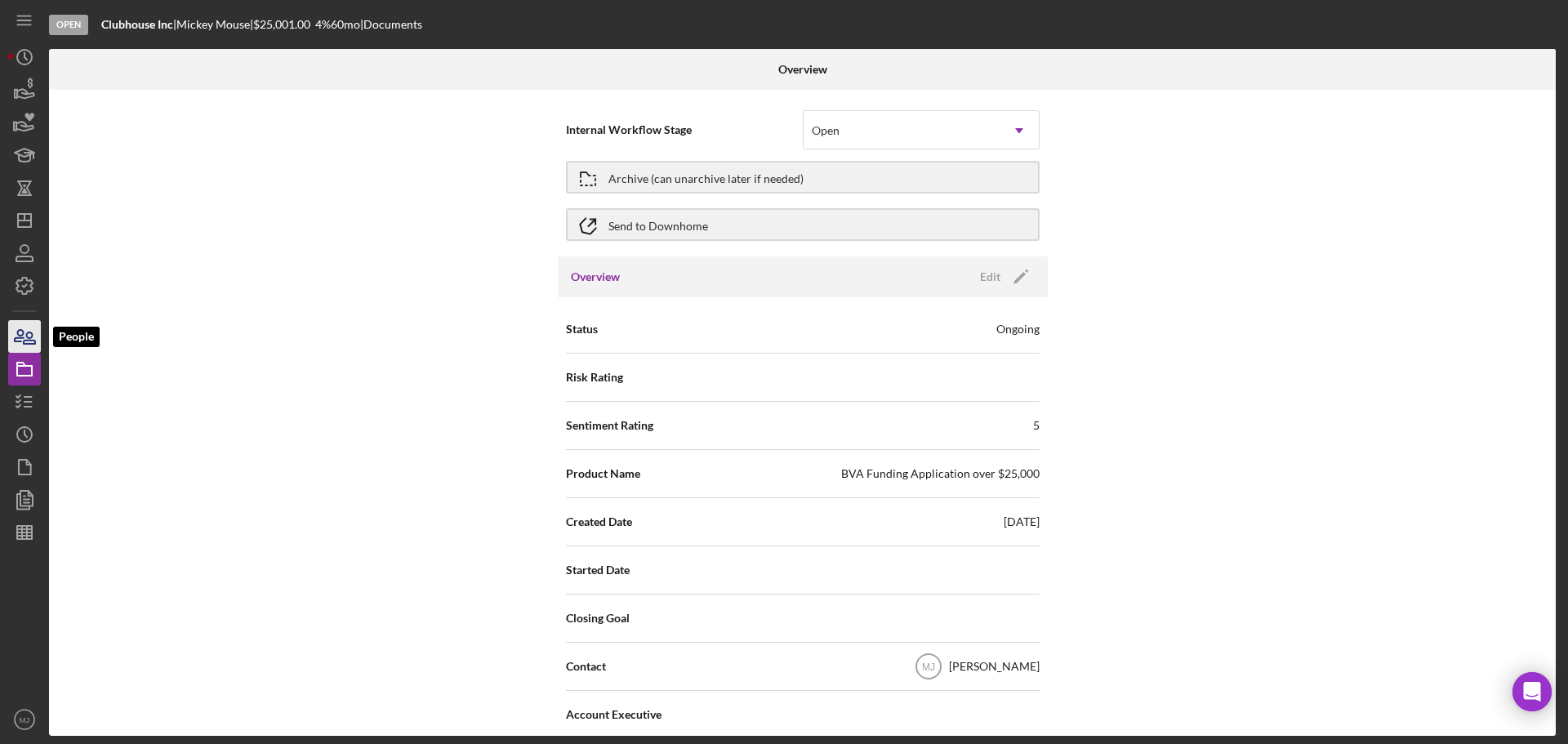
click at [21, 347] on icon "button" at bounding box center [24, 336] width 41 height 41
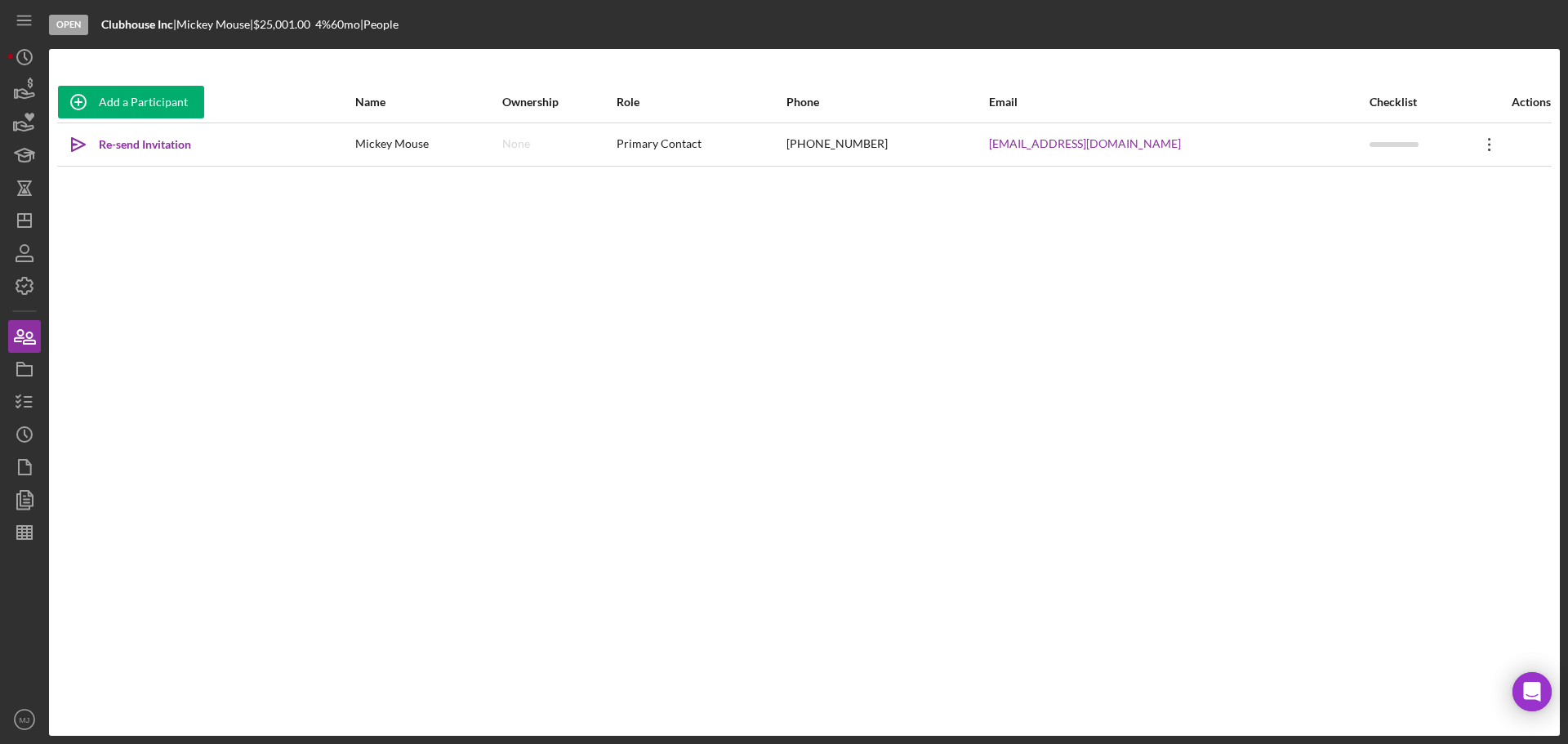
click at [1483, 144] on icon "Icon/Overflow" at bounding box center [1490, 144] width 41 height 41
click at [1262, 217] on div "Add a Participant Name Ownership Role Phone Email Checklist Actions Icon/icon-i…" at bounding box center [804, 392] width 1511 height 621
click at [1472, 141] on icon "Icon/Overflow" at bounding box center [1490, 144] width 41 height 41
click at [1367, 219] on button "Icon/Link Get Invitation Link" at bounding box center [1405, 220] width 180 height 33
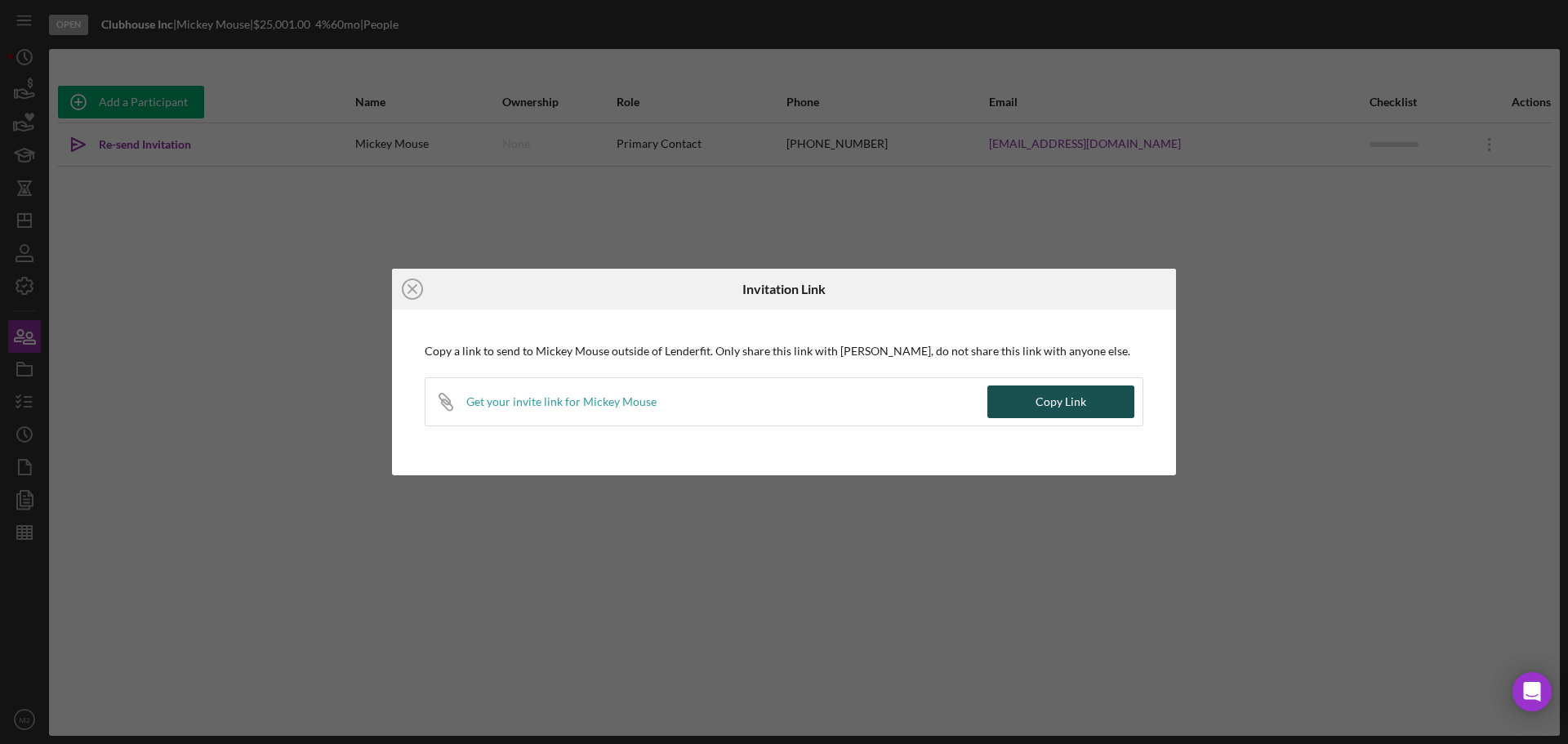
click at [1092, 408] on button "Copy Link" at bounding box center [1061, 401] width 147 height 33
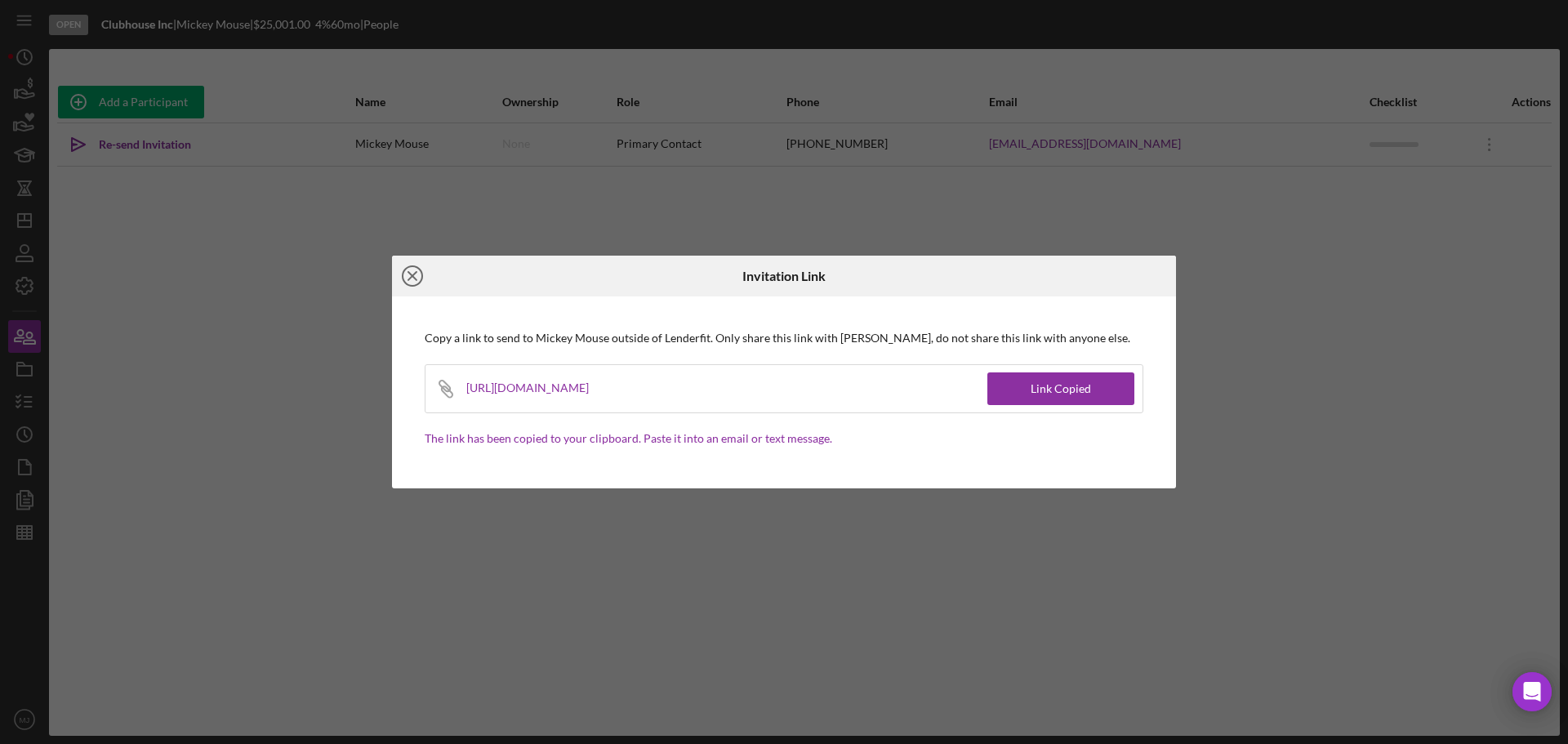
click at [408, 269] on icon "Icon/Close" at bounding box center [412, 276] width 41 height 41
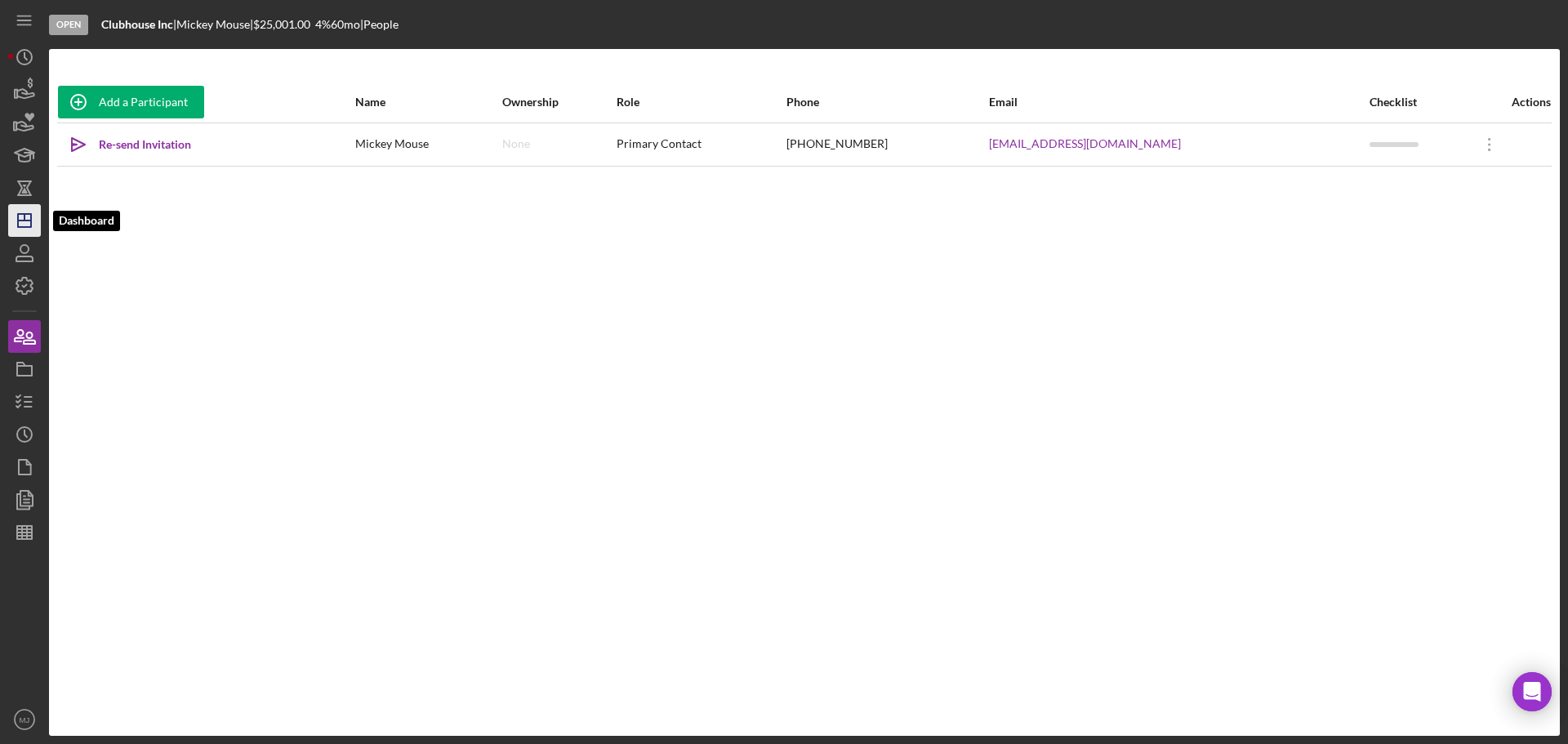
click at [24, 214] on line "button" at bounding box center [24, 216] width 0 height 7
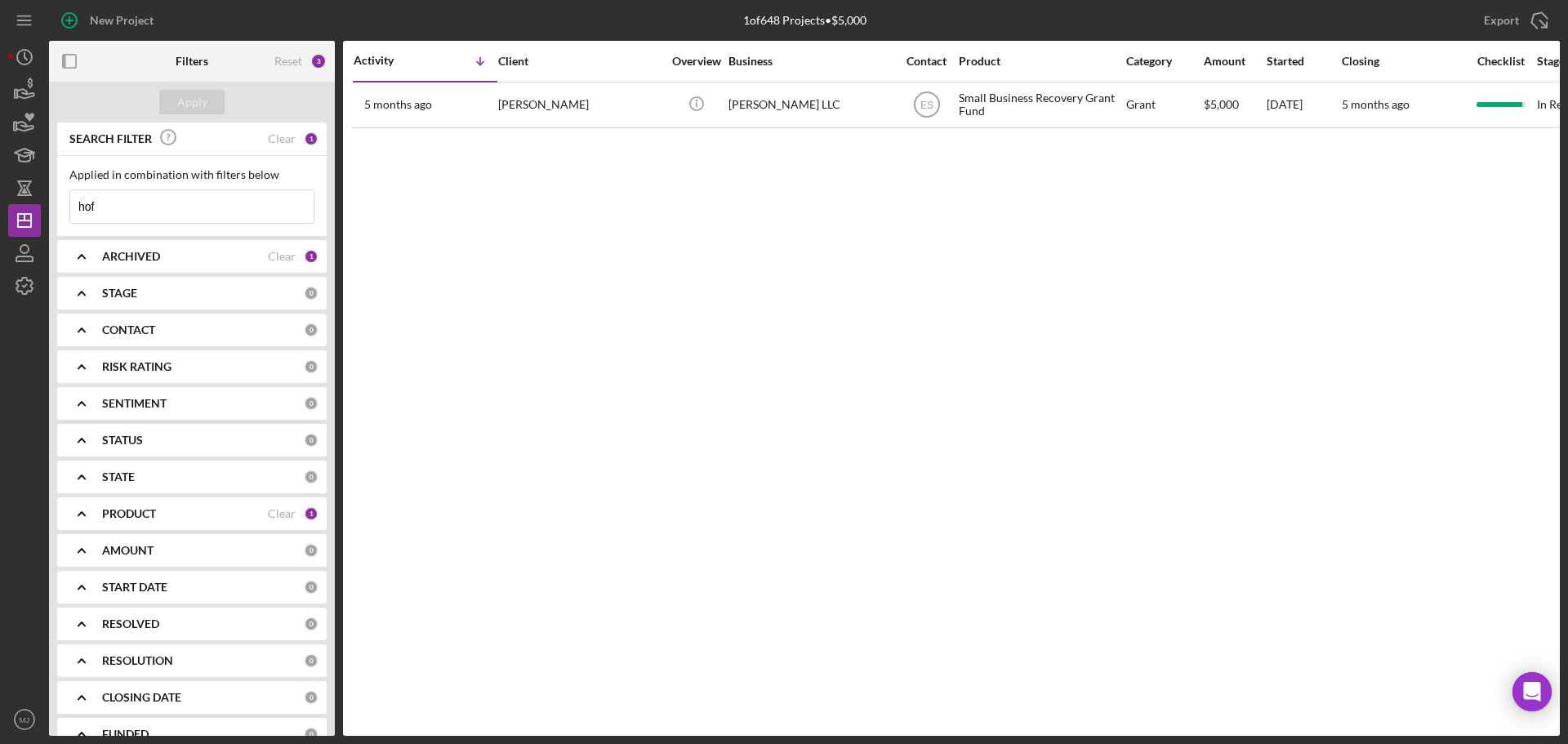
click at [155, 257] on b "ARCHIVED" at bounding box center [131, 257] width 58 height 13
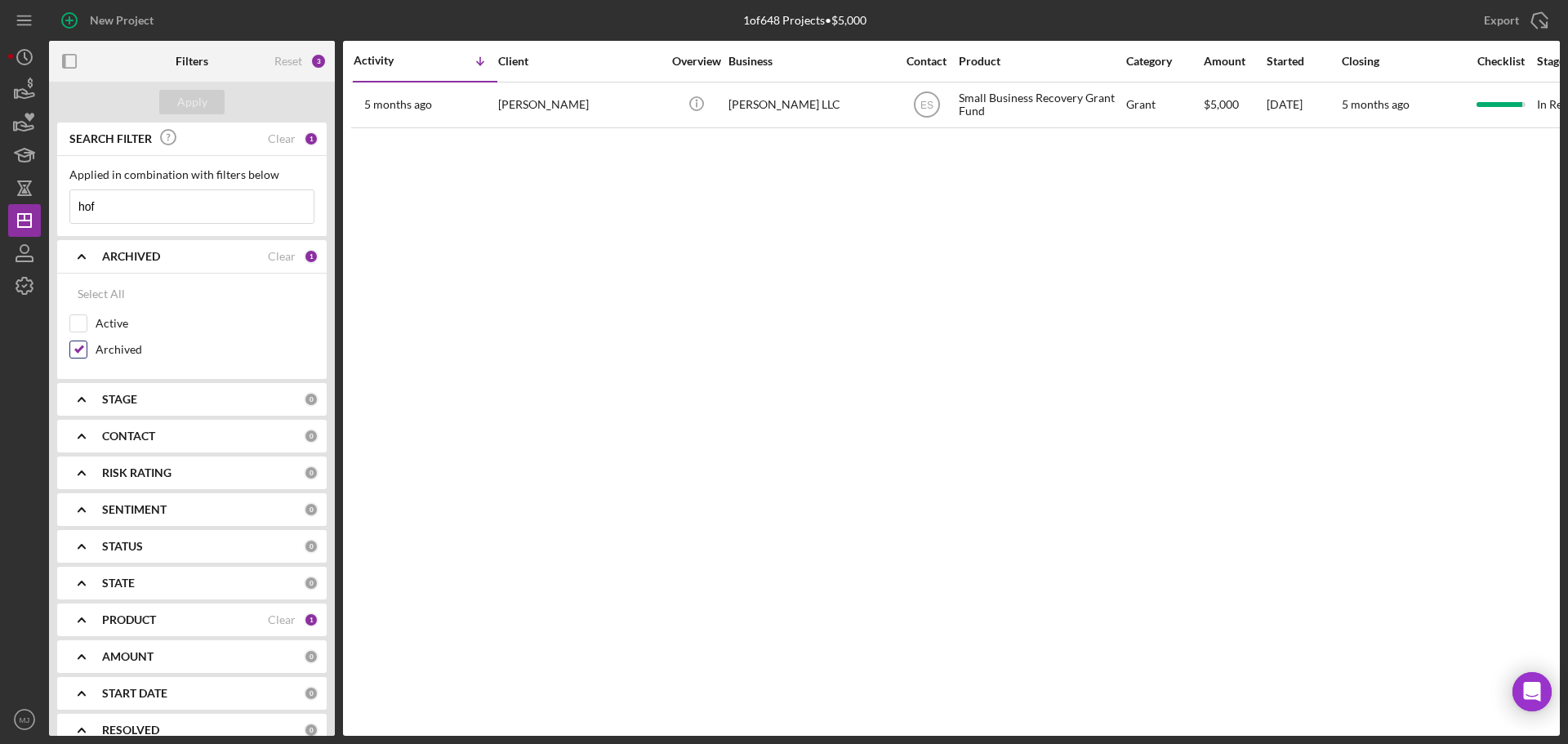
click at [82, 348] on input "Archived" at bounding box center [78, 349] width 16 height 16
checkbox input "false"
click at [82, 325] on input "Active" at bounding box center [78, 322] width 16 height 16
checkbox input "true"
click at [187, 104] on div "Apply" at bounding box center [192, 102] width 30 height 24
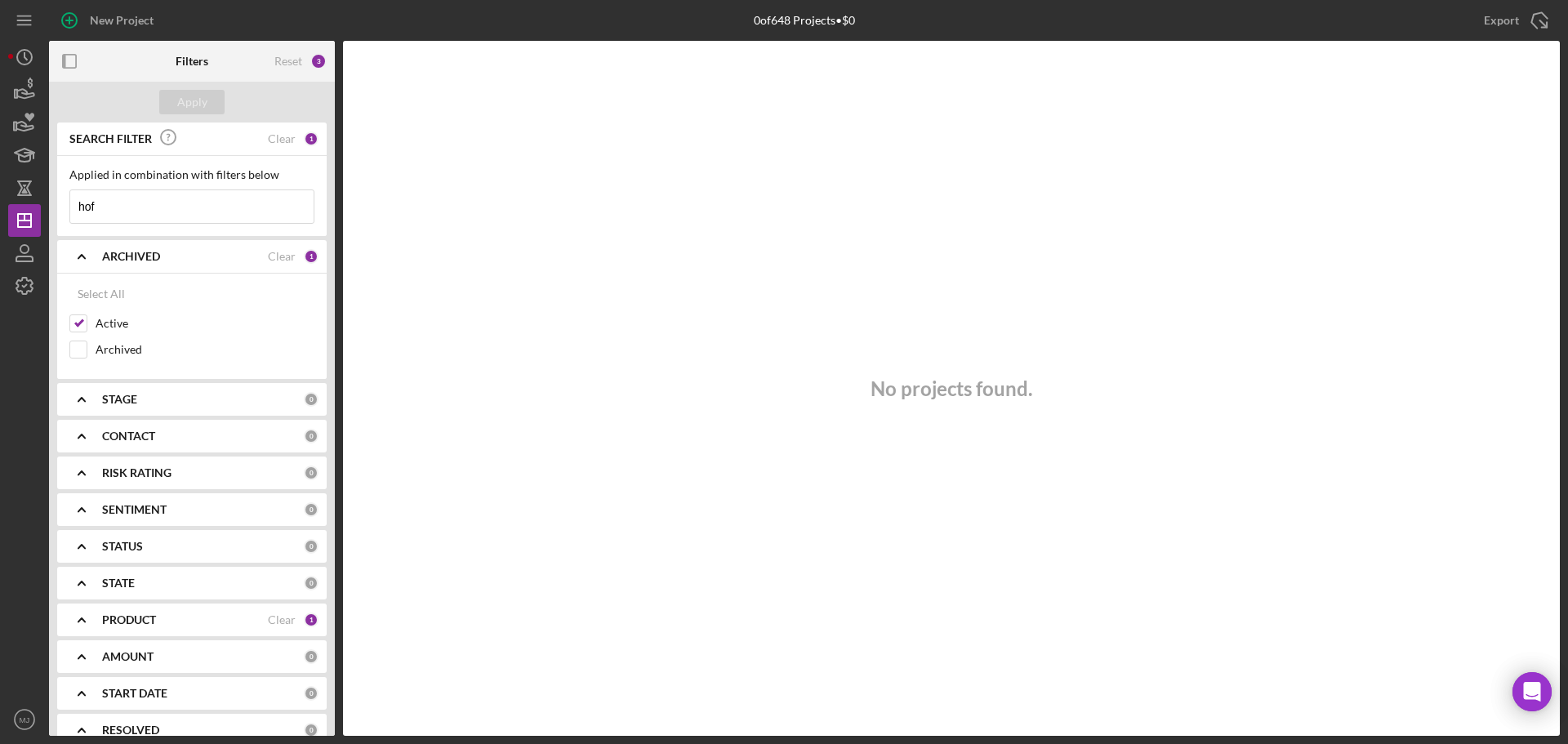
click at [128, 205] on input "hof" at bounding box center [192, 206] width 244 height 33
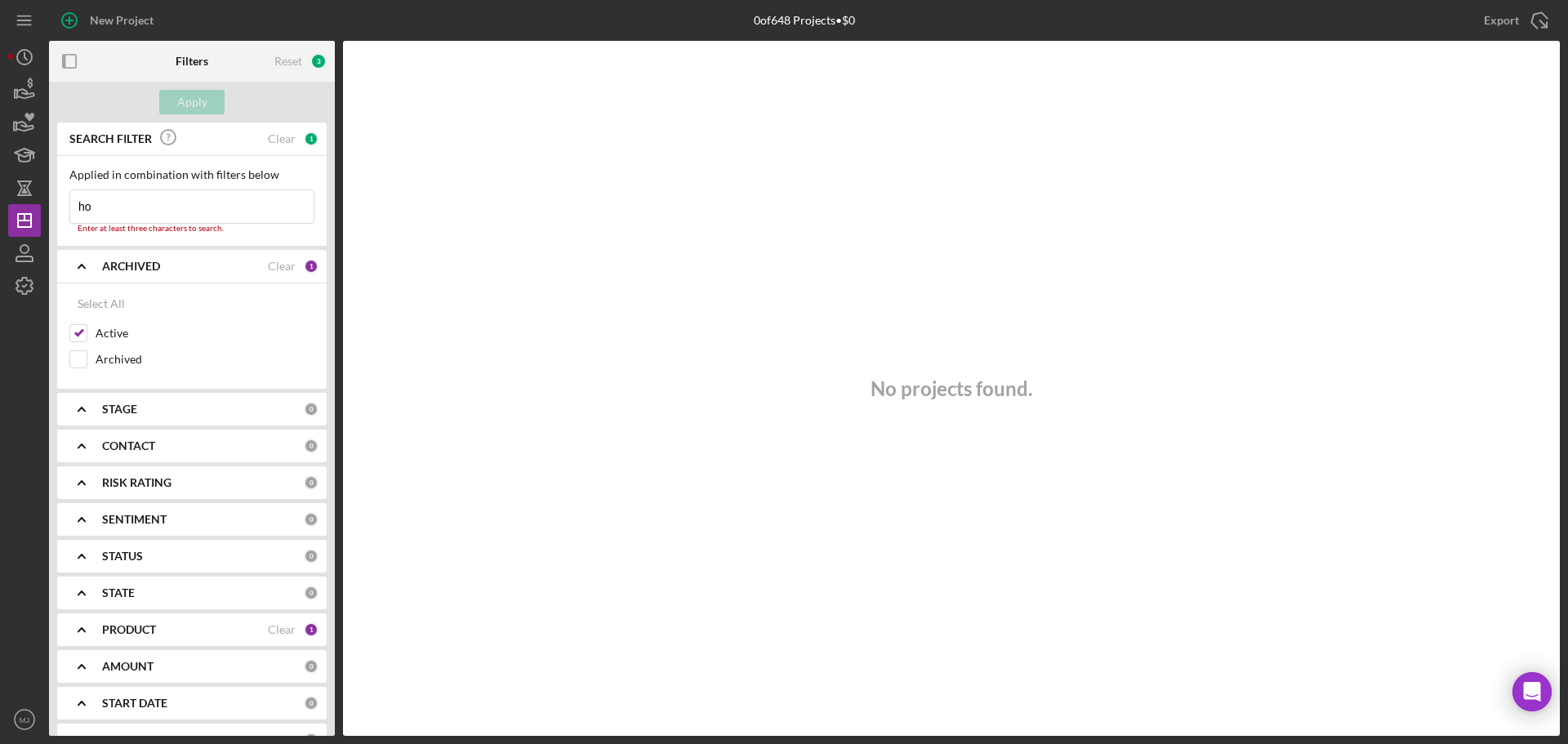
type input "h"
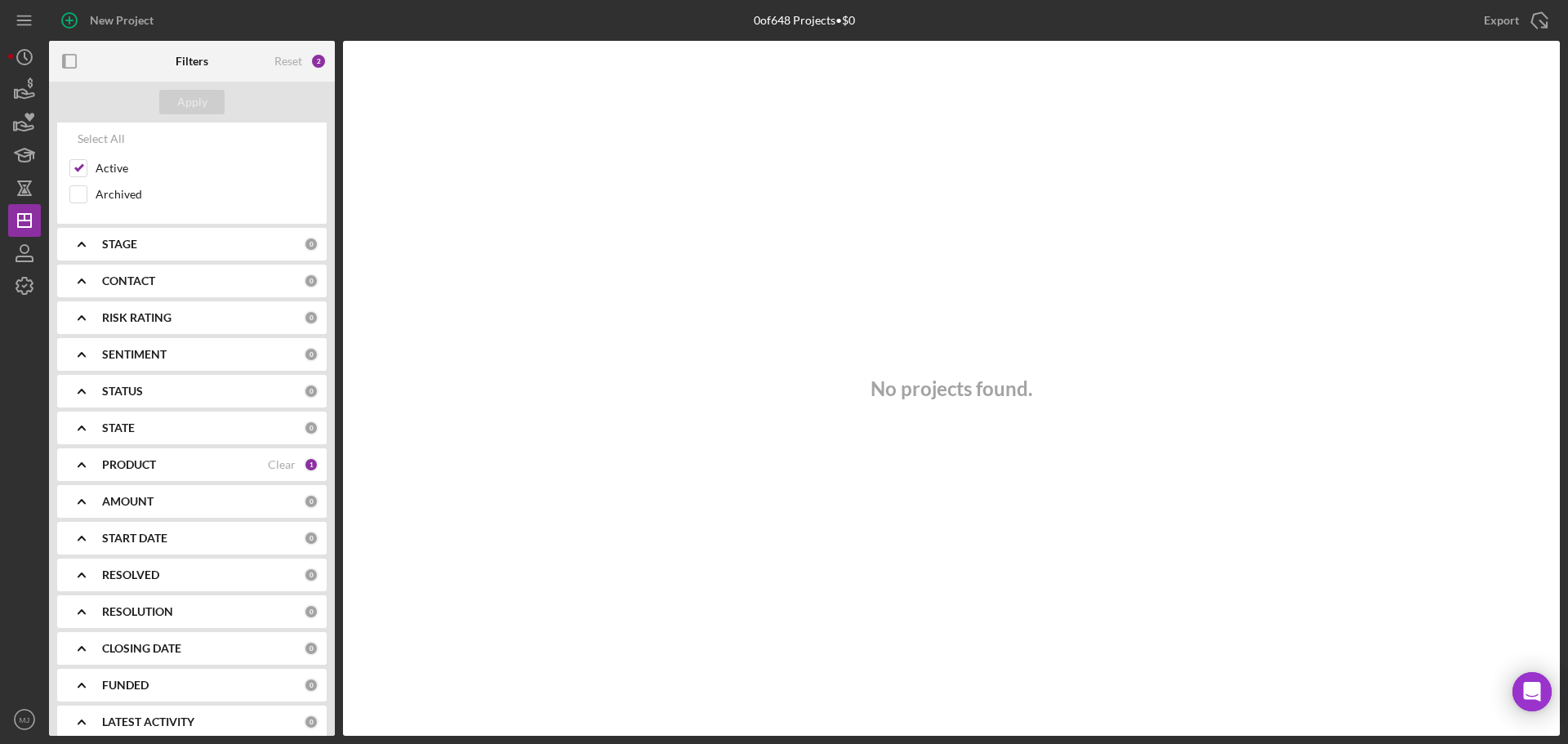
scroll to position [170, 0]
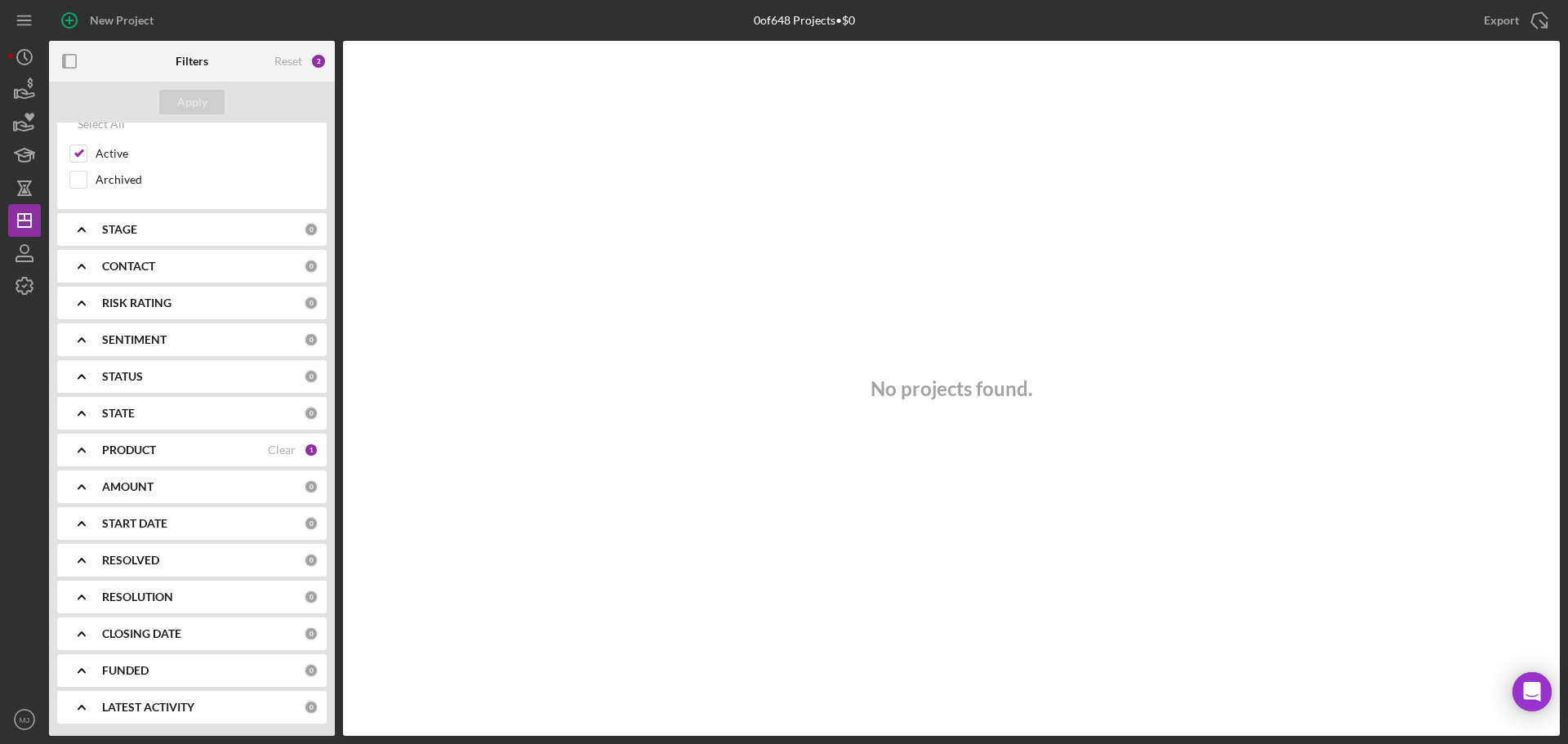
click at [127, 441] on div "PRODUCT Clear 1" at bounding box center [210, 450] width 217 height 33
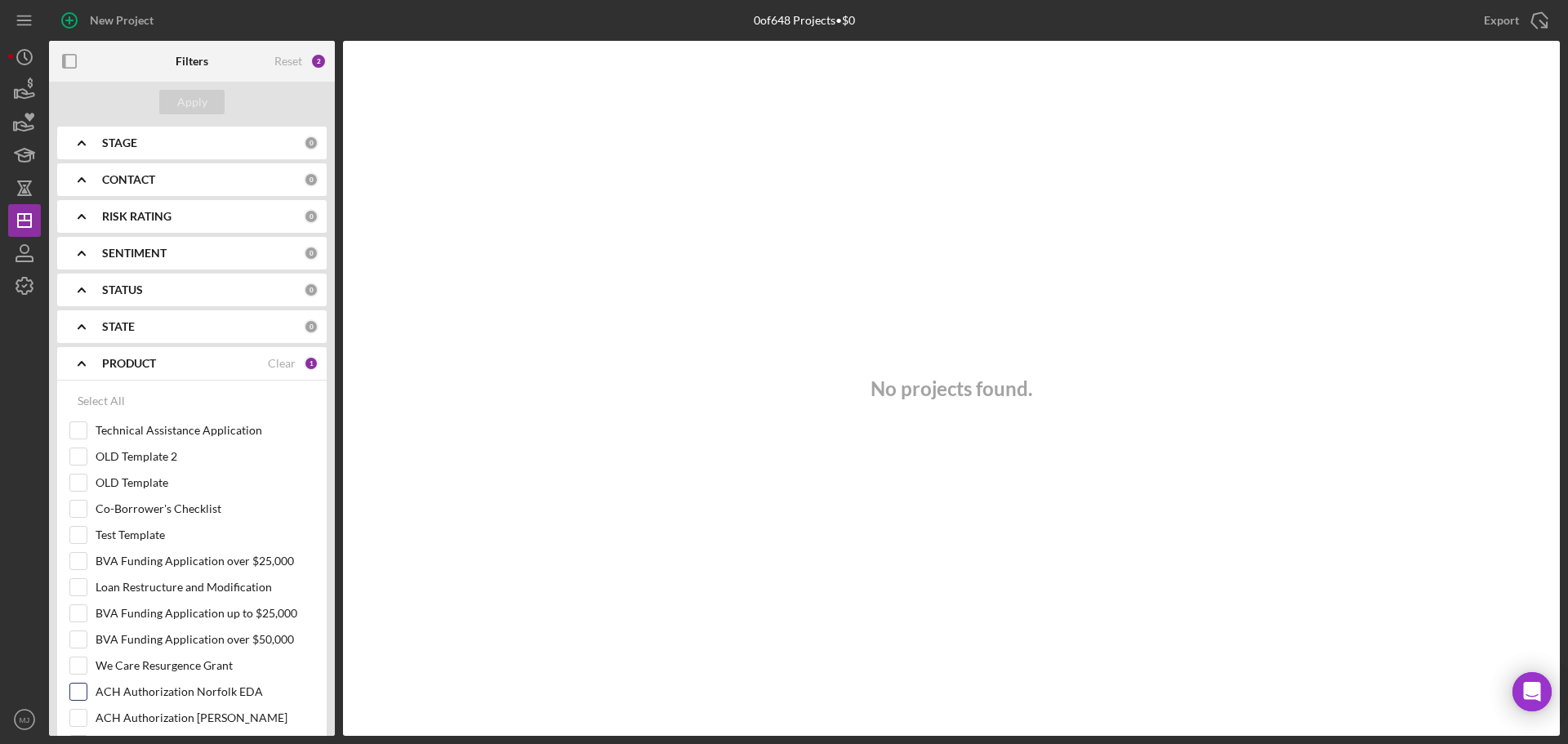
scroll to position [334, 0]
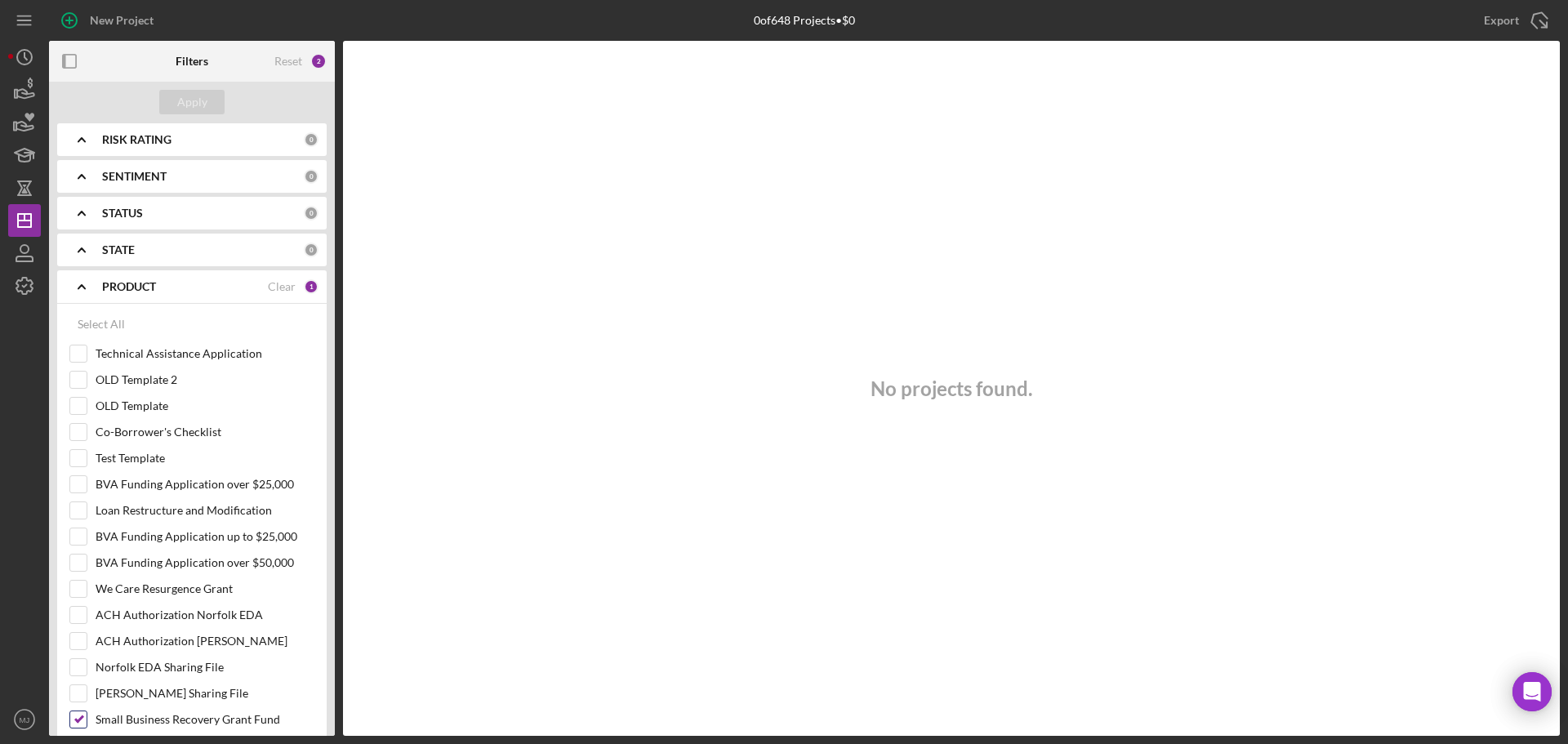
click at [79, 717] on input "Small Business Recovery Grant Fund" at bounding box center [78, 719] width 16 height 16
checkbox input "false"
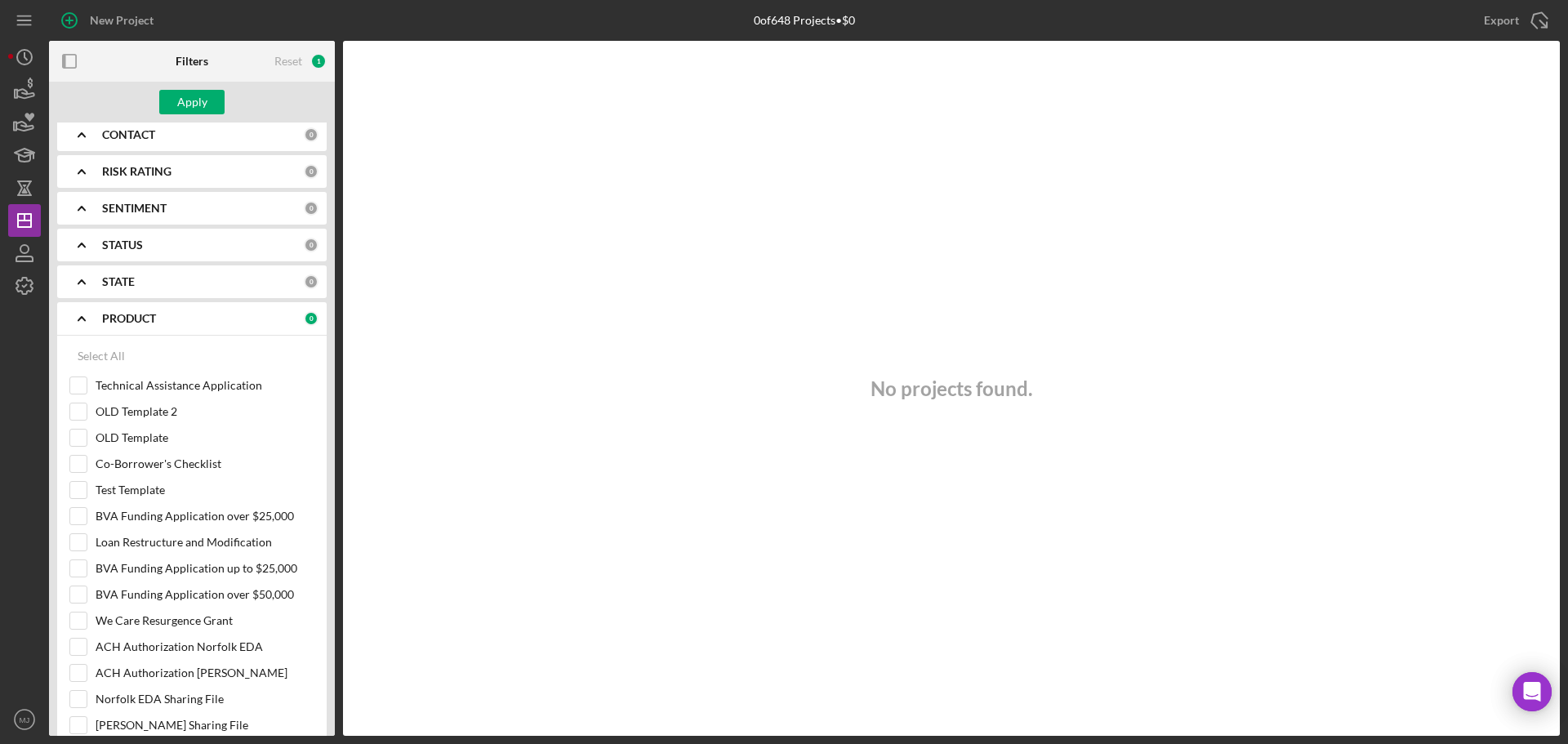
scroll to position [251, 0]
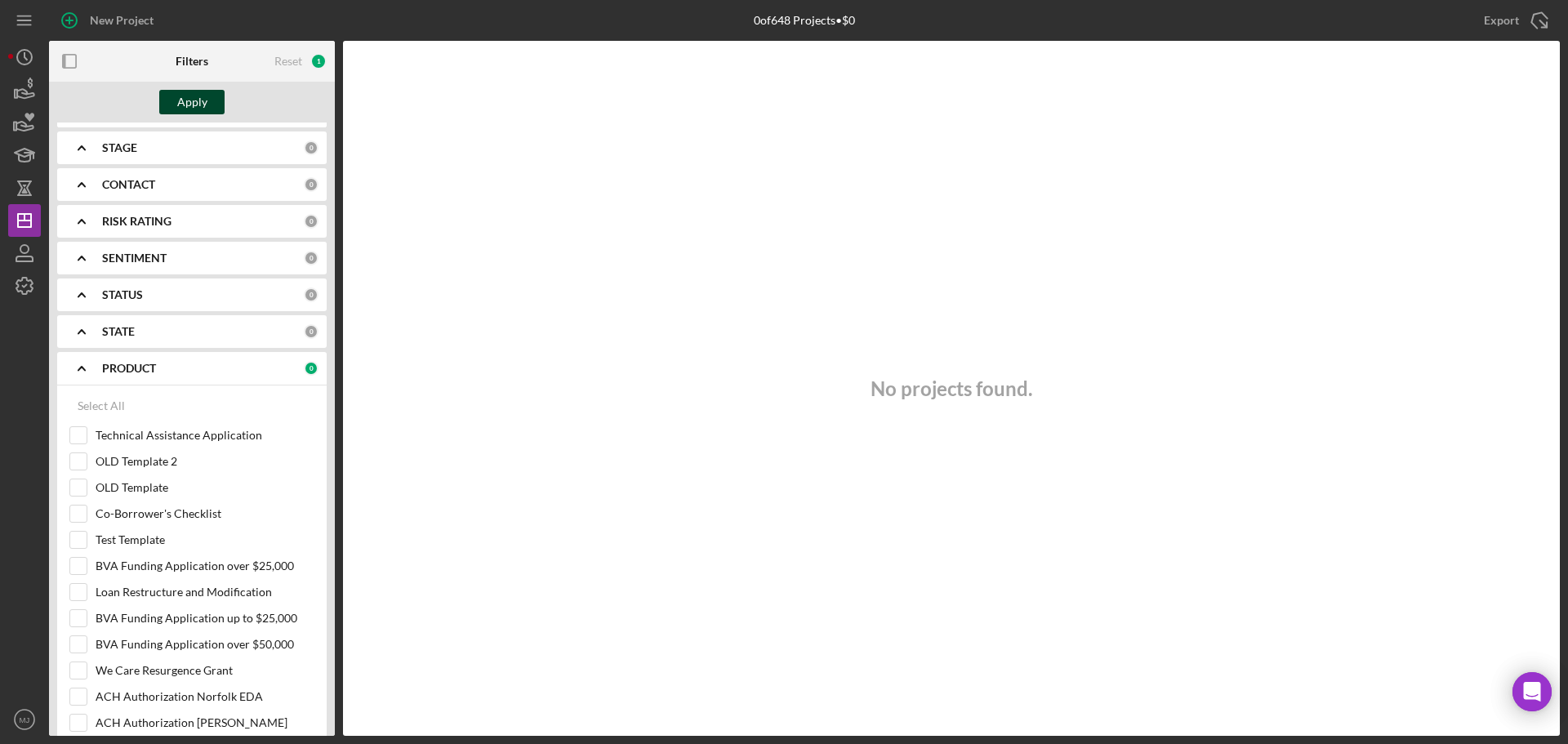
click at [218, 94] on button "Apply" at bounding box center [192, 102] width 66 height 24
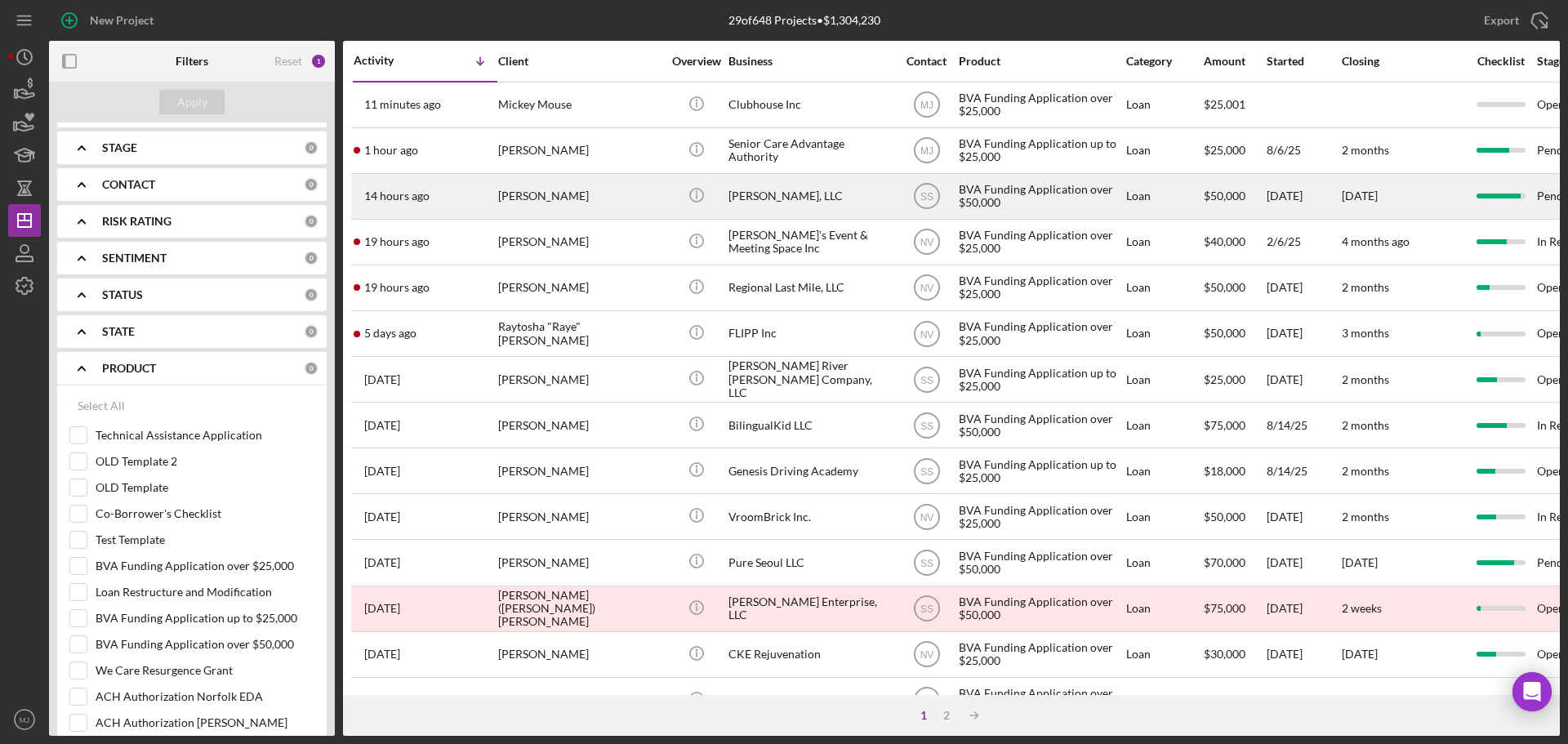
click at [544, 198] on div "[PERSON_NAME]" at bounding box center [580, 197] width 163 height 43
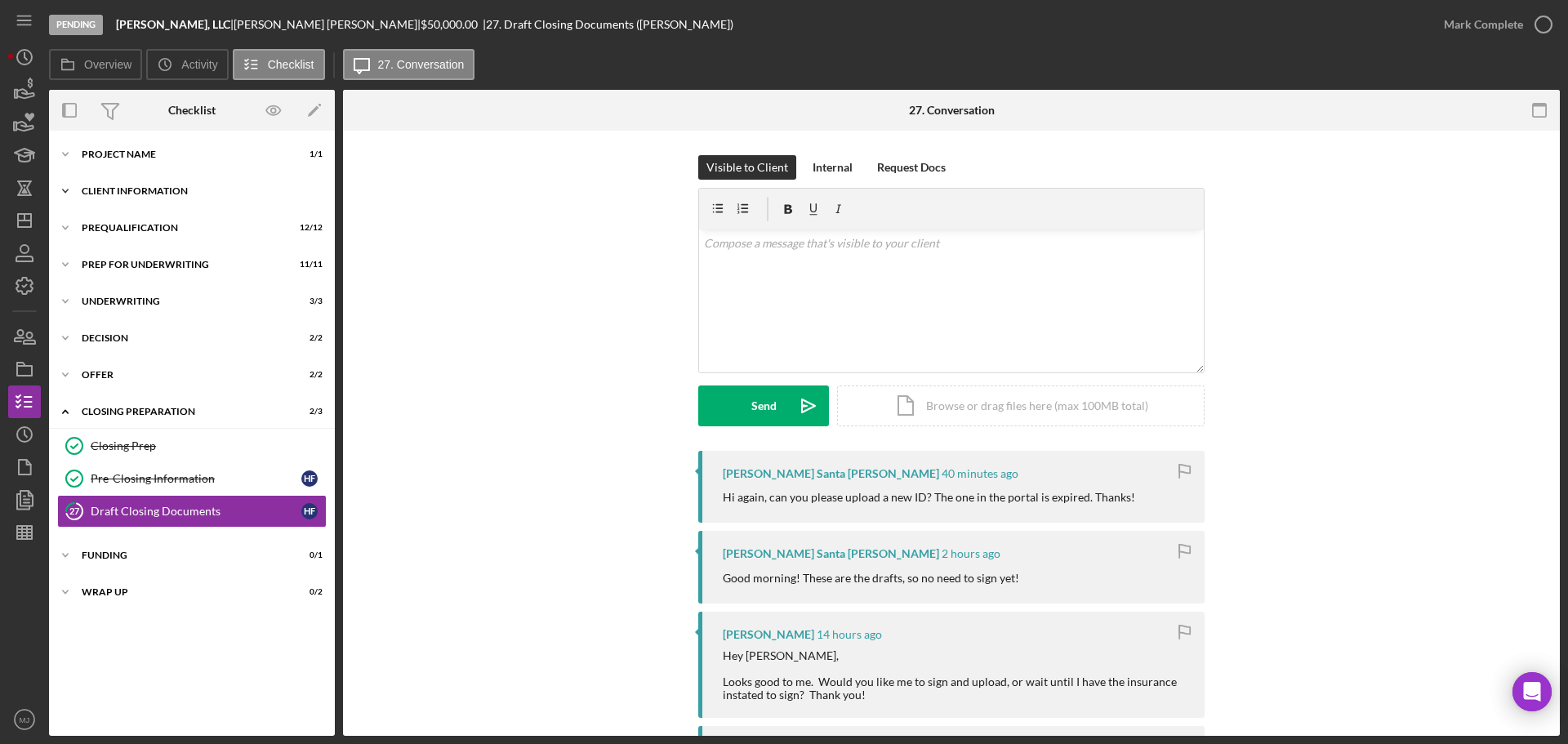
click at [106, 186] on div "Icon/Expander Client Information 7 / 7" at bounding box center [191, 191] width 286 height 33
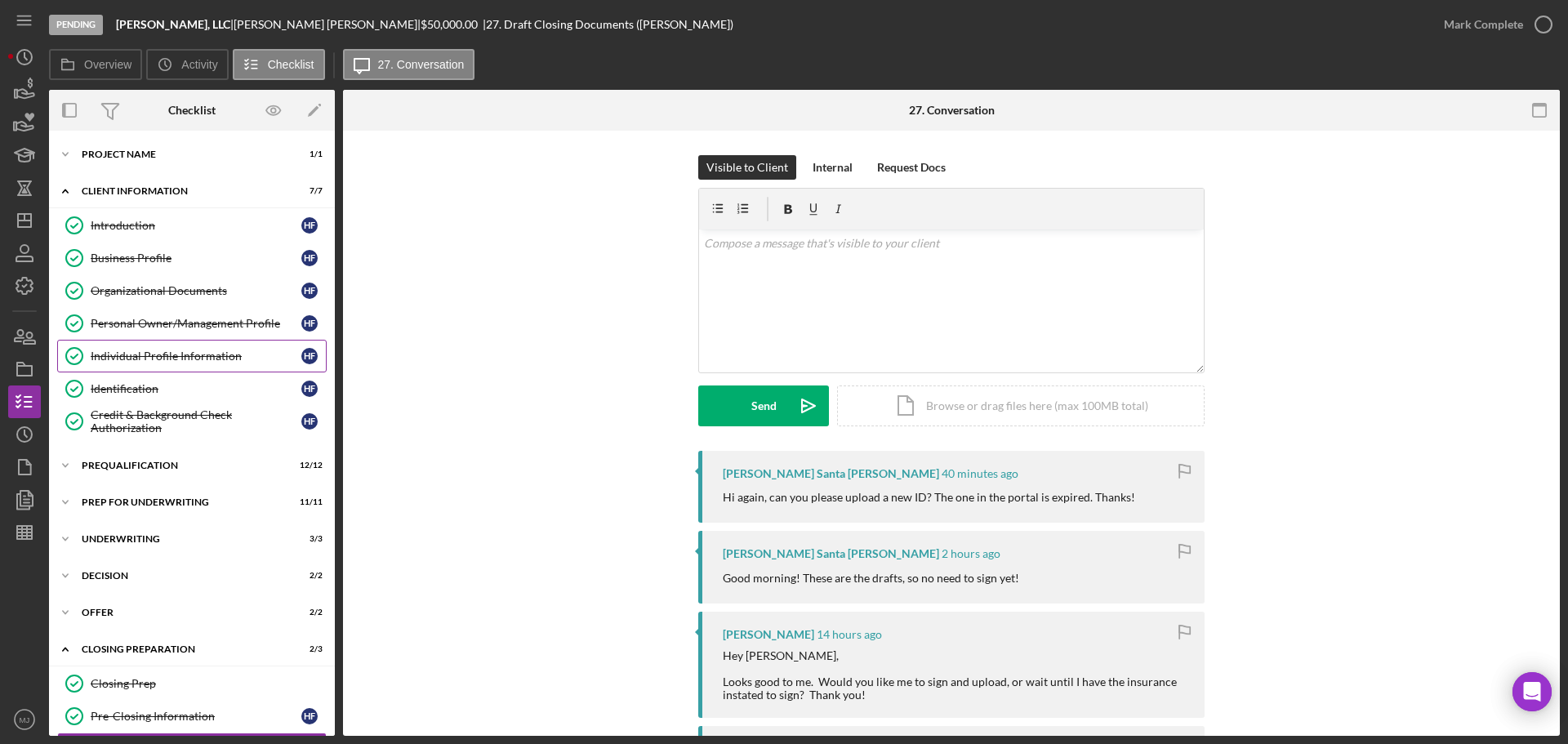
click at [130, 348] on link "Individual Profile Information Individual Profile Information H F" at bounding box center [192, 356] width 270 height 33
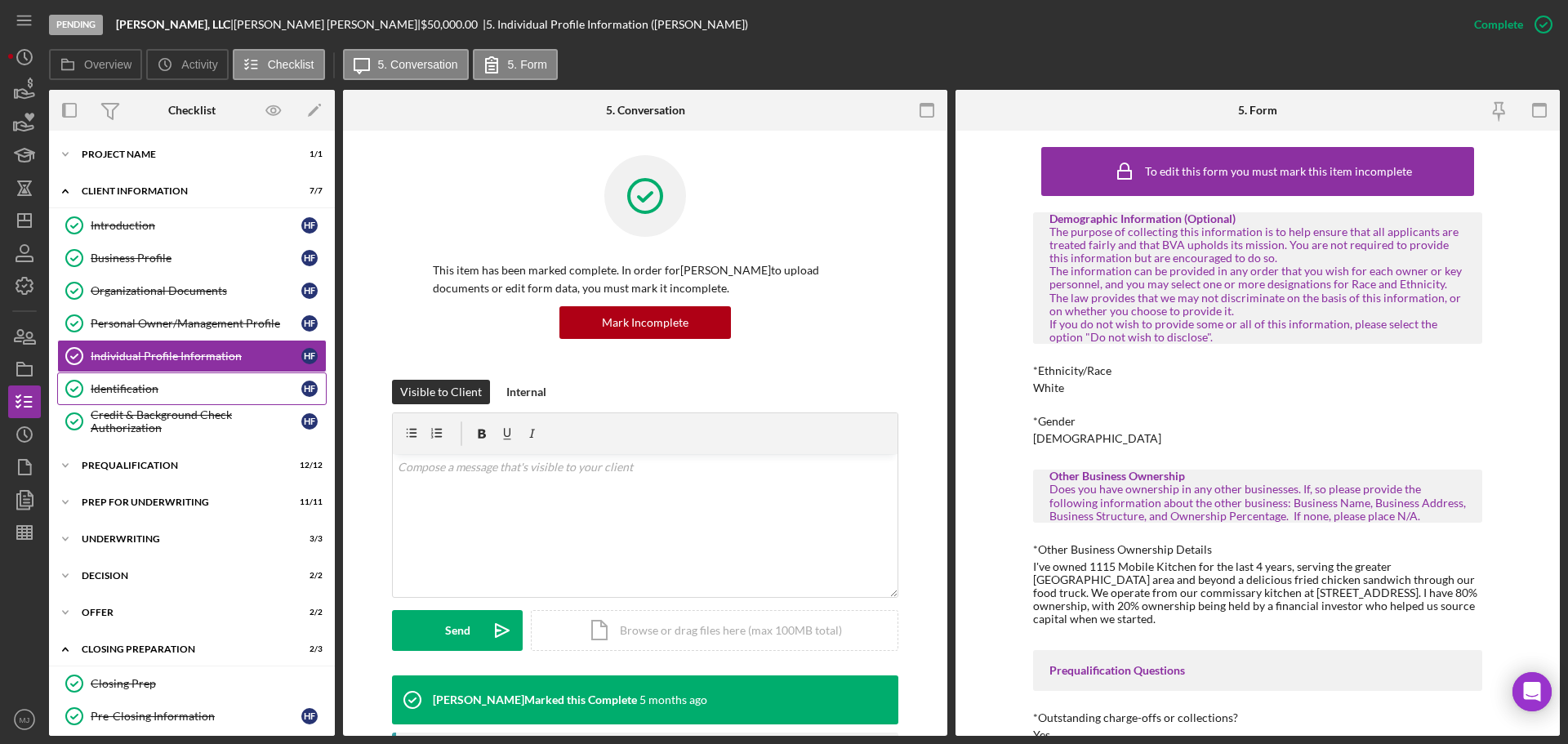
click at [146, 389] on div "Identification" at bounding box center [196, 389] width 211 height 13
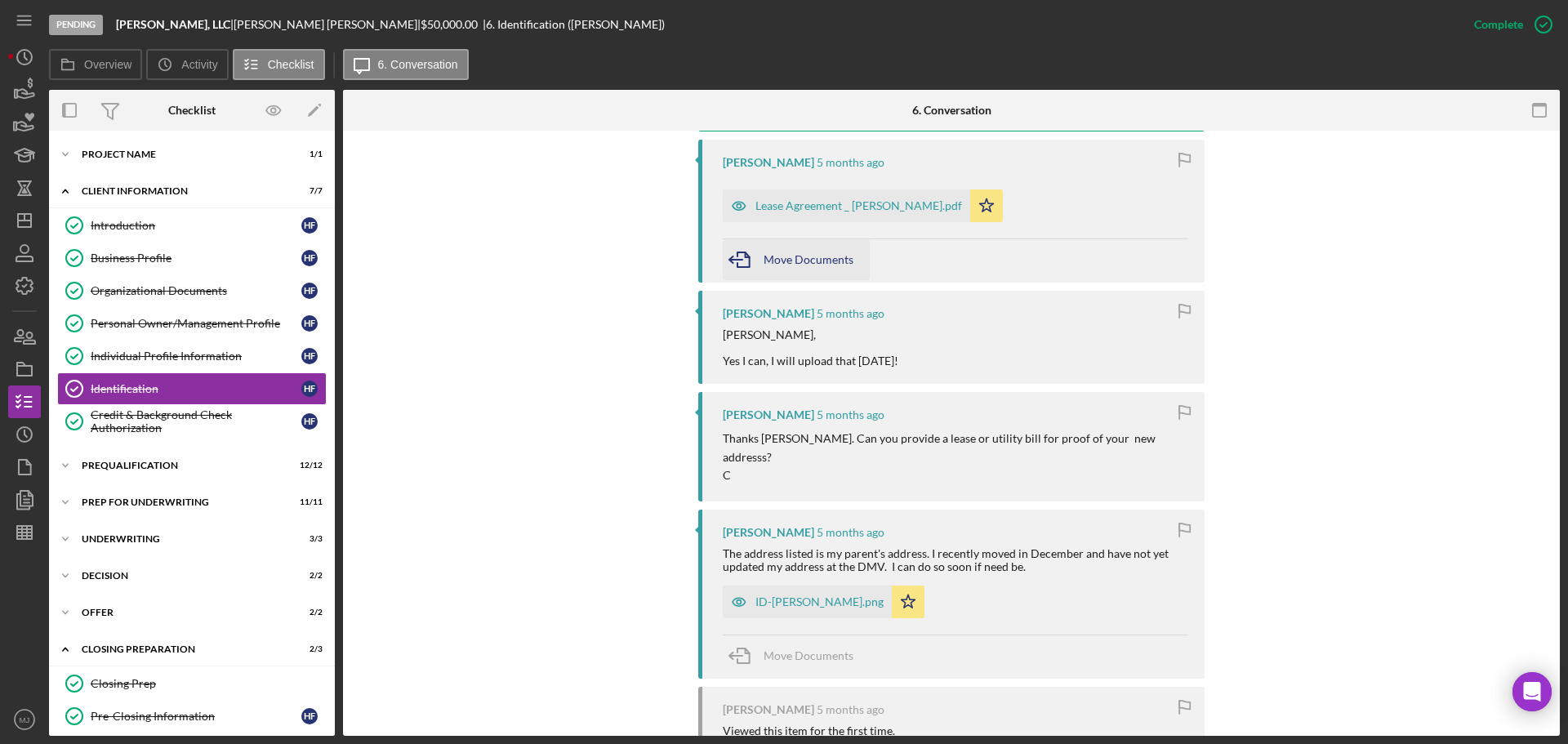
scroll to position [735, 0]
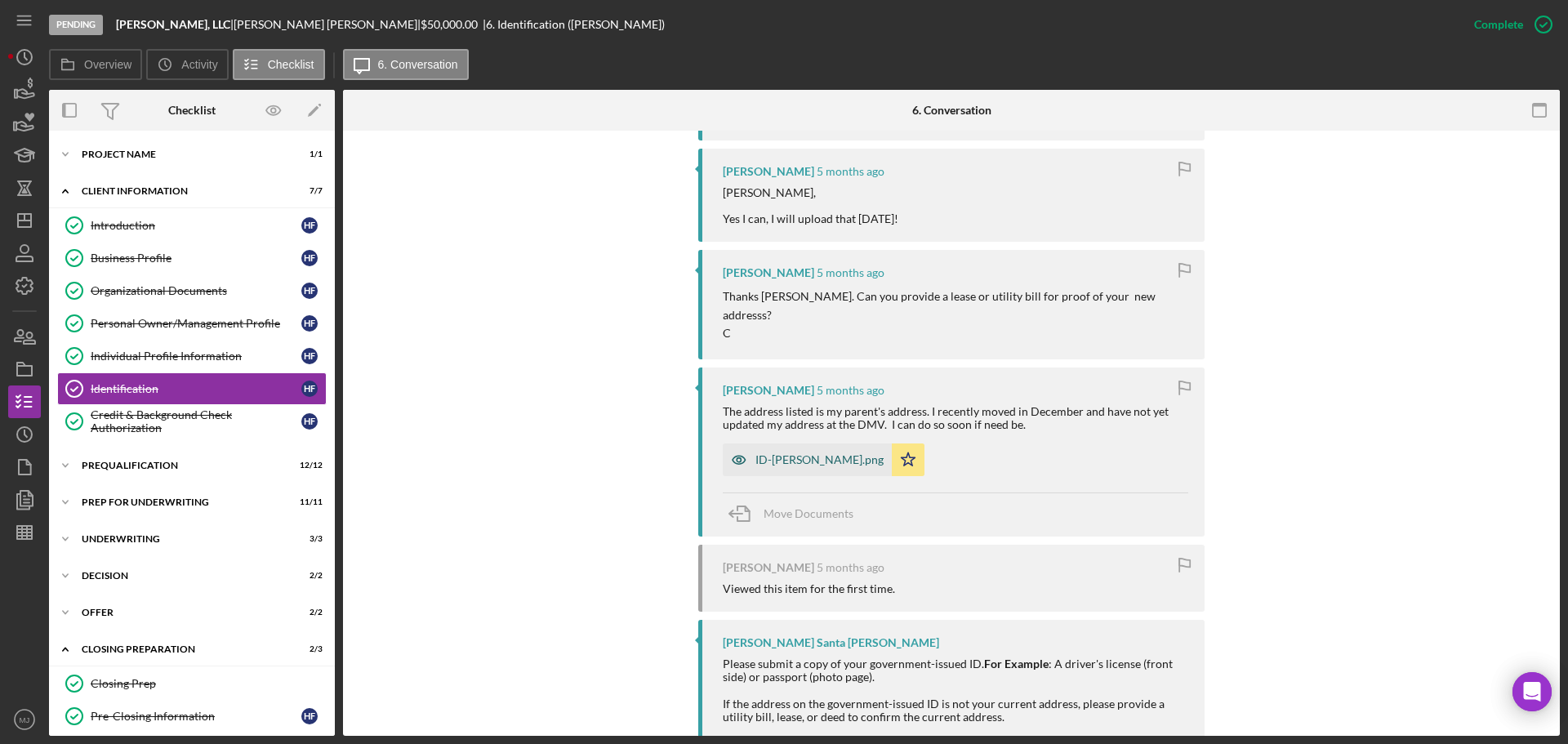
click at [799, 454] on div "ID-[PERSON_NAME].png" at bounding box center [819, 460] width 128 height 13
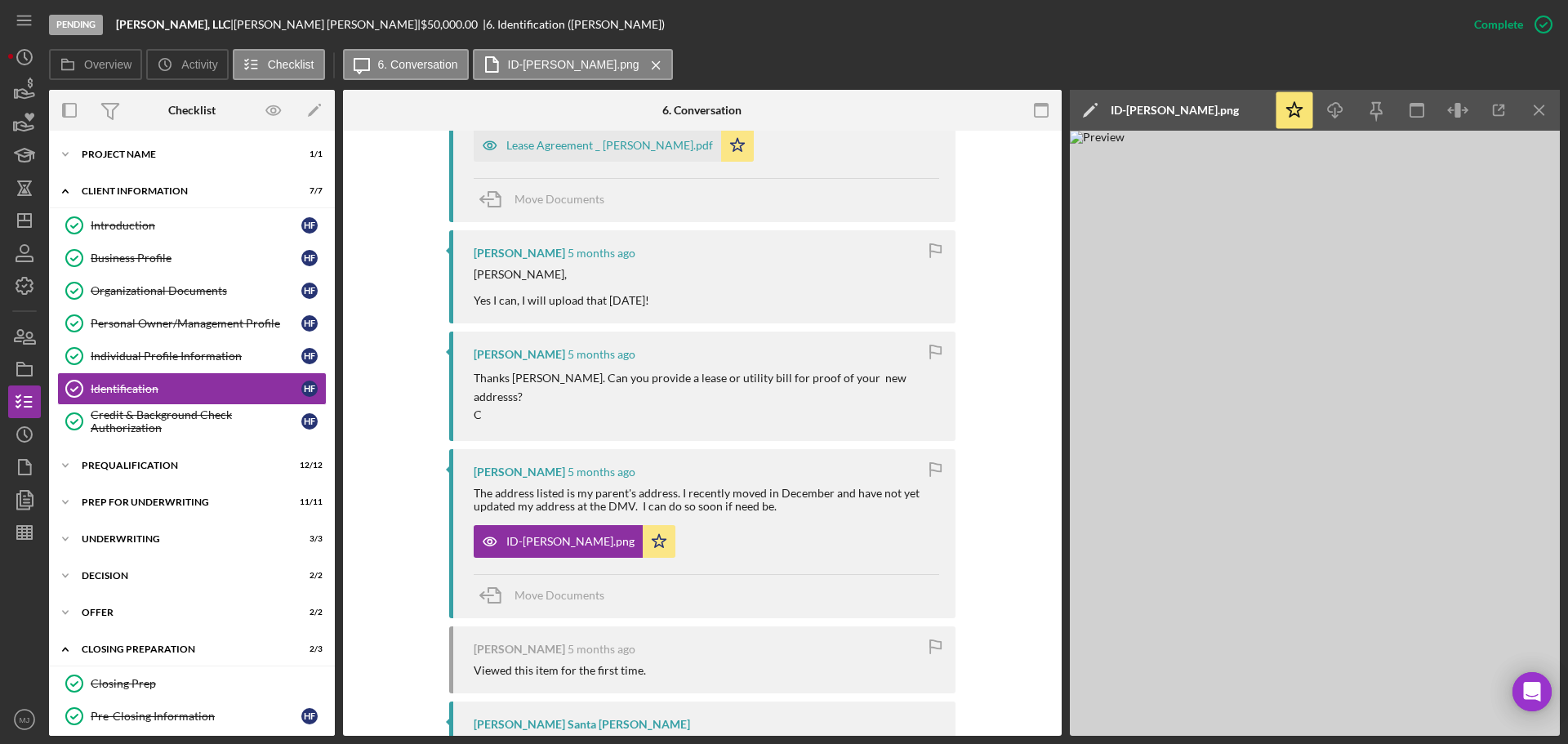
scroll to position [817, 0]
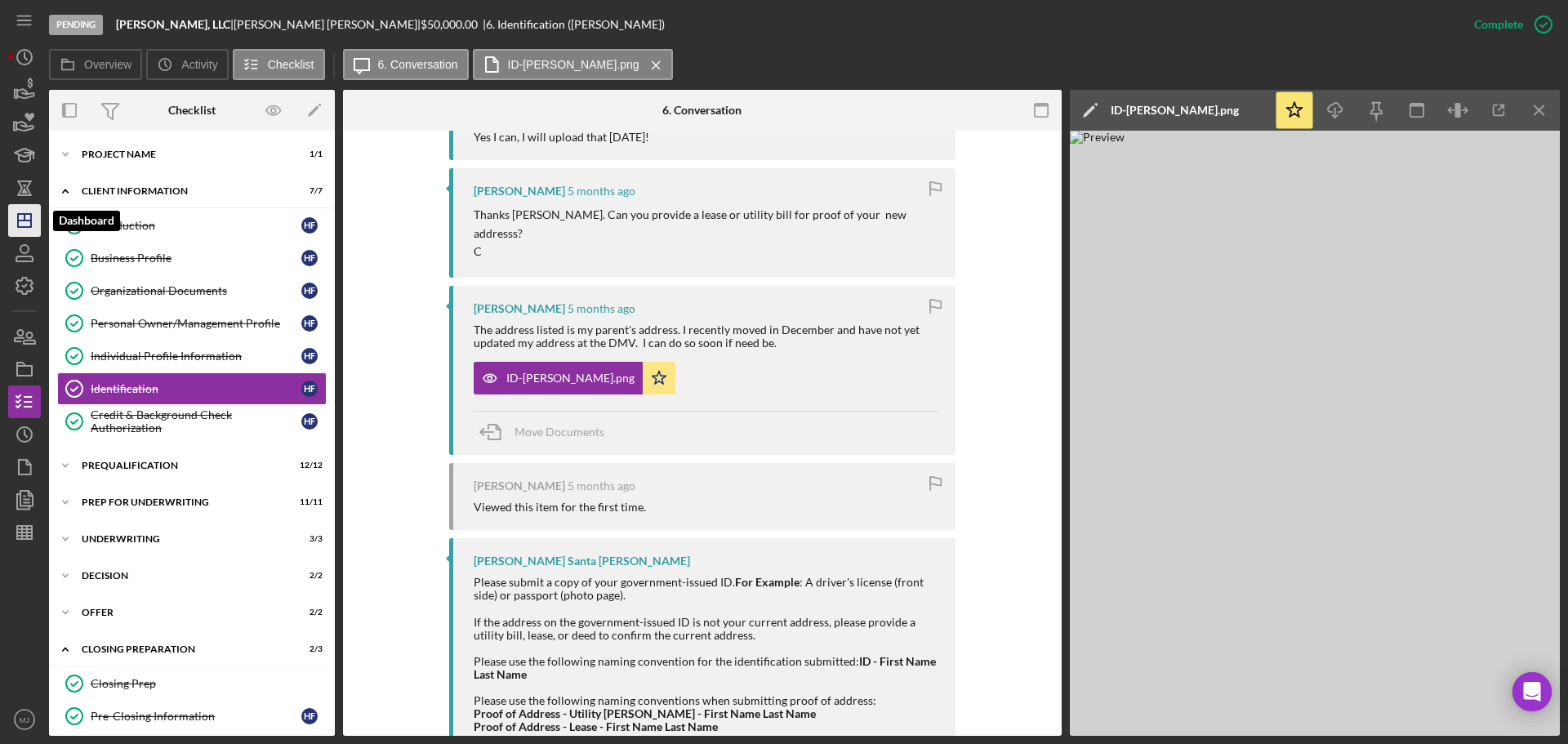
click at [19, 220] on line "button" at bounding box center [24, 220] width 13 height 0
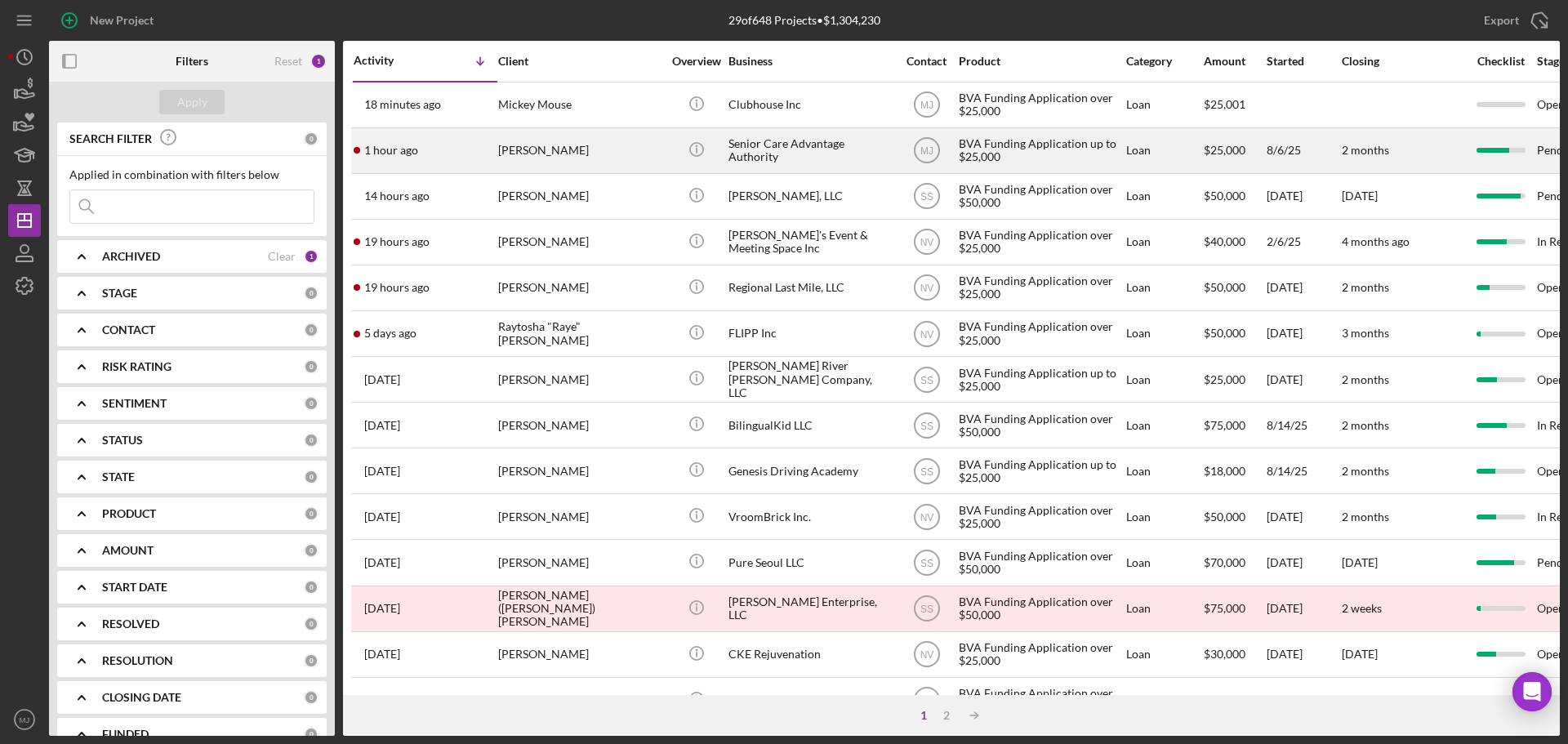
click at [544, 155] on div "[PERSON_NAME]" at bounding box center [580, 151] width 163 height 43
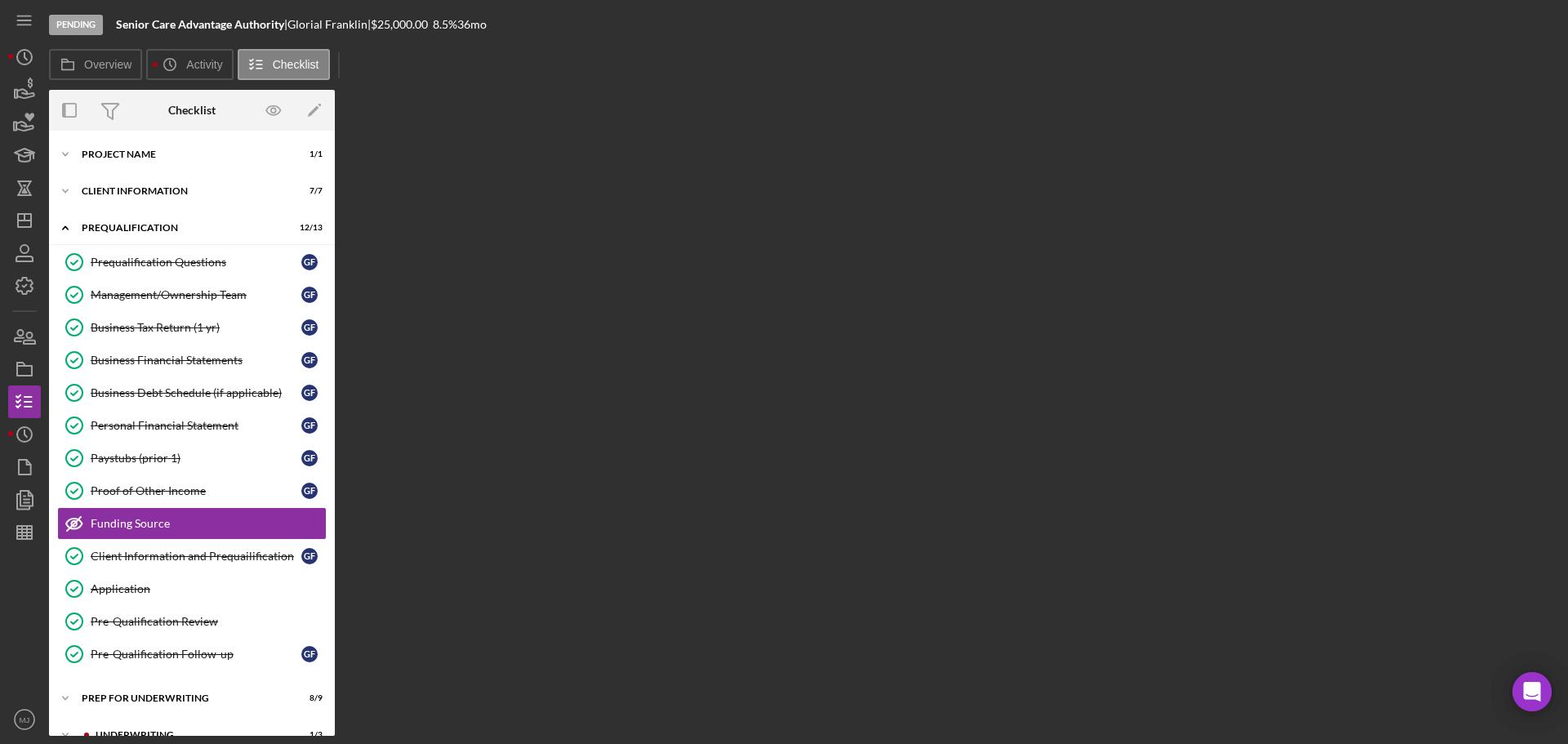
scroll to position [91, 0]
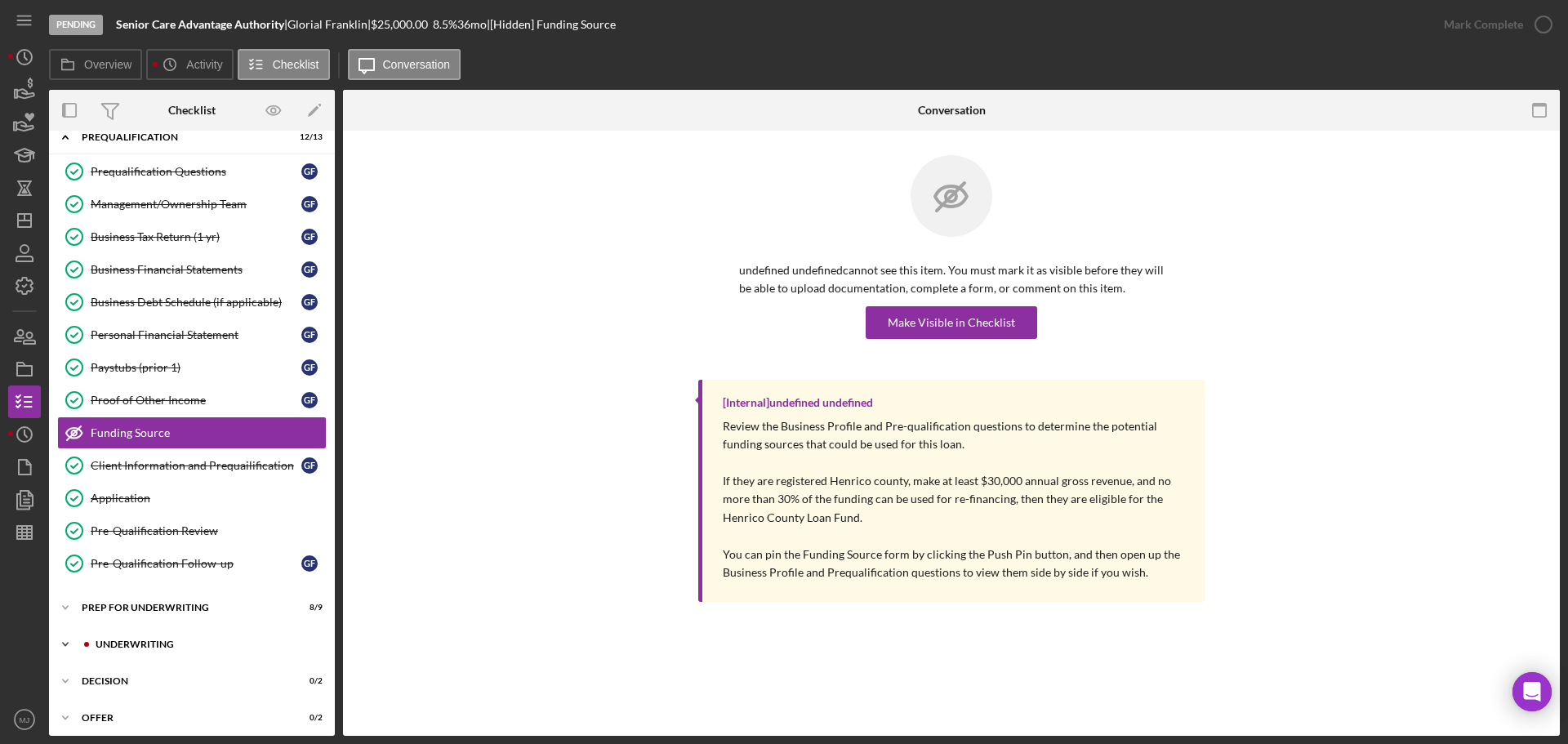
click at [144, 634] on div "Icon/Expander Underwriting 1 / 3" at bounding box center [191, 644] width 286 height 33
drag, startPoint x: 156, startPoint y: 698, endPoint x: 165, endPoint y: 696, distance: 9.2
click at [156, 700] on link "21 Client Follow-up G F" at bounding box center [192, 711] width 270 height 33
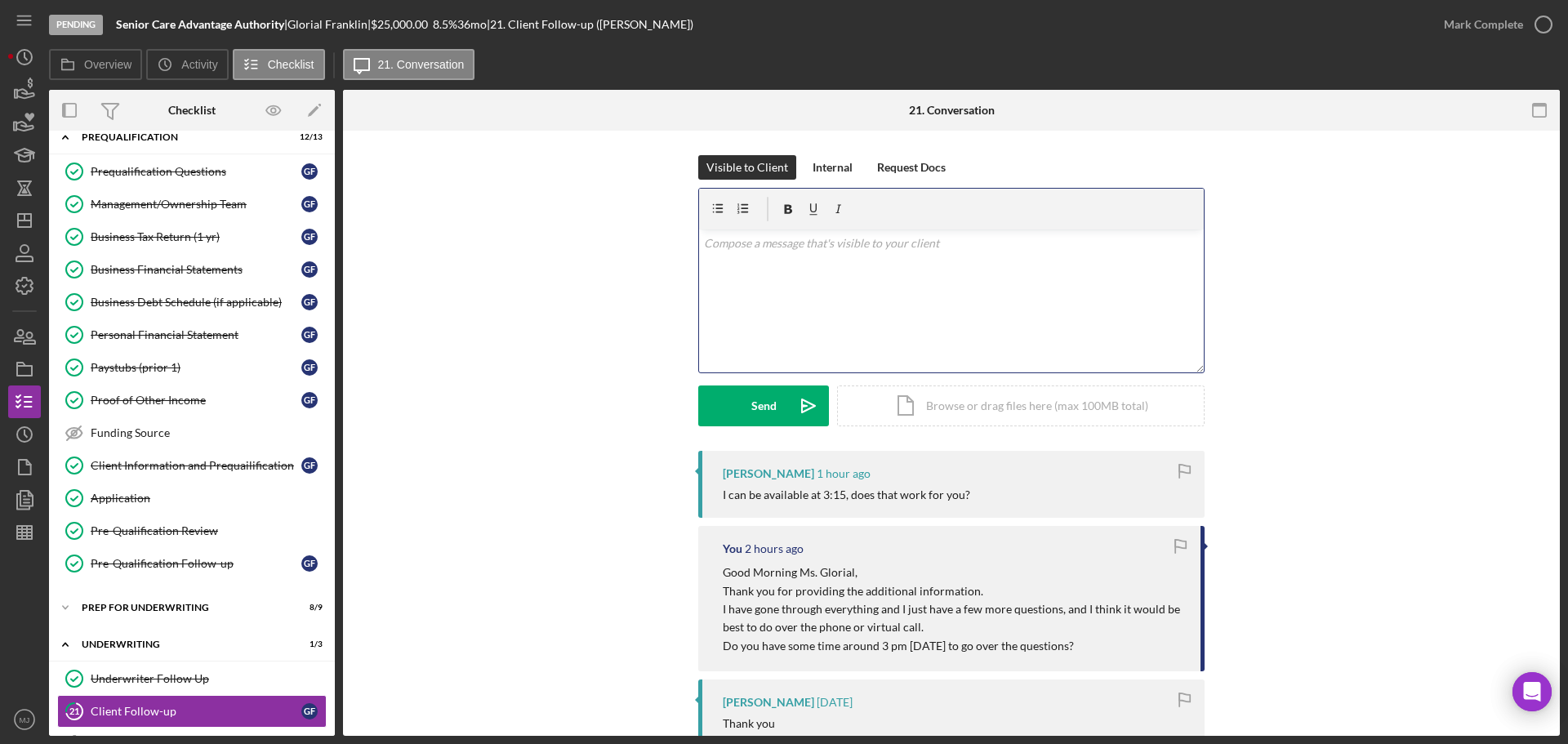
click at [873, 297] on div "v Color teal Color pink Remove color Add row above Add row below Add column bef…" at bounding box center [951, 301] width 505 height 143
click at [758, 404] on div "Send" at bounding box center [764, 406] width 25 height 41
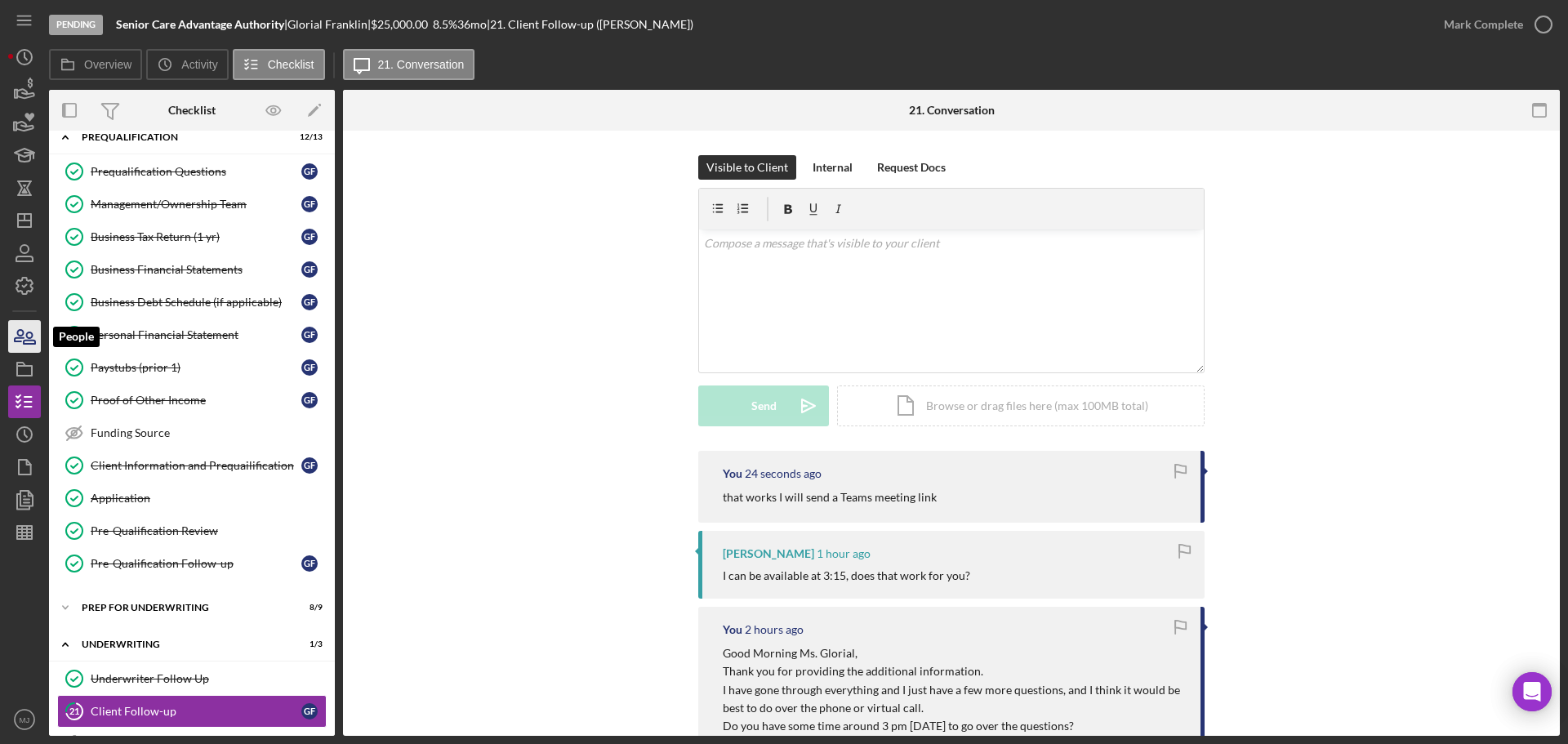
click at [18, 337] on icon "button" at bounding box center [20, 335] width 9 height 11
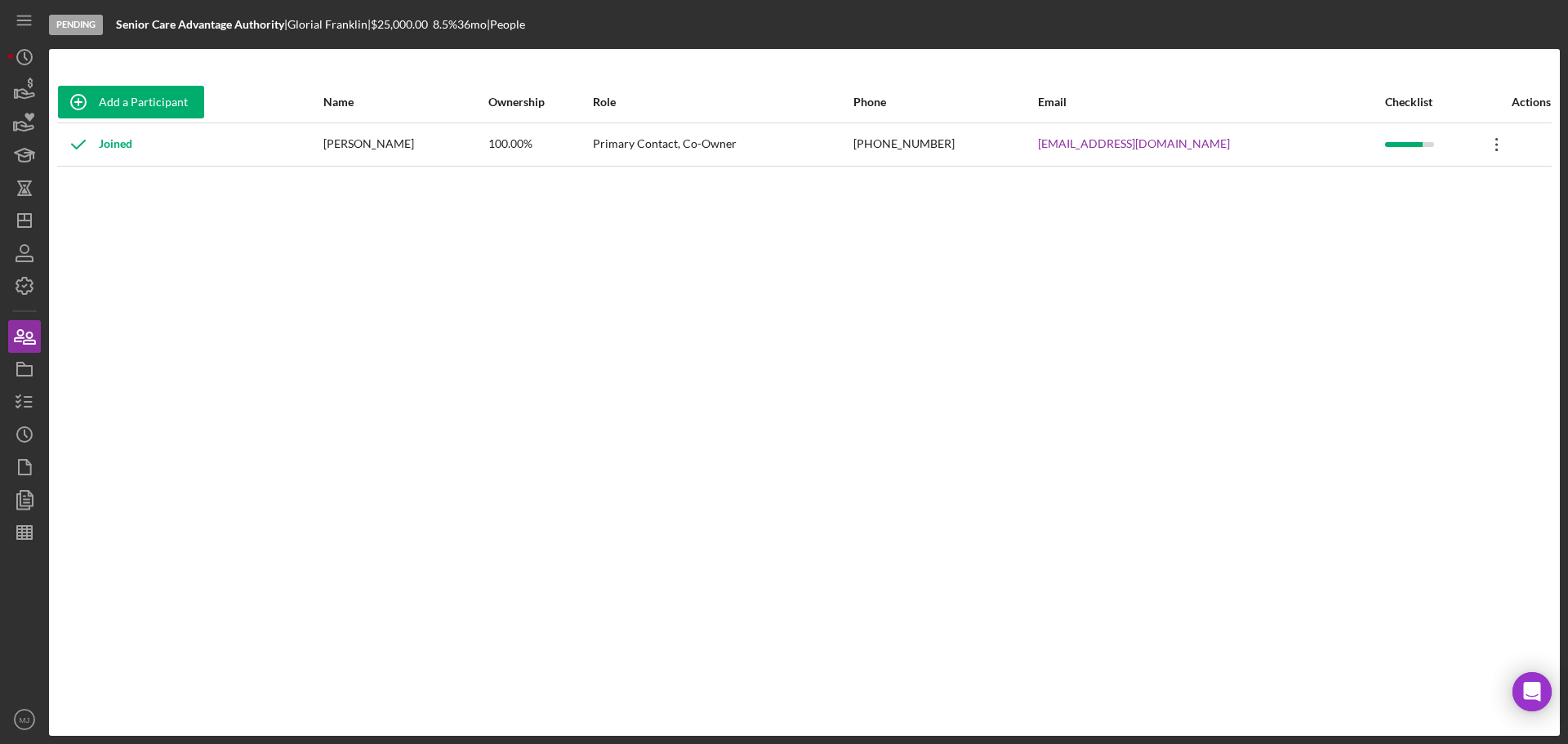
click at [1496, 143] on icon at bounding box center [1497, 144] width 3 height 13
drag, startPoint x: 1243, startPoint y: 142, endPoint x: 1046, endPoint y: 142, distance: 197.0
click at [1046, 142] on tr "Joined [PERSON_NAME] 100.00% Primary Contact, Co-Owner [PHONE_NUMBER] [EMAIL_AD…" at bounding box center [804, 144] width 1495 height 43
copy tr "[EMAIL_ADDRESS][DOMAIN_NAME]"
